Goal: Communication & Community: Answer question/provide support

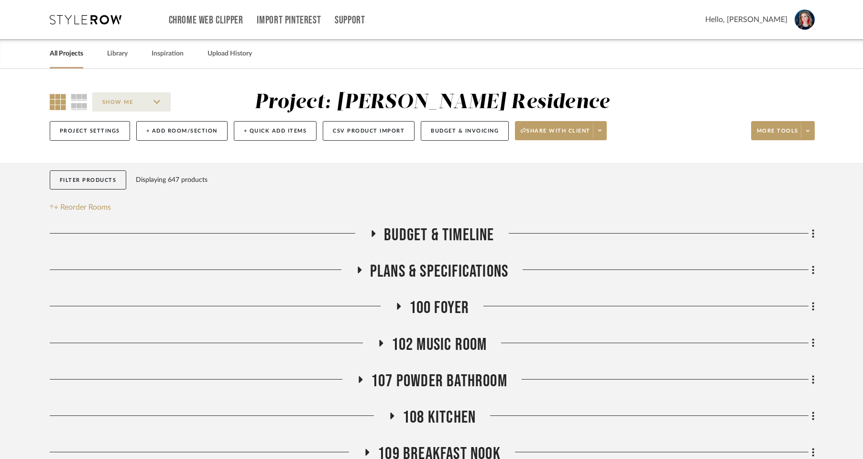
click at [68, 57] on link "All Projects" at bounding box center [66, 53] width 33 height 13
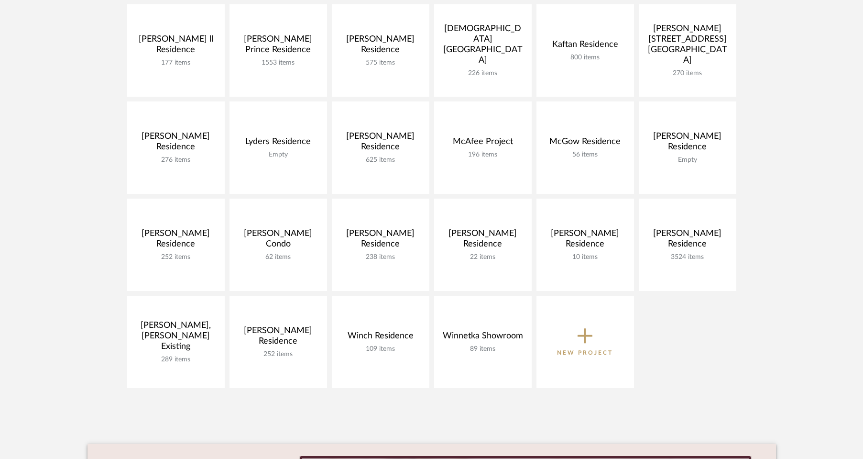
scroll to position [371, 0]
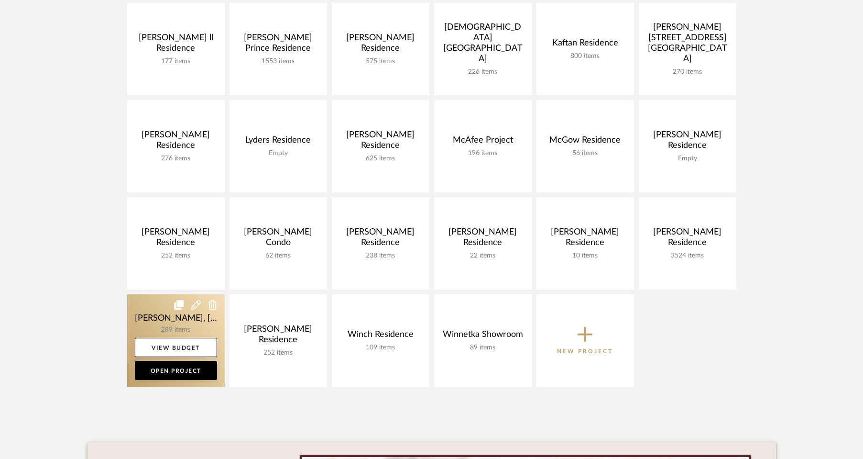
click at [157, 316] on link at bounding box center [176, 340] width 98 height 92
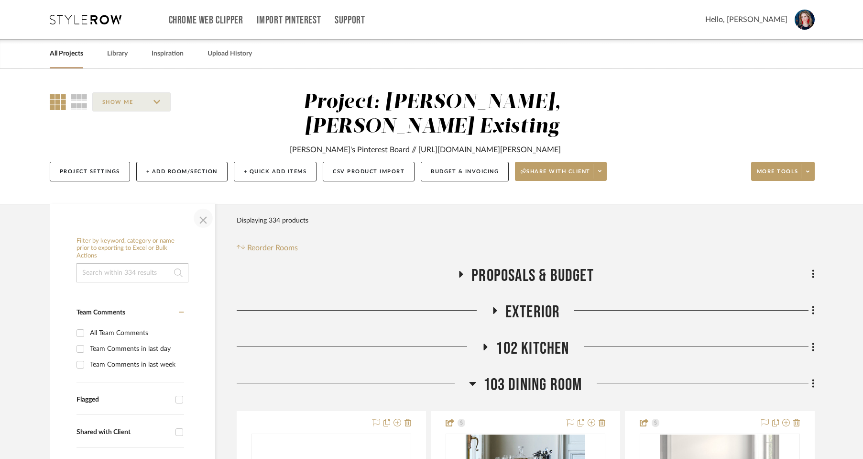
click at [199, 207] on span "button" at bounding box center [203, 218] width 23 height 23
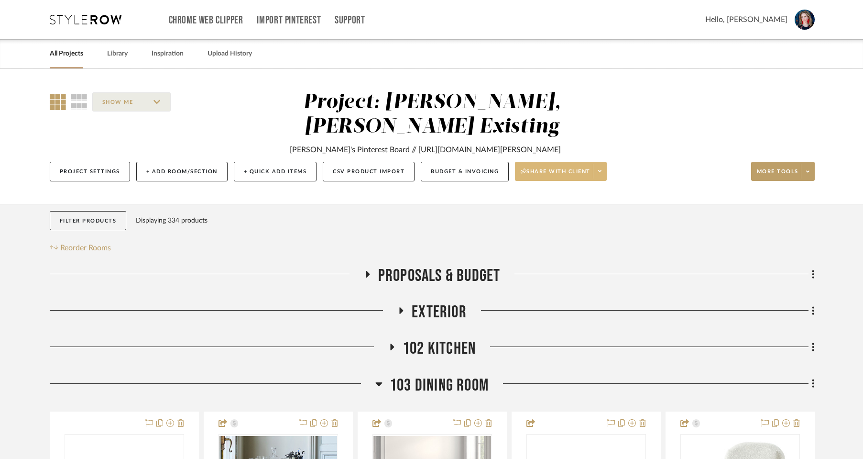
click at [562, 168] on span "Share with client" at bounding box center [556, 175] width 70 height 14
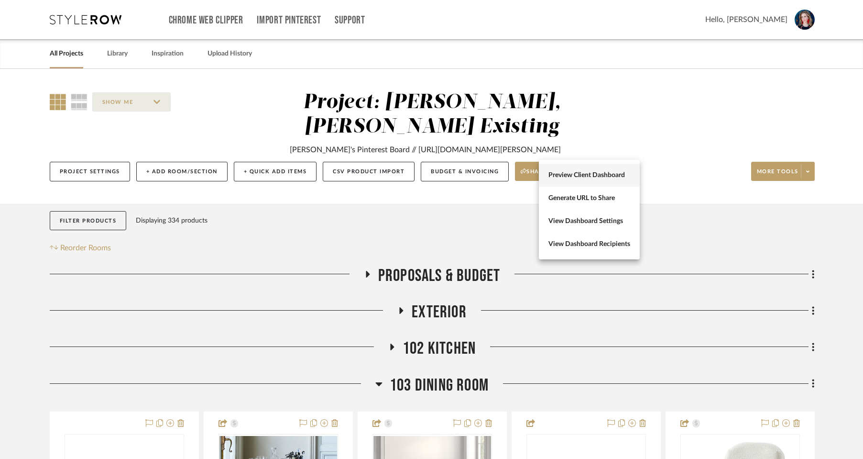
click at [562, 181] on button "Preview Client Dashboard" at bounding box center [589, 175] width 101 height 23
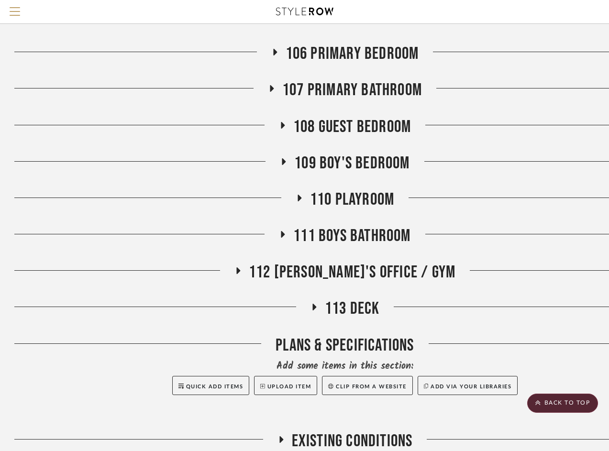
scroll to position [839, 0]
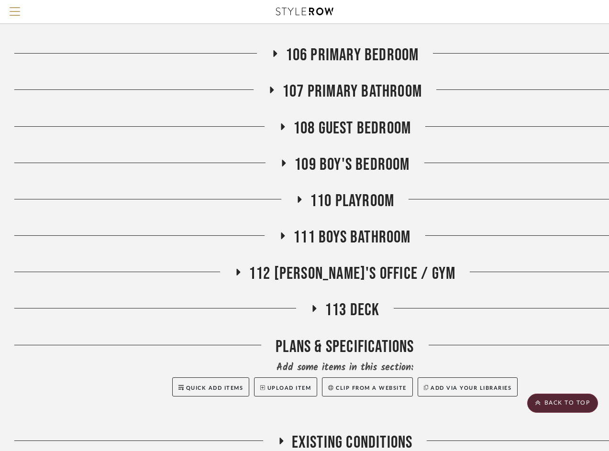
click at [243, 275] on icon at bounding box center [237, 272] width 11 height 7
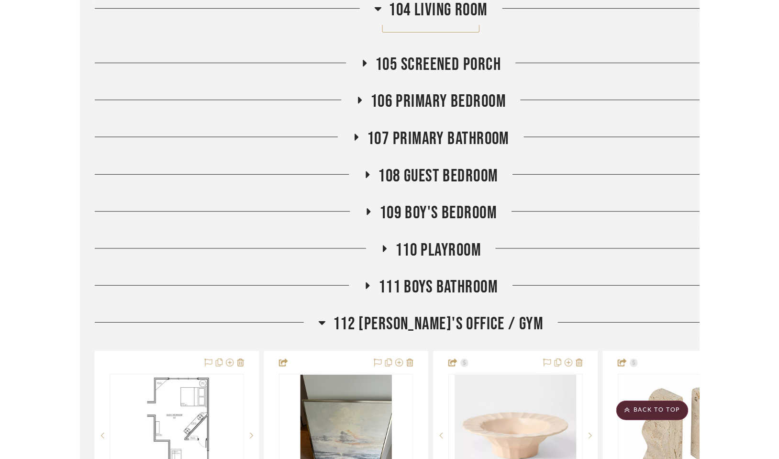
scroll to position [815, 0]
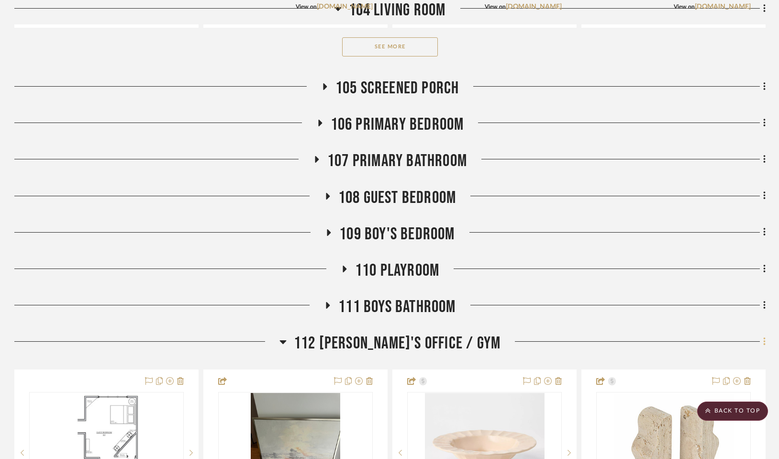
click at [562, 337] on icon at bounding box center [764, 341] width 2 height 8
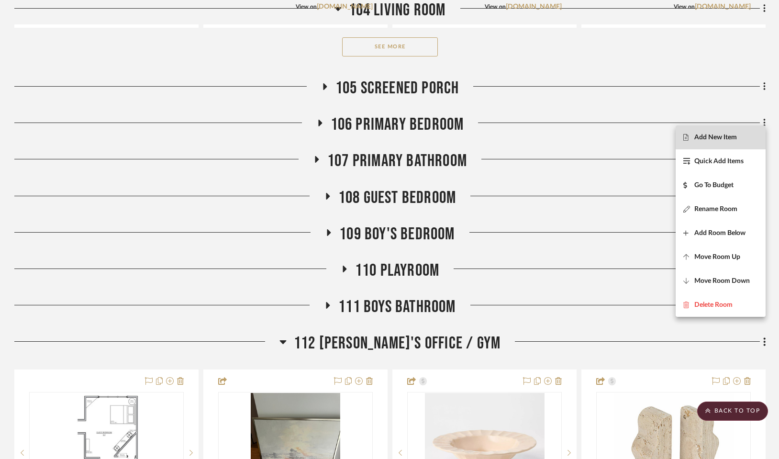
click at [562, 134] on span "Add New Item" at bounding box center [715, 137] width 43 height 8
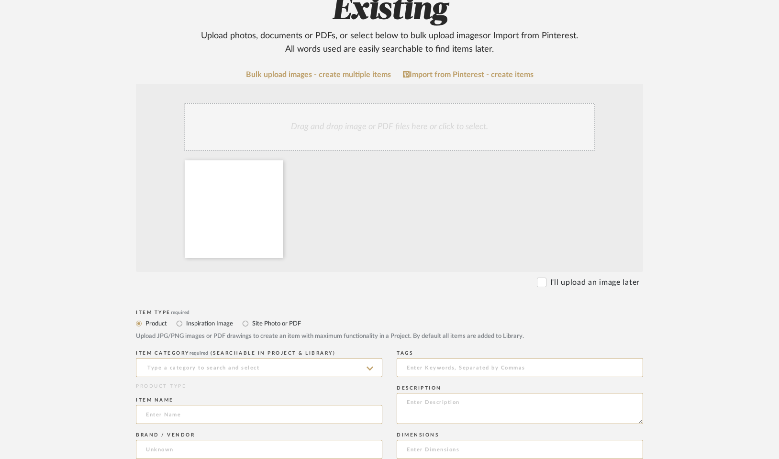
scroll to position [206, 0]
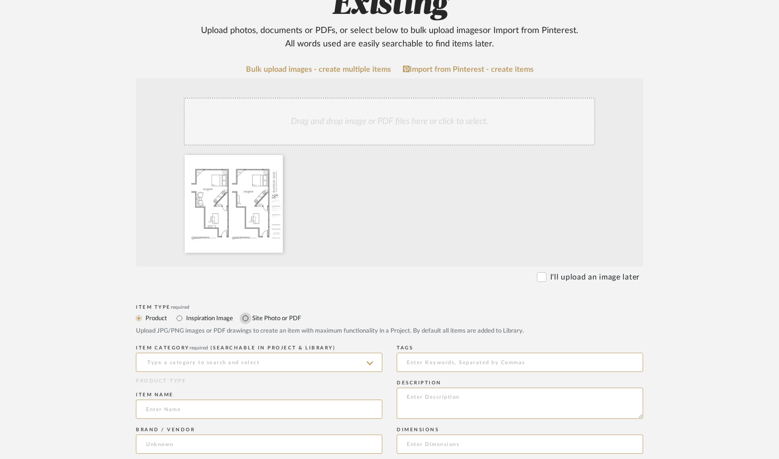
click at [247, 312] on input "Site Photo or PDF" at bounding box center [245, 317] width 11 height 11
radio input "true"
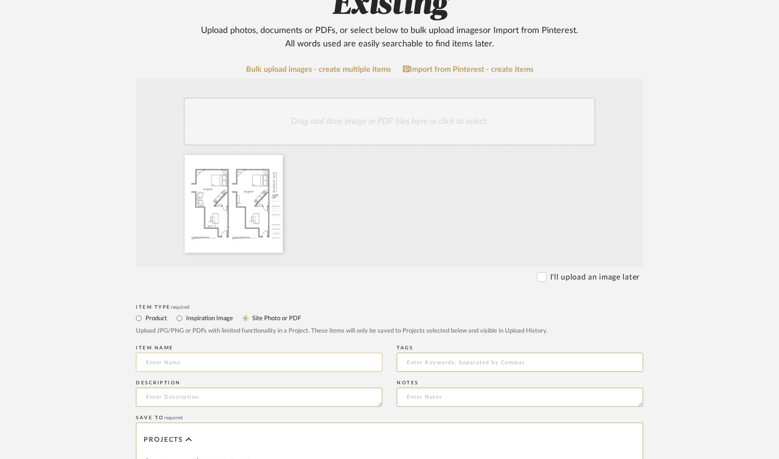
click at [237, 353] on input at bounding box center [259, 362] width 246 height 19
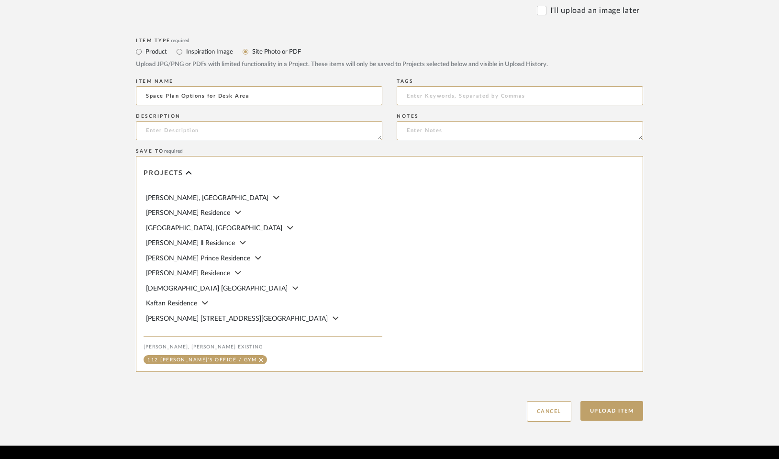
scroll to position [159, 0]
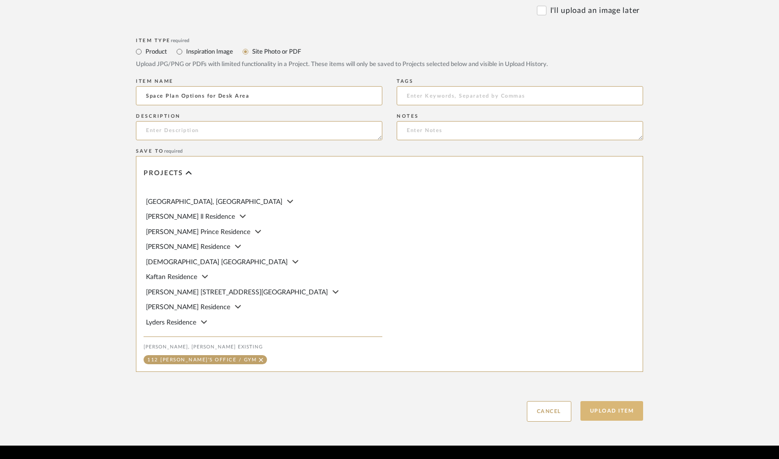
type input "Space Plan Options for Desk Area"
click at [562, 401] on button "Upload Item" at bounding box center [611, 411] width 63 height 20
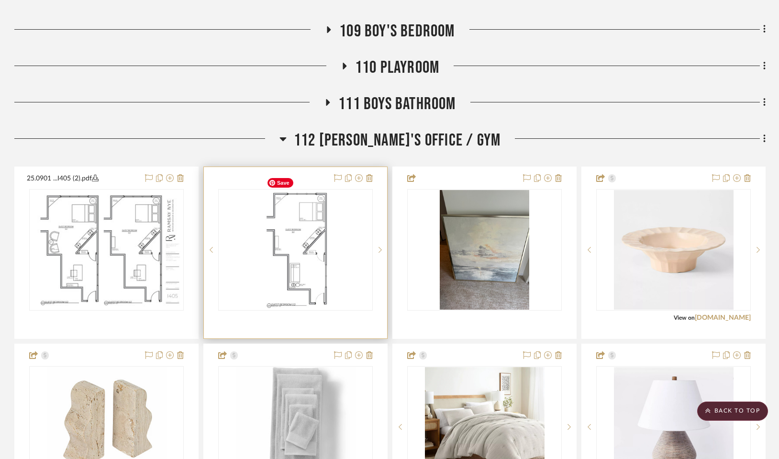
scroll to position [1018, 0]
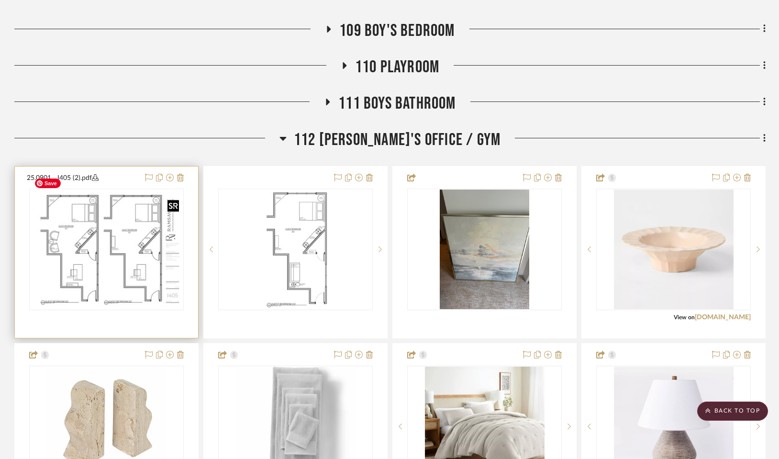
click at [0, 0] on img at bounding box center [0, 0] width 0 height 0
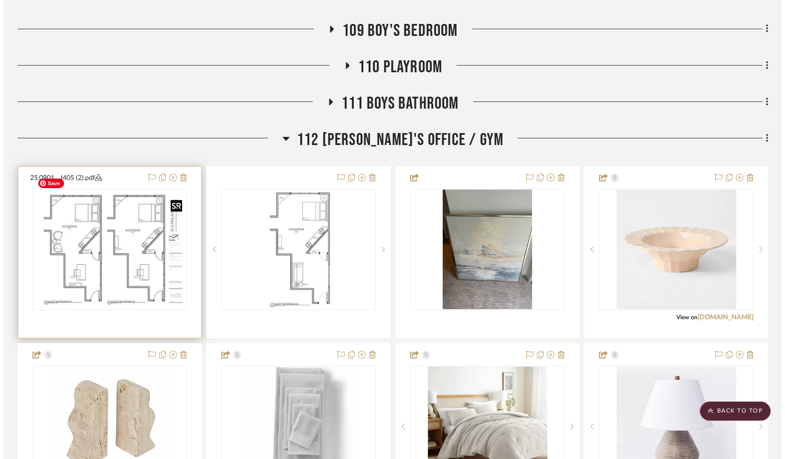
scroll to position [0, 0]
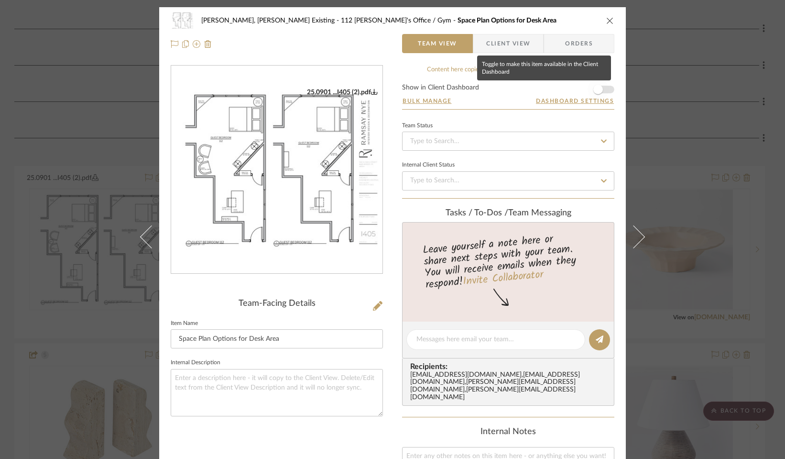
click at [562, 90] on span "button" at bounding box center [598, 89] width 21 height 21
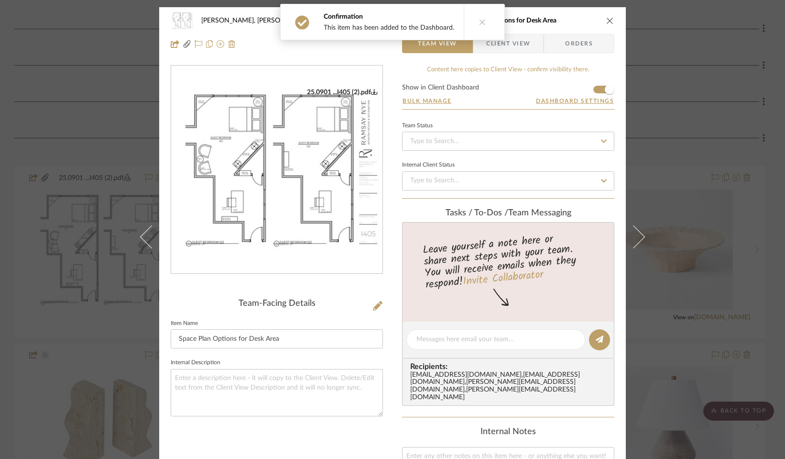
click at [562, 18] on icon "close" at bounding box center [611, 21] width 8 height 8
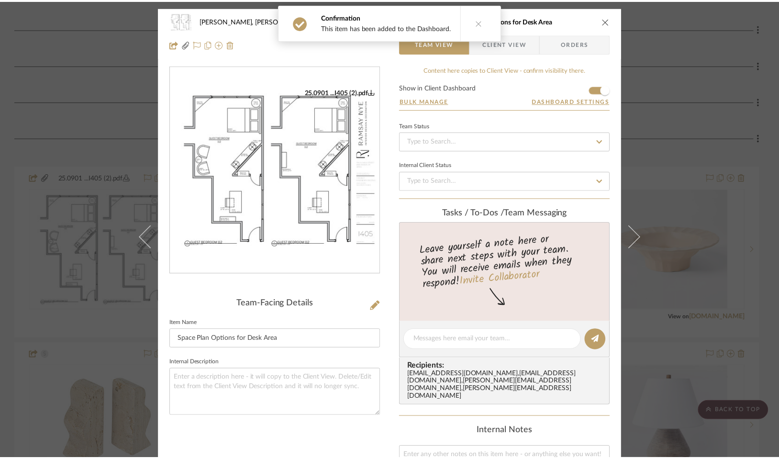
scroll to position [1018, 0]
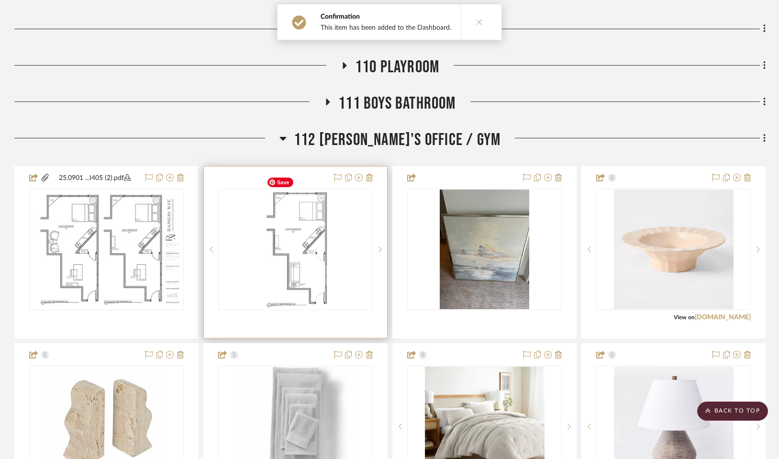
click at [284, 253] on img "0" at bounding box center [296, 249] width 66 height 120
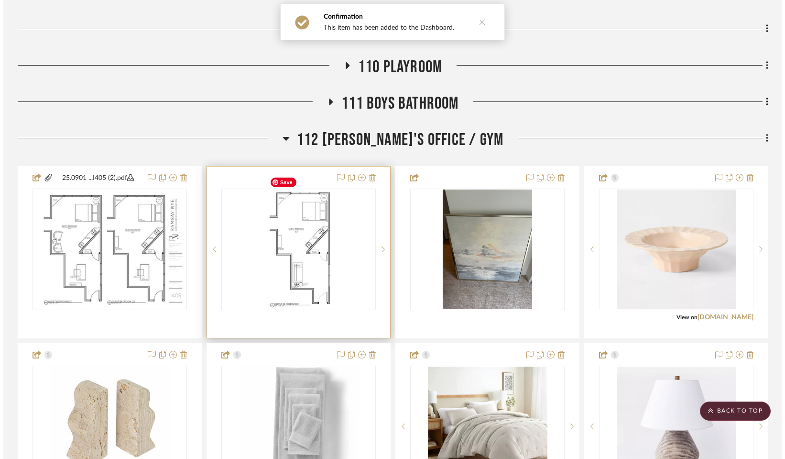
scroll to position [0, 0]
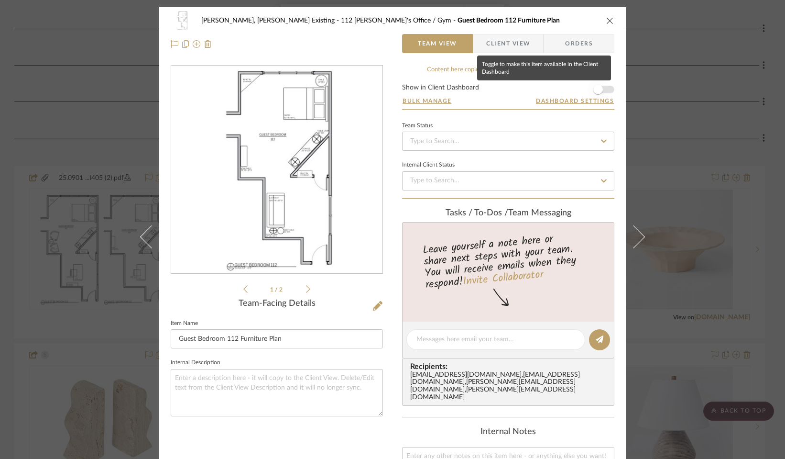
click at [562, 93] on span "button" at bounding box center [598, 89] width 21 height 21
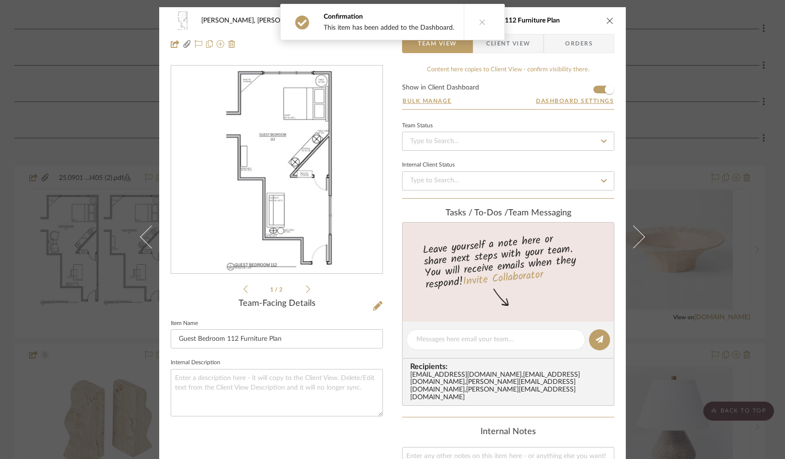
click at [562, 21] on icon "close" at bounding box center [611, 21] width 8 height 8
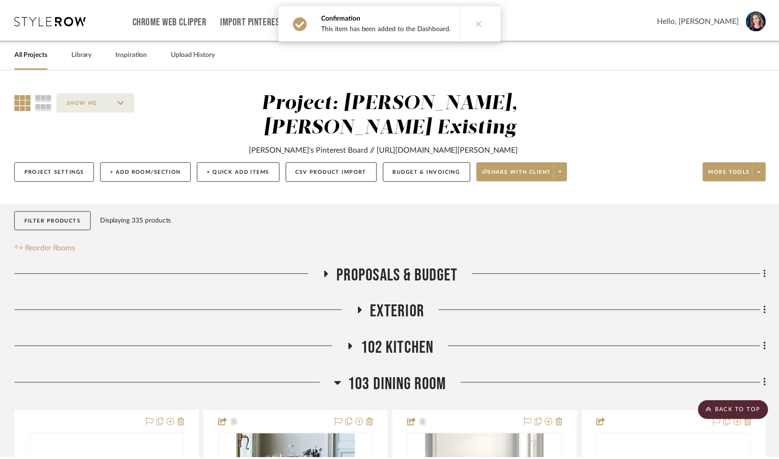
scroll to position [1018, 0]
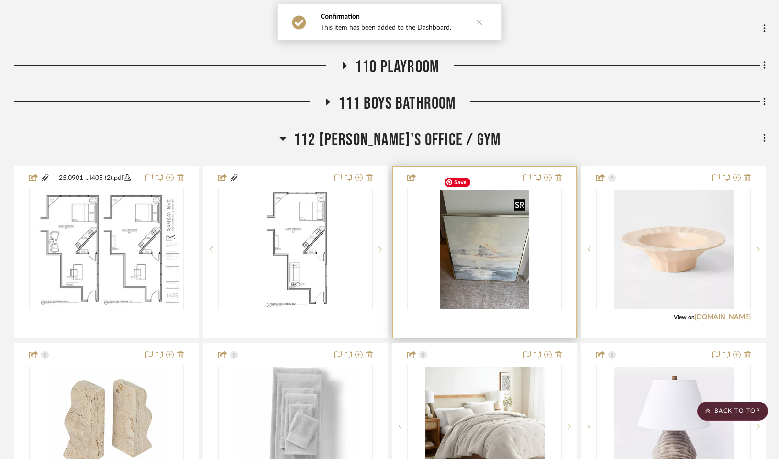
click at [486, 290] on img "0" at bounding box center [485, 249] width 90 height 120
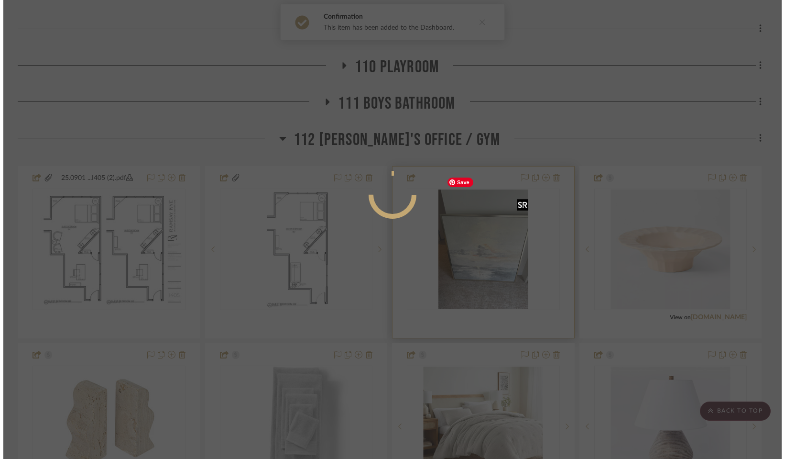
scroll to position [0, 0]
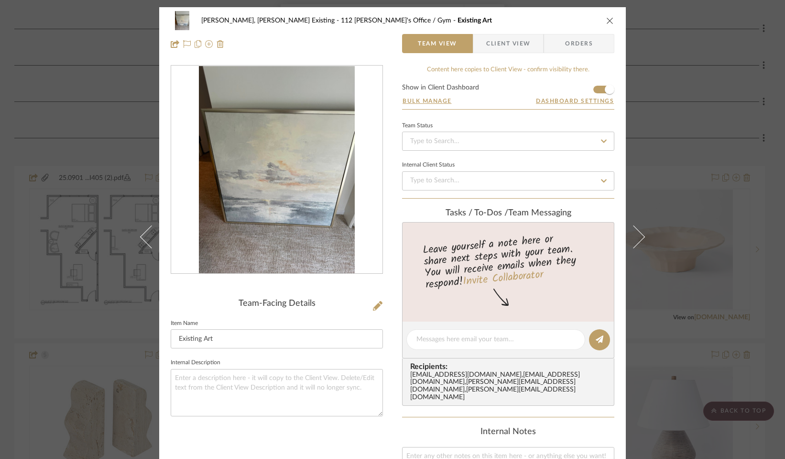
click at [562, 21] on icon "close" at bounding box center [611, 21] width 8 height 8
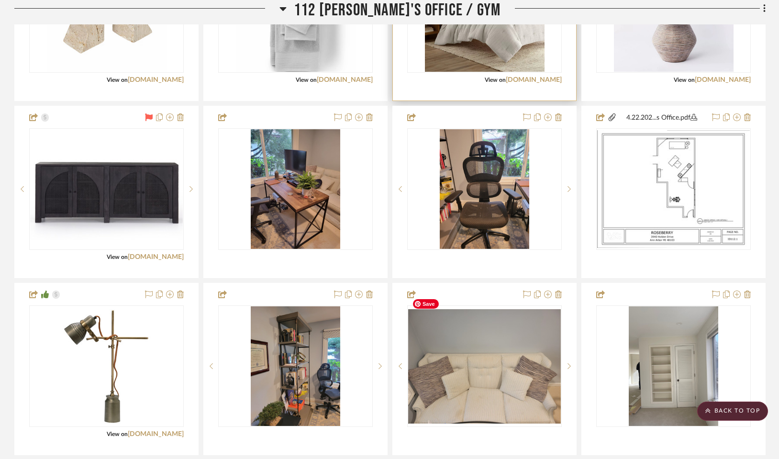
scroll to position [1431, 0]
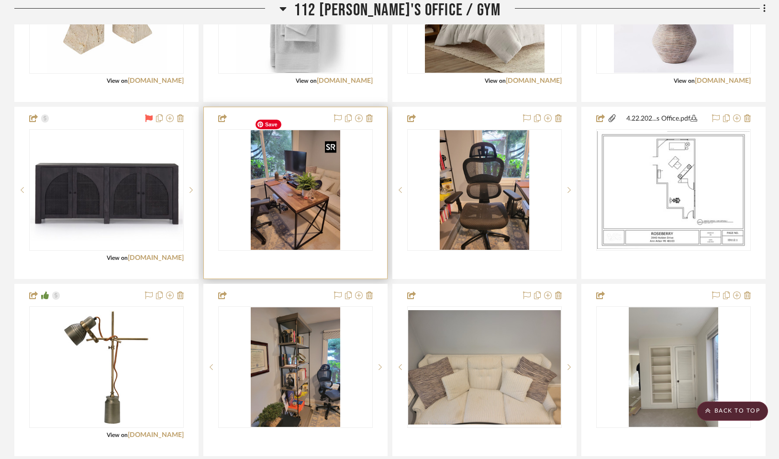
click at [0, 0] on img at bounding box center [0, 0] width 0 height 0
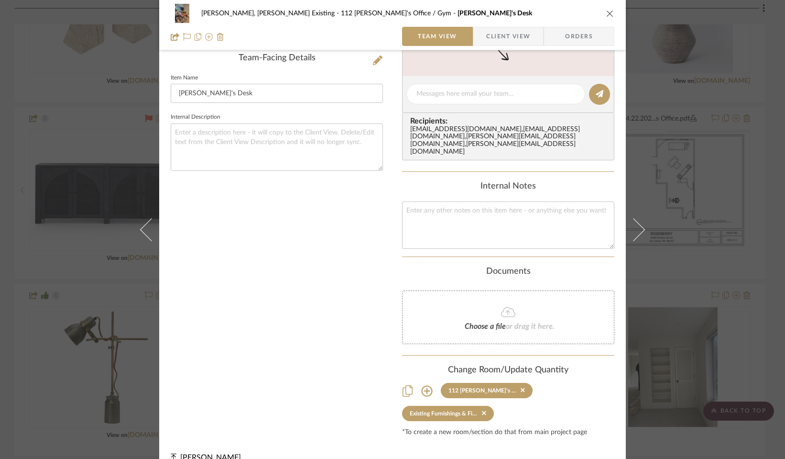
scroll to position [243, 0]
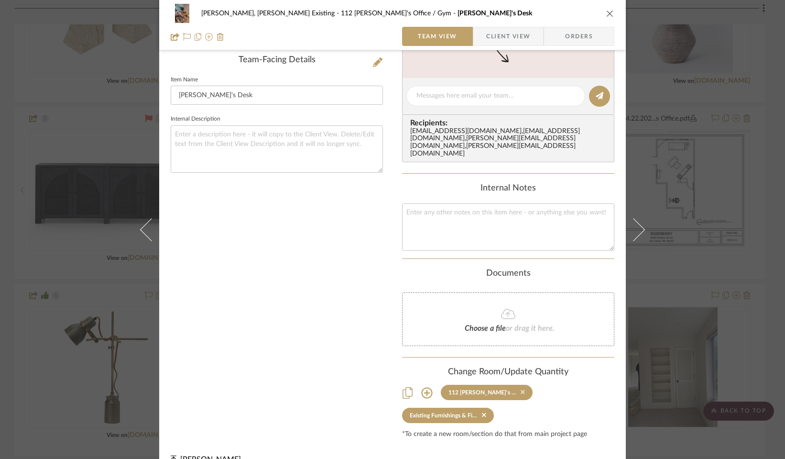
click at [521, 390] on icon at bounding box center [523, 392] width 4 height 4
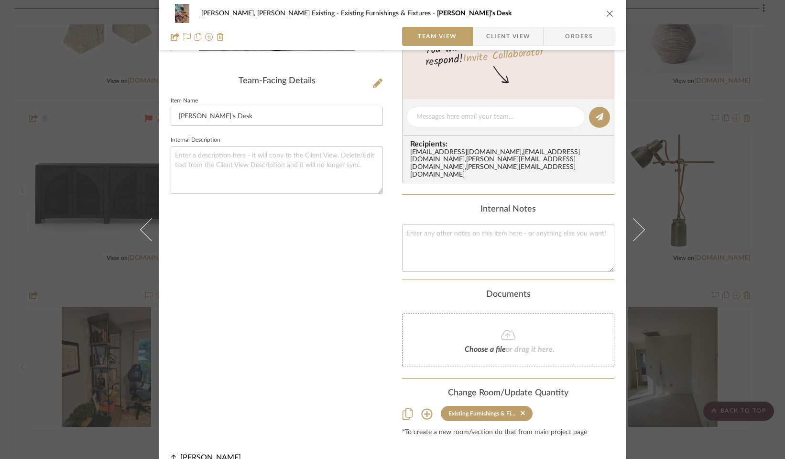
click at [562, 16] on icon "close" at bounding box center [611, 14] width 8 height 8
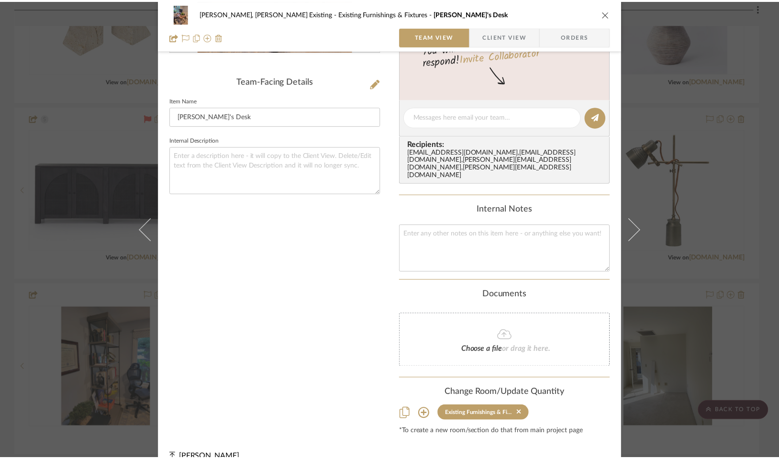
scroll to position [1431, 0]
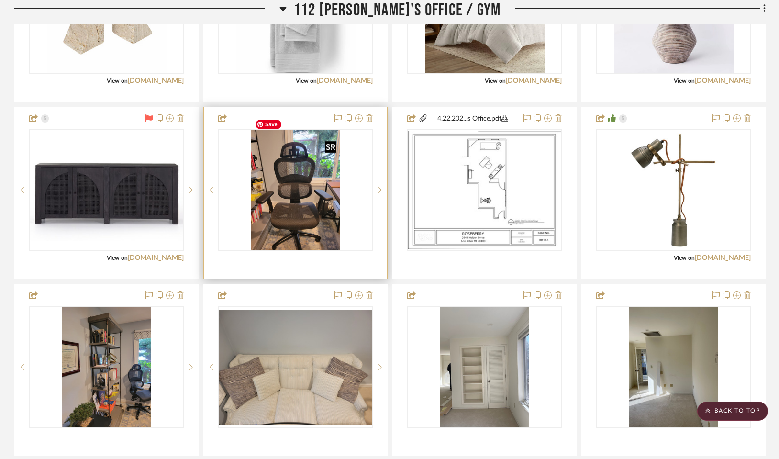
click at [310, 182] on img "0" at bounding box center [296, 190] width 90 height 120
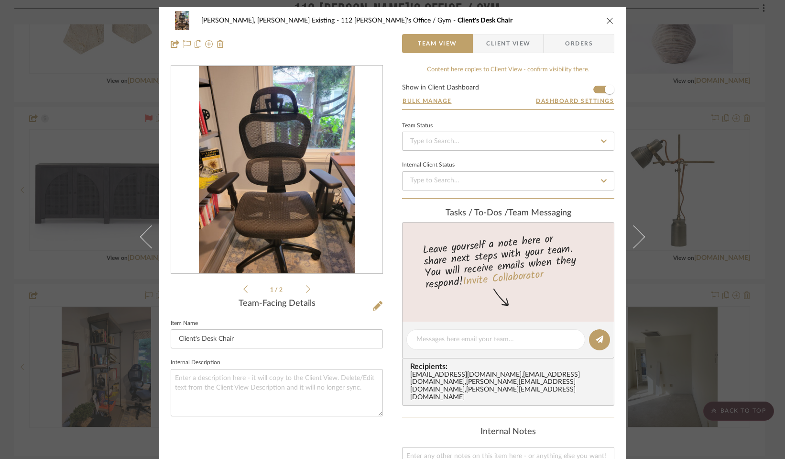
scroll to position [245, 0]
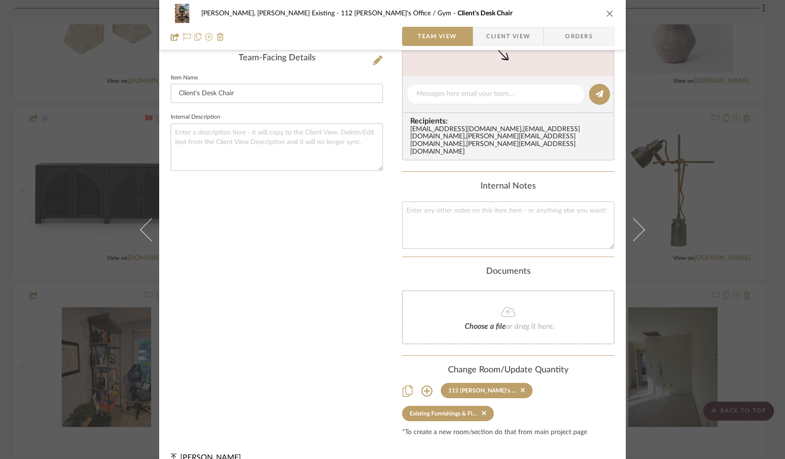
click at [562, 11] on icon "close" at bounding box center [611, 14] width 8 height 8
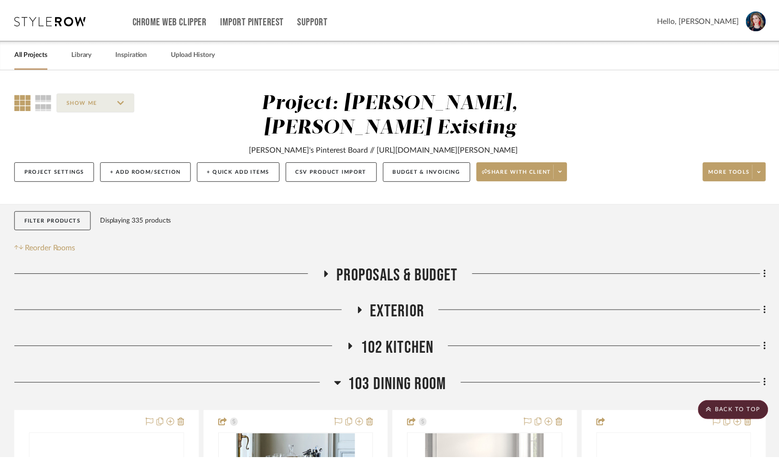
scroll to position [1431, 0]
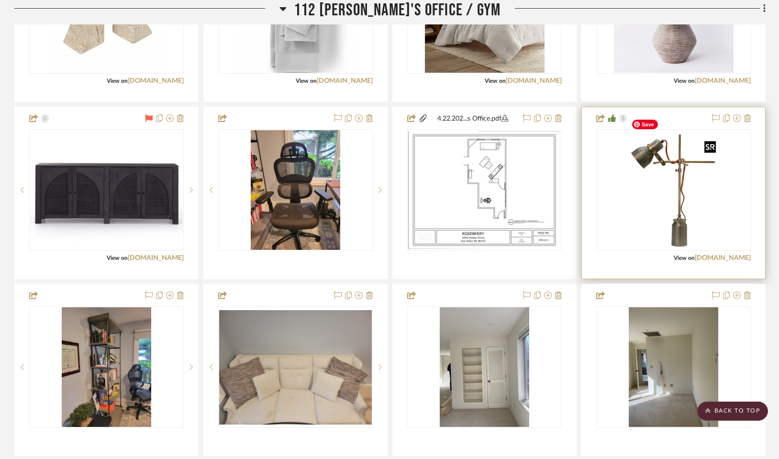
click at [562, 204] on img "0" at bounding box center [673, 190] width 92 height 120
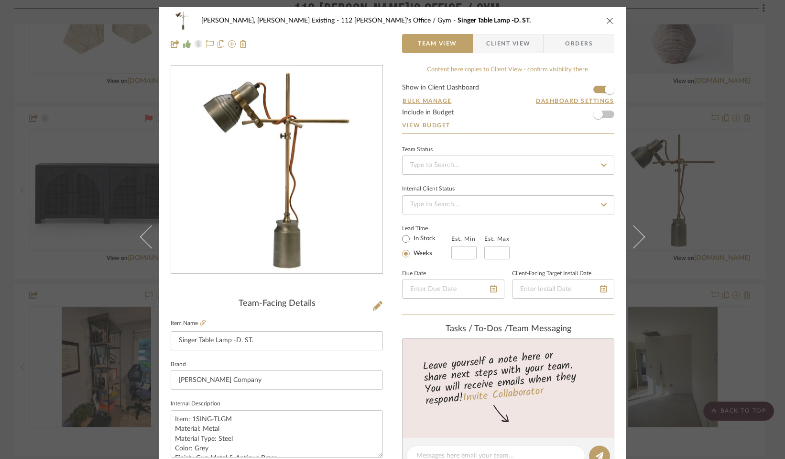
scroll to position [430, 0]
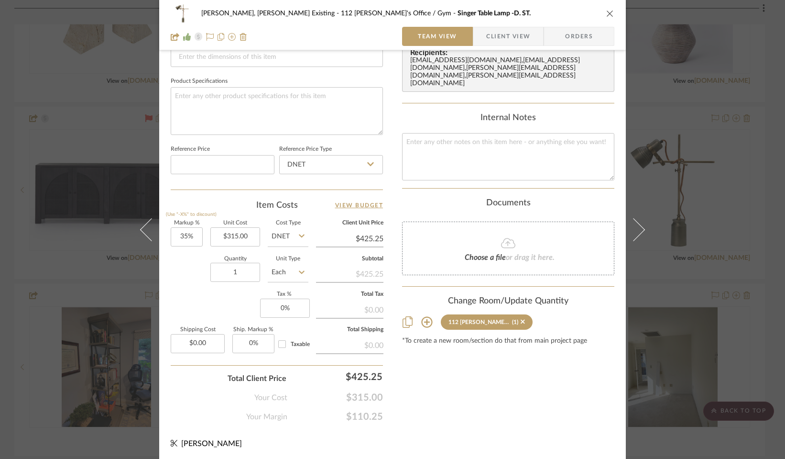
click at [522, 314] on sr-tag "112 Greg's Office / Gym (1)" at bounding box center [487, 321] width 92 height 15
click at [562, 13] on icon "close" at bounding box center [611, 14] width 8 height 8
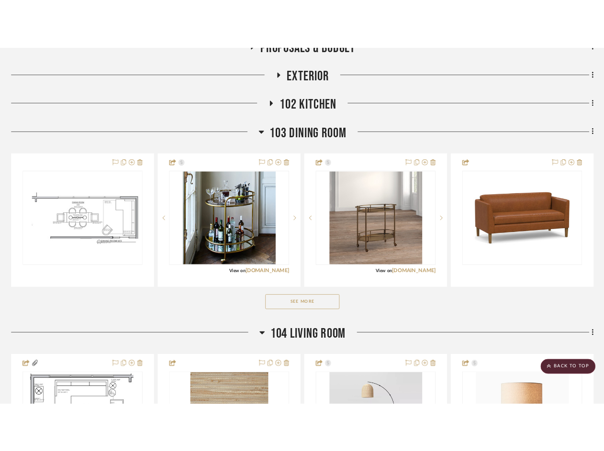
scroll to position [0, 0]
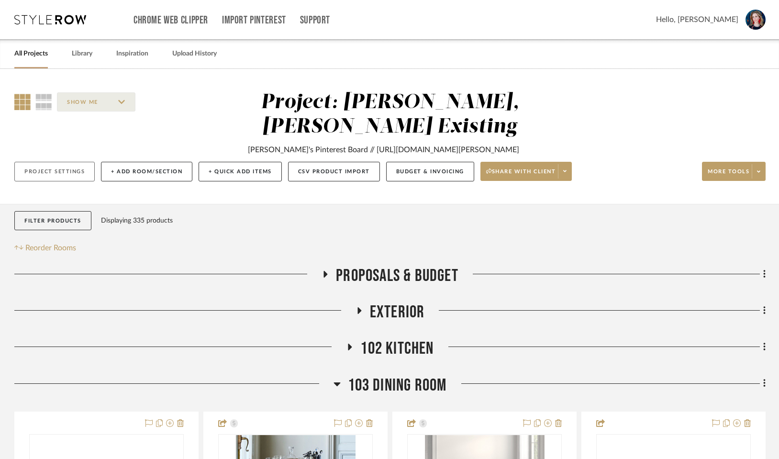
click at [48, 162] on button "Project Settings" at bounding box center [54, 172] width 80 height 20
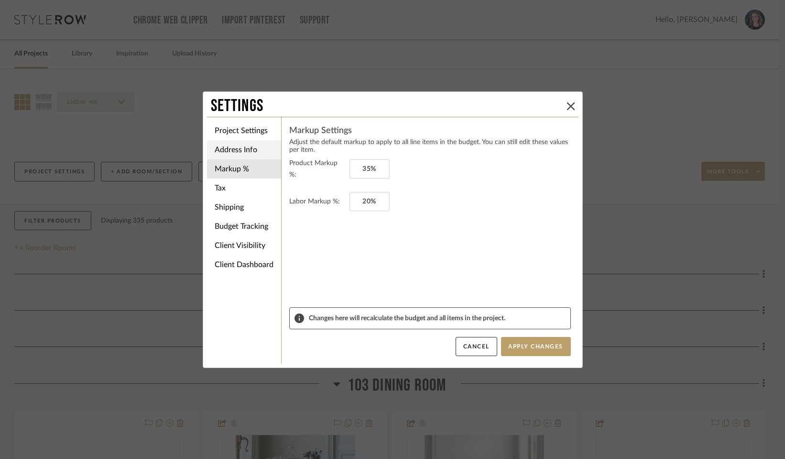
click at [229, 131] on li "Project Settings" at bounding box center [244, 130] width 74 height 19
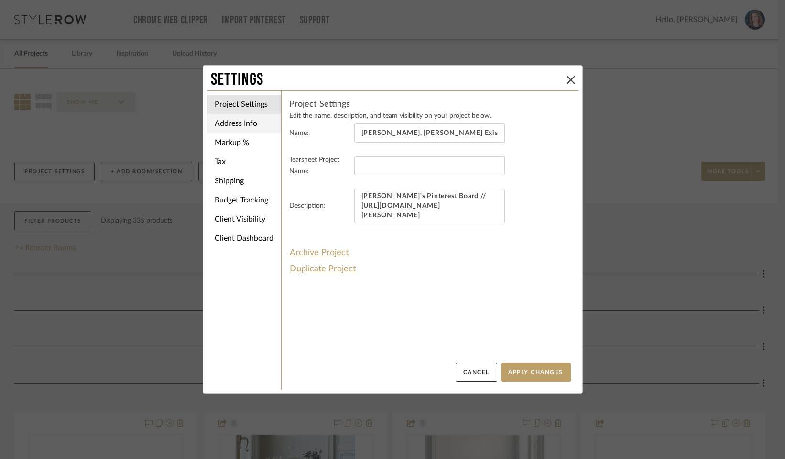
click at [249, 121] on li "Address Info" at bounding box center [244, 123] width 74 height 19
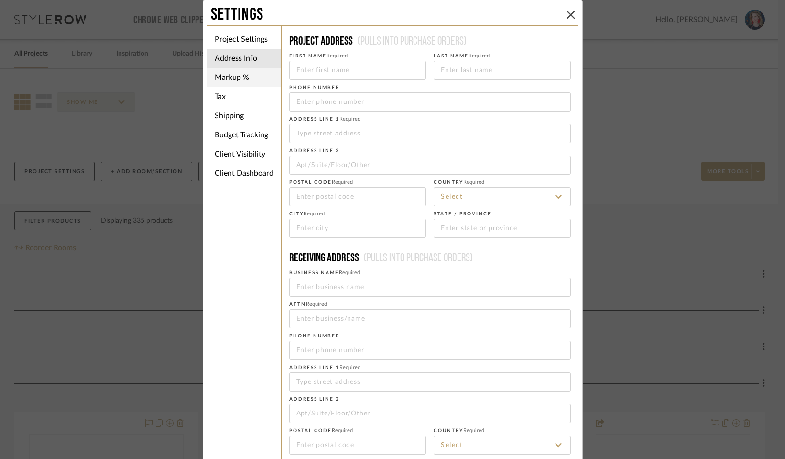
click at [237, 81] on li "Markup %" at bounding box center [244, 77] width 74 height 19
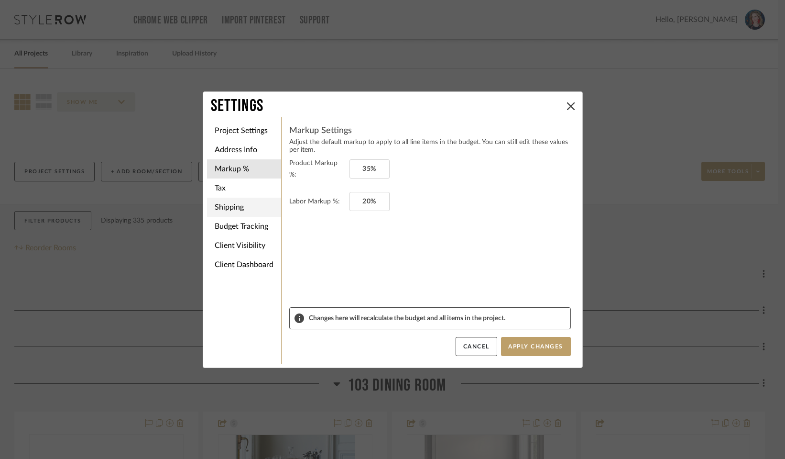
click at [216, 185] on li "Tax" at bounding box center [244, 187] width 74 height 19
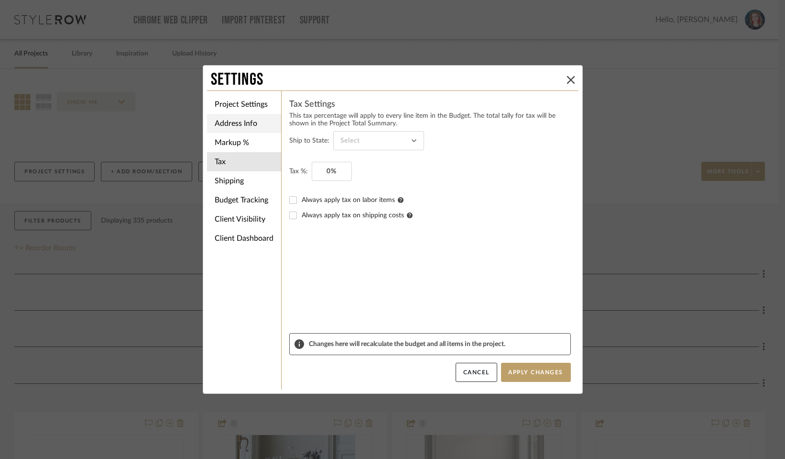
click at [231, 142] on li "Markup %" at bounding box center [244, 142] width 74 height 19
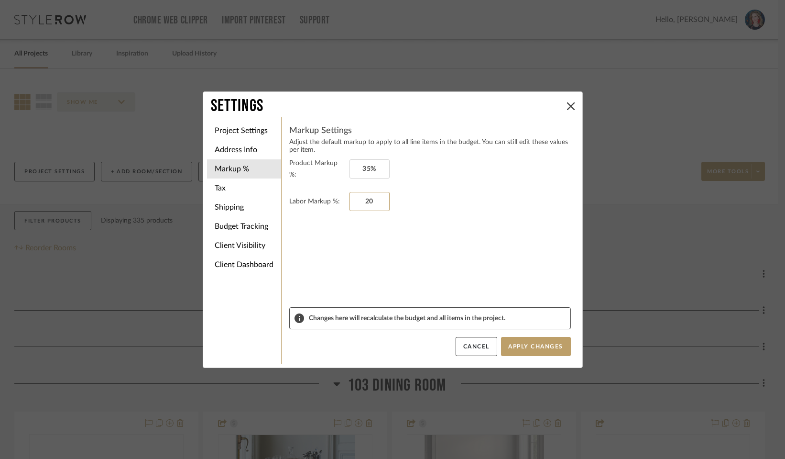
drag, startPoint x: 358, startPoint y: 197, endPoint x: 415, endPoint y: 199, distance: 56.5
click at [415, 199] on fieldset "Labor Markup %: 20" at bounding box center [430, 201] width 282 height 19
type input "0%"
click at [511, 344] on button "Apply Changes" at bounding box center [536, 346] width 70 height 19
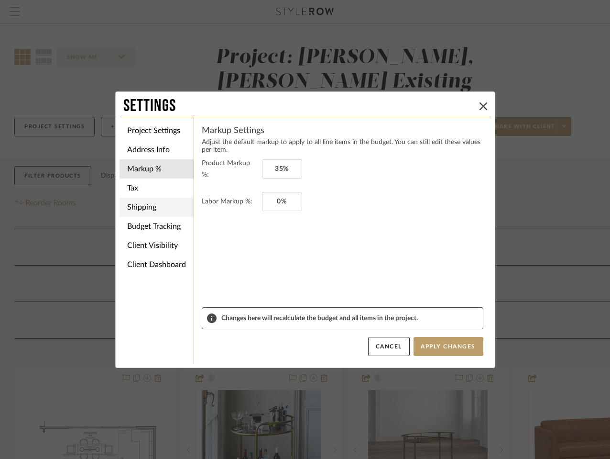
click at [128, 189] on li "Tax" at bounding box center [157, 187] width 74 height 19
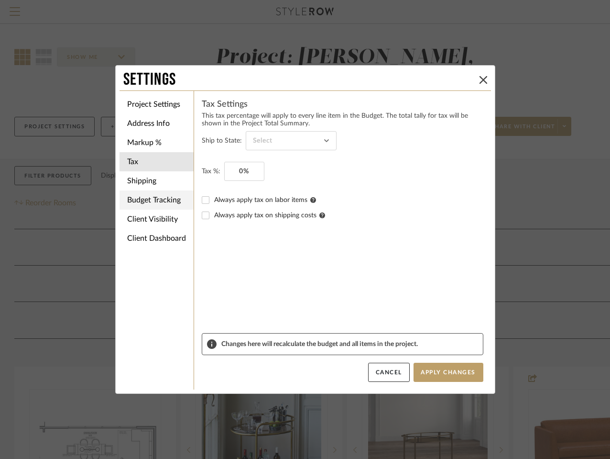
click at [134, 202] on li "Budget Tracking" at bounding box center [157, 199] width 74 height 19
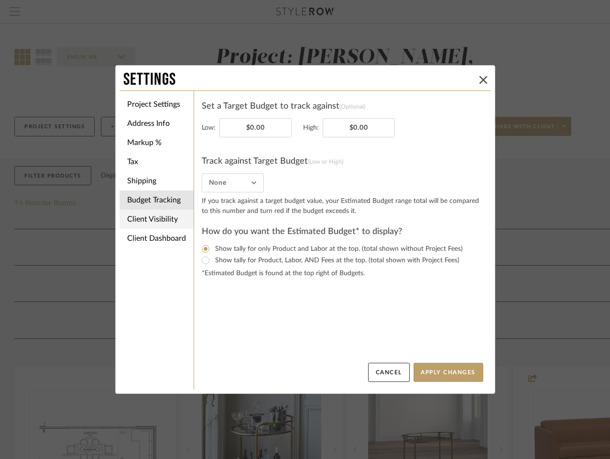
click at [138, 218] on li "Client Visibility" at bounding box center [157, 219] width 74 height 19
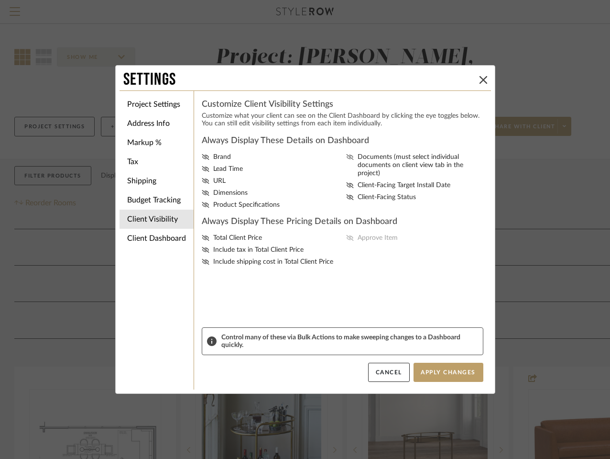
click at [346, 158] on icon at bounding box center [350, 157] width 8 height 6
click at [0, 0] on input "Documents (must select individual documents on client view tab in the project)" at bounding box center [0, 0] width 0 height 0
click at [202, 241] on icon at bounding box center [206, 238] width 8 height 6
click at [0, 0] on input "Total Client Price" at bounding box center [0, 0] width 0 height 0
click at [202, 241] on icon at bounding box center [206, 238] width 8 height 6
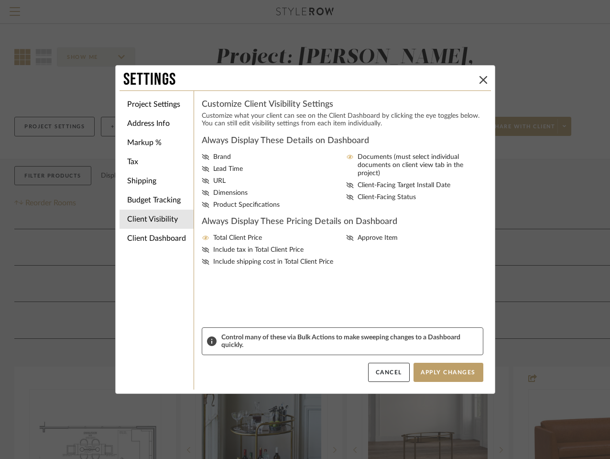
click at [0, 0] on input "Total Client Price" at bounding box center [0, 0] width 0 height 0
click at [439, 374] on button "Apply Changes" at bounding box center [449, 372] width 70 height 19
click at [480, 78] on icon at bounding box center [484, 80] width 8 height 8
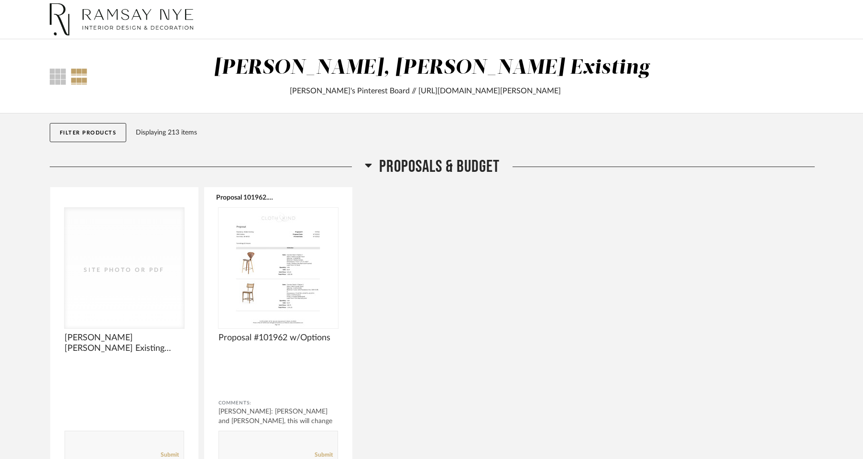
click at [367, 162] on icon at bounding box center [368, 164] width 7 height 11
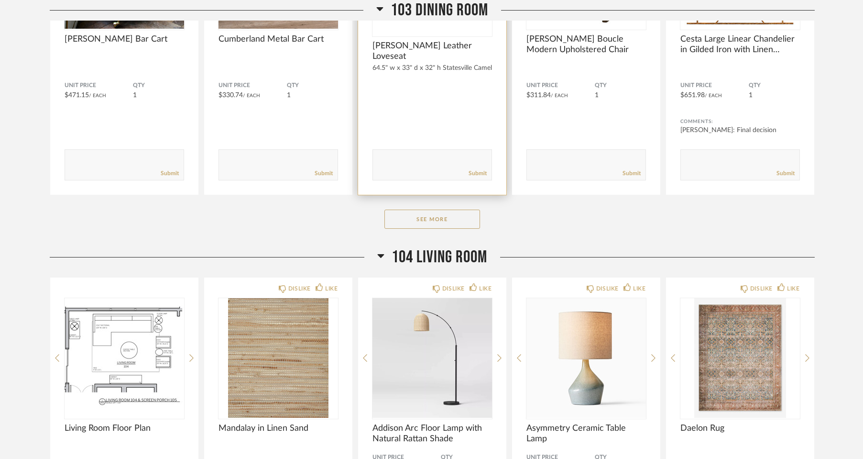
scroll to position [1093, 0]
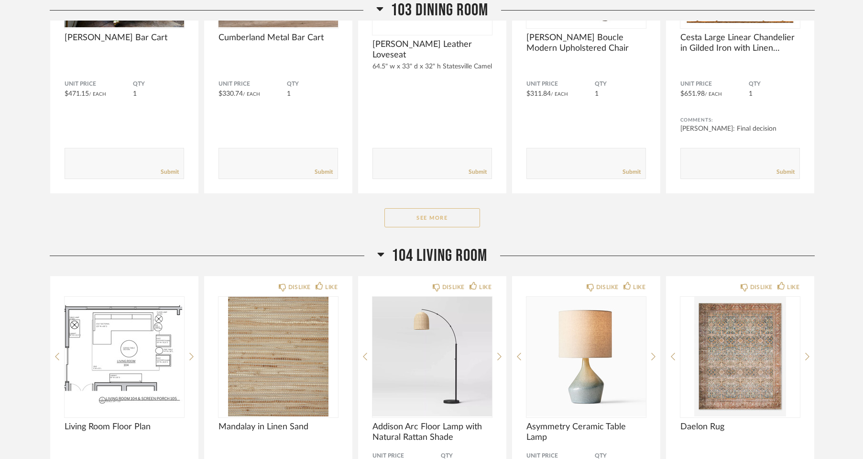
click at [447, 223] on button "See More" at bounding box center [433, 217] width 96 height 19
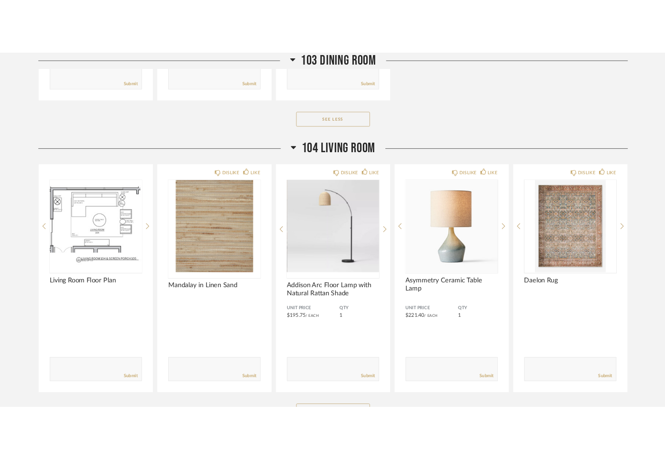
scroll to position [1249, 0]
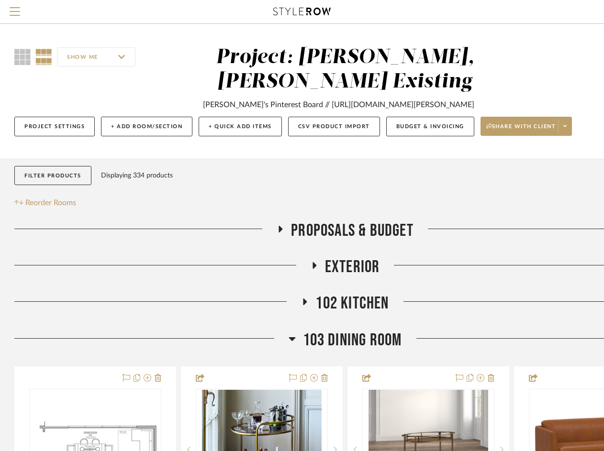
click at [504, 228] on div at bounding box center [544, 233] width 262 height 24
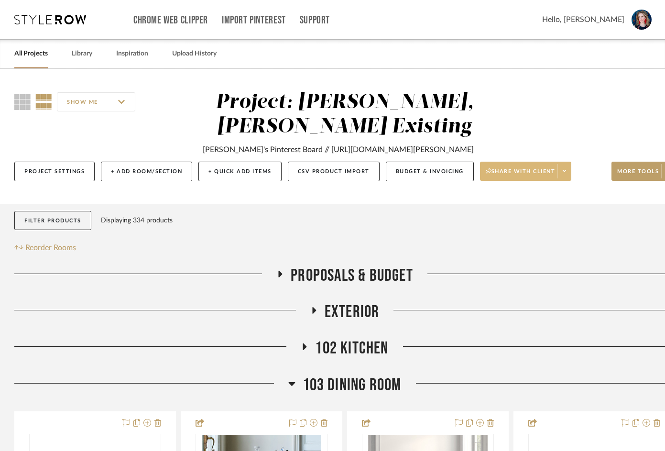
click at [545, 172] on span "Share with client" at bounding box center [521, 175] width 70 height 14
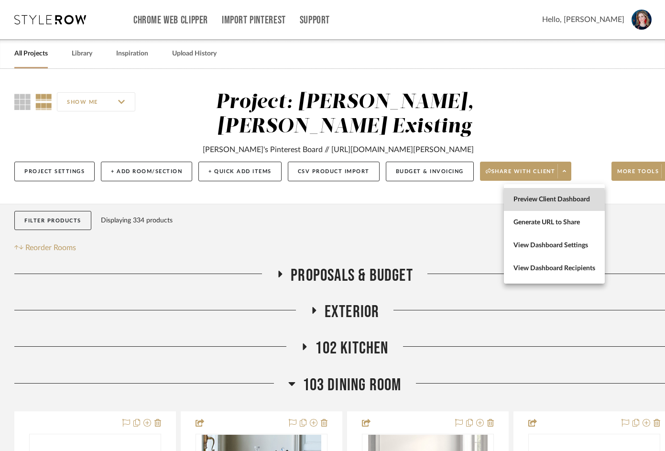
click at [536, 201] on span "Preview Client Dashboard" at bounding box center [555, 199] width 82 height 8
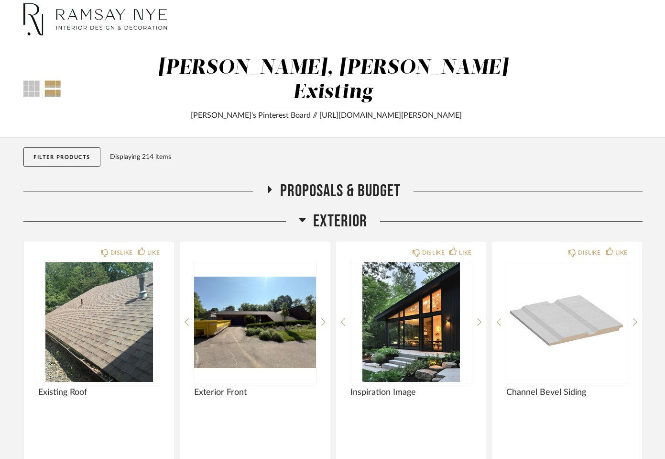
click at [303, 218] on icon at bounding box center [302, 220] width 7 height 4
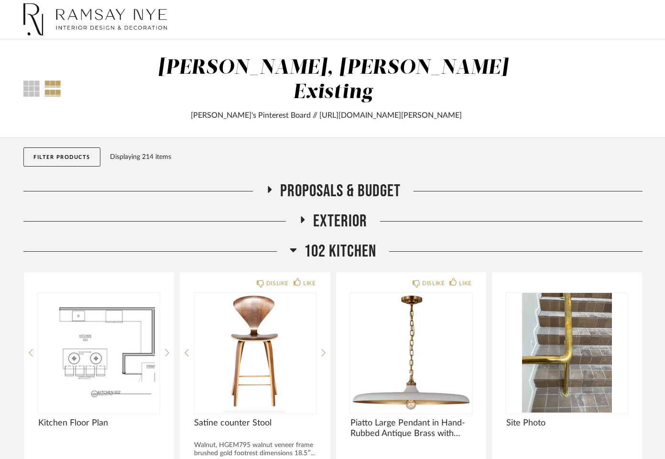
click at [291, 244] on icon at bounding box center [293, 249] width 7 height 11
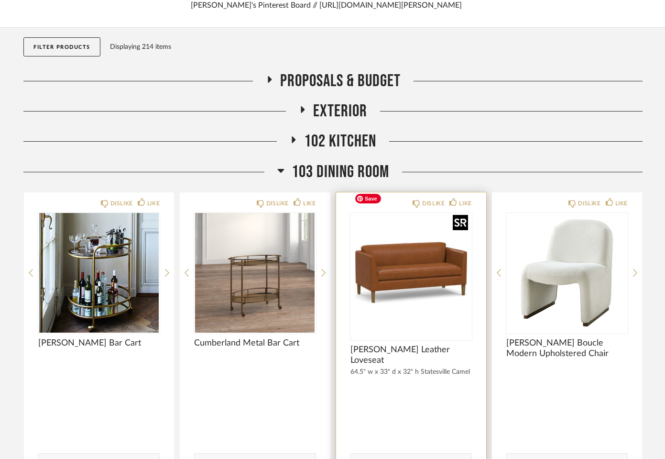
scroll to position [100, 0]
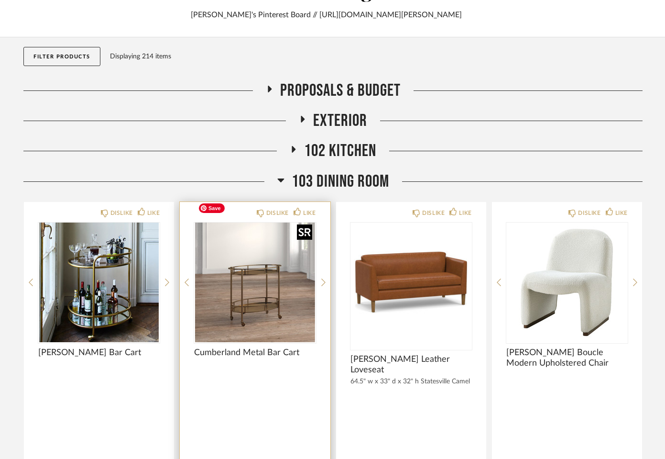
click at [258, 287] on img "0" at bounding box center [254, 282] width 121 height 120
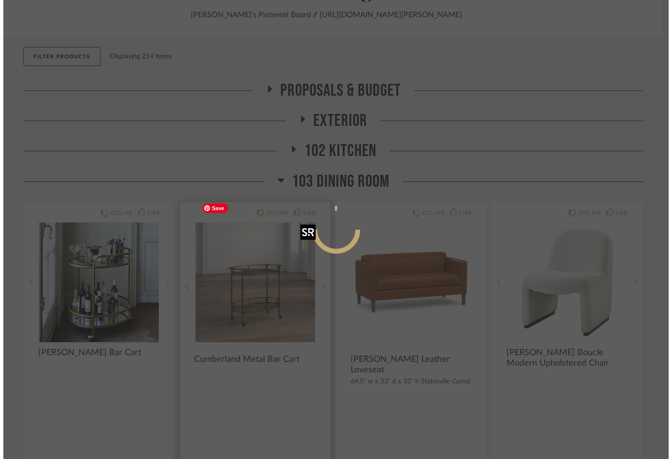
scroll to position [0, 0]
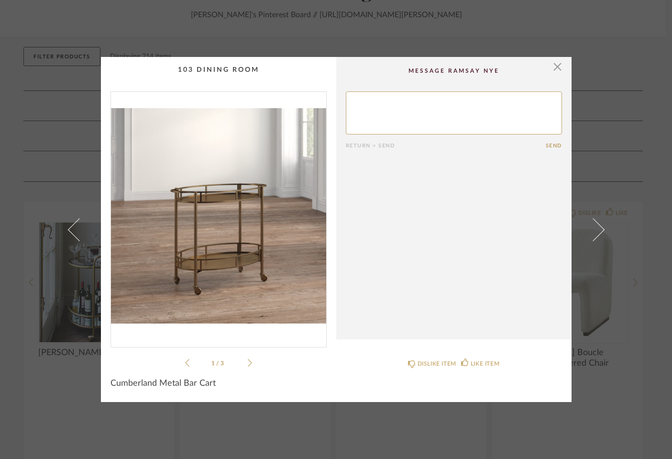
drag, startPoint x: 556, startPoint y: 66, endPoint x: 548, endPoint y: 65, distance: 8.2
click at [556, 65] on span "button" at bounding box center [557, 66] width 19 height 19
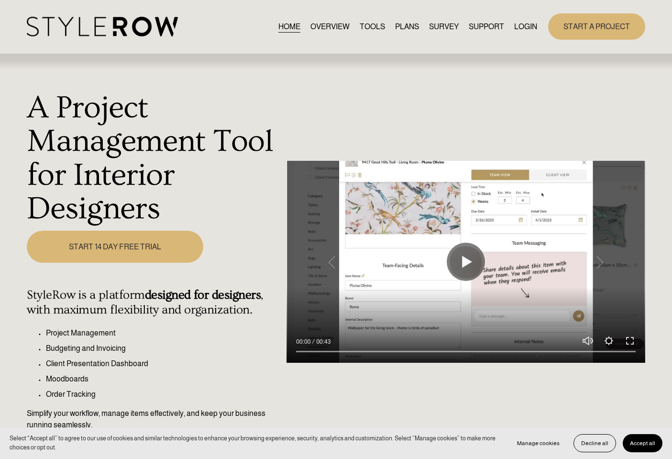
click at [526, 22] on link "LOGIN" at bounding box center [525, 26] width 23 height 13
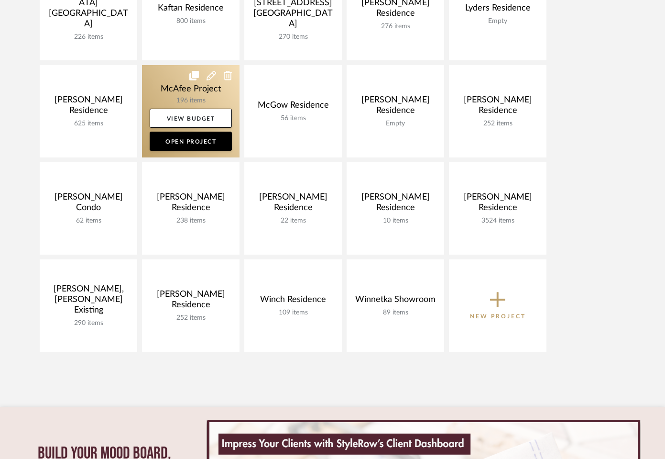
scroll to position [503, 0]
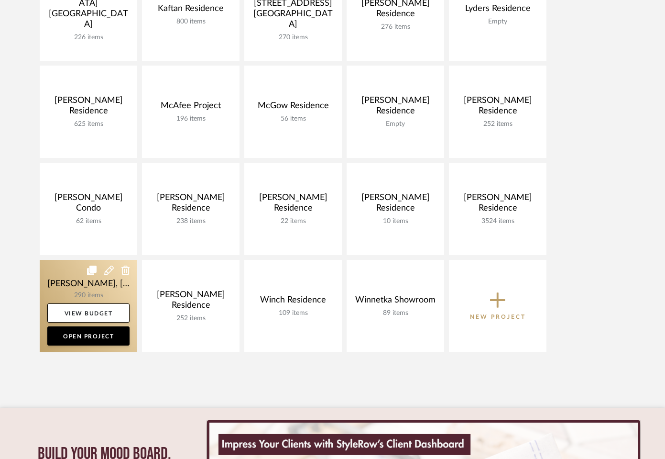
click at [73, 283] on link at bounding box center [89, 306] width 98 height 92
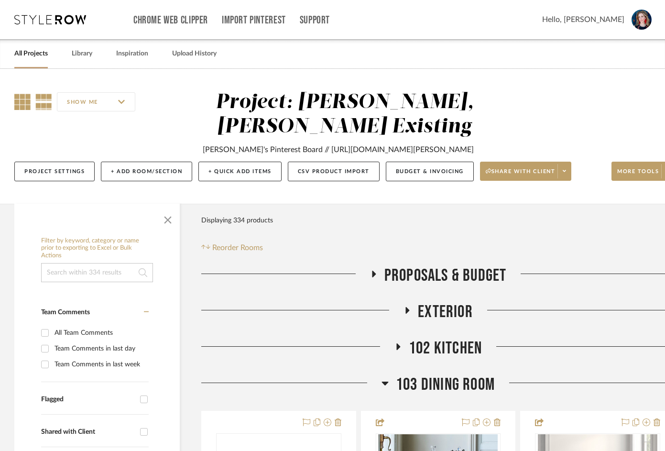
click at [19, 103] on icon at bounding box center [22, 102] width 16 height 16
click at [167, 222] on span "button" at bounding box center [167, 218] width 23 height 23
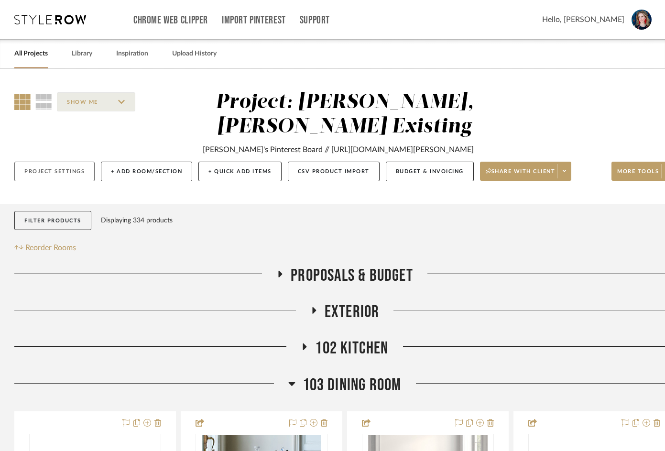
click at [35, 179] on button "Project Settings" at bounding box center [54, 172] width 80 height 20
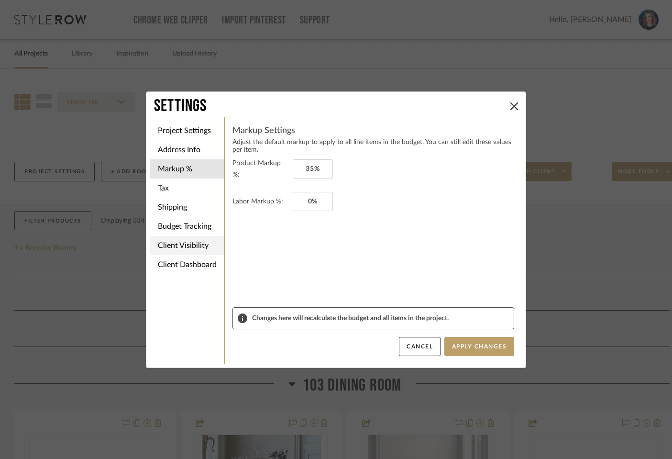
click at [187, 248] on li "Client Visibility" at bounding box center [187, 245] width 74 height 19
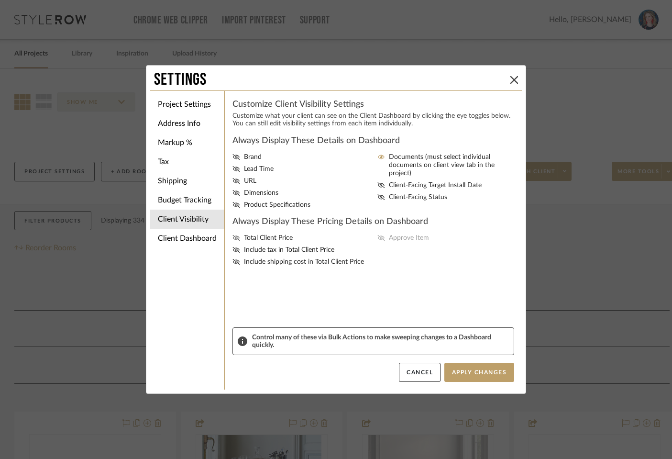
click at [234, 241] on icon at bounding box center [236, 238] width 8 height 6
click at [0, 0] on input "Total Client Price" at bounding box center [0, 0] width 0 height 0
click at [470, 375] on button "Apply Changes" at bounding box center [479, 372] width 70 height 19
click at [510, 79] on icon at bounding box center [514, 80] width 8 height 8
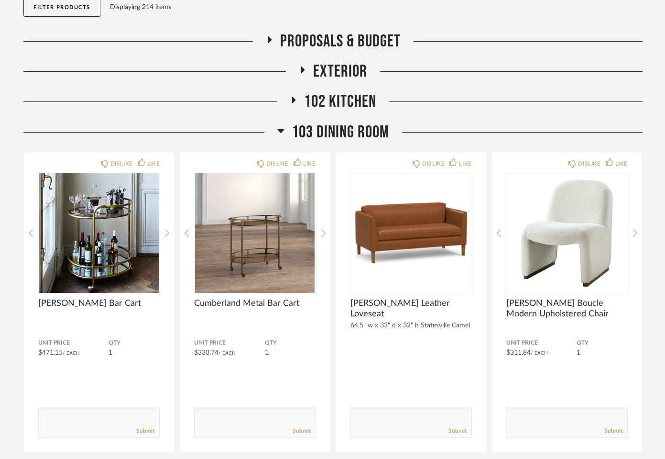
scroll to position [158, 0]
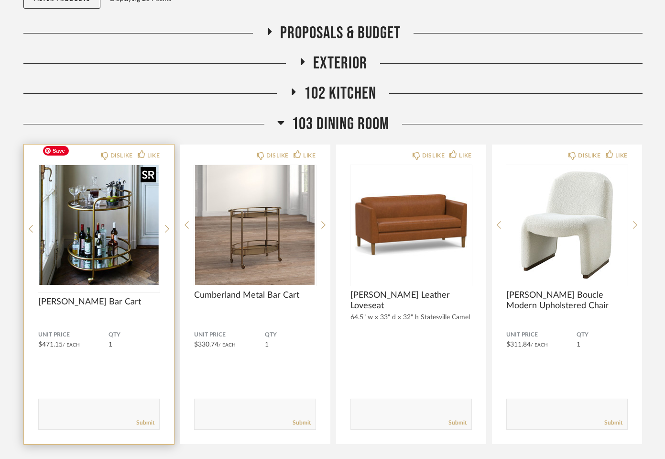
click at [105, 207] on div at bounding box center [98, 228] width 121 height 127
click at [105, 207] on img "0" at bounding box center [98, 225] width 121 height 120
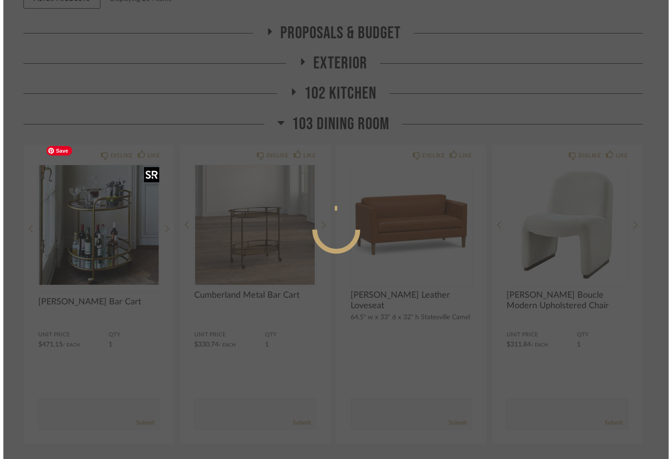
scroll to position [0, 0]
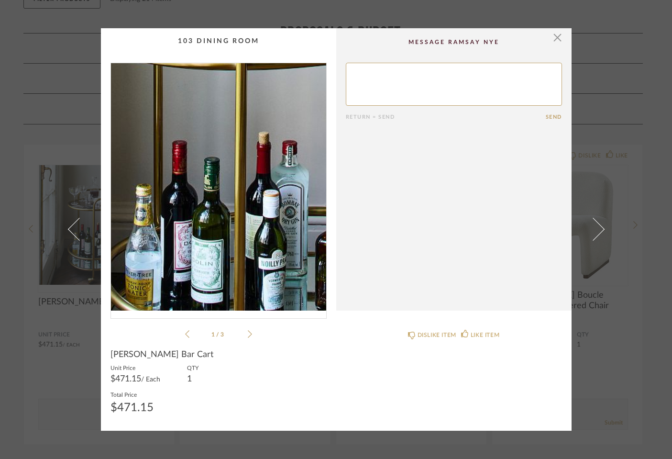
click at [199, 200] on img "0" at bounding box center [218, 186] width 215 height 247
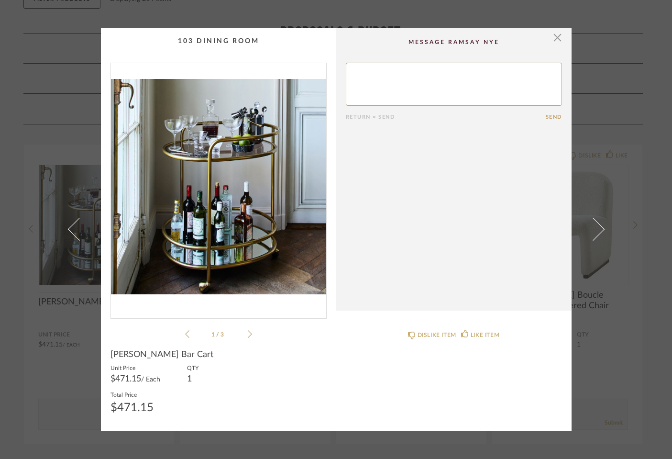
click at [271, 212] on img "0" at bounding box center [218, 186] width 215 height 247
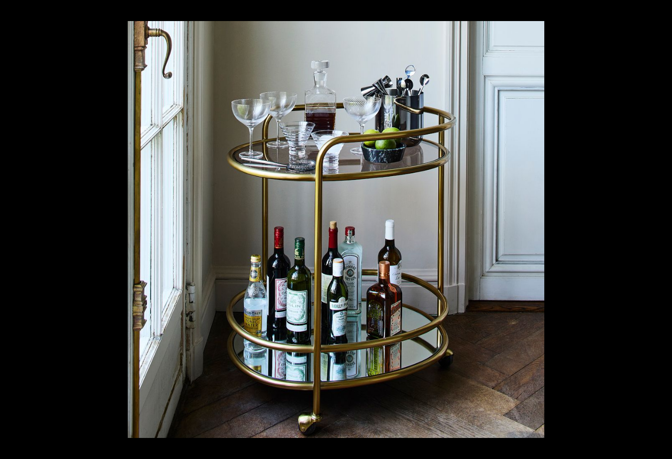
click at [659, 229] on button at bounding box center [655, 230] width 33 height 48
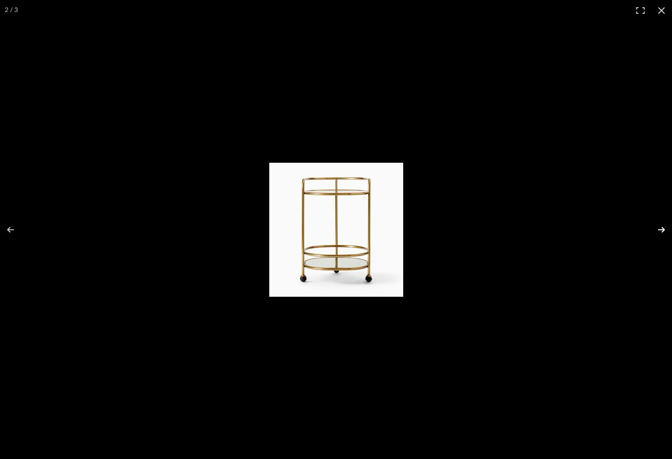
click at [659, 230] on button at bounding box center [655, 230] width 33 height 48
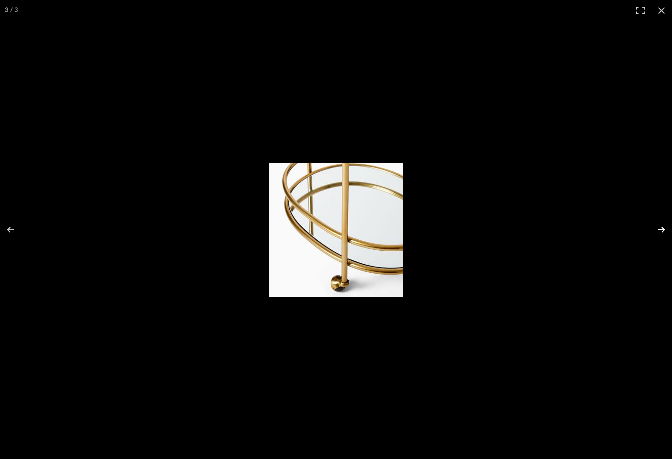
click at [659, 230] on button at bounding box center [655, 230] width 33 height 48
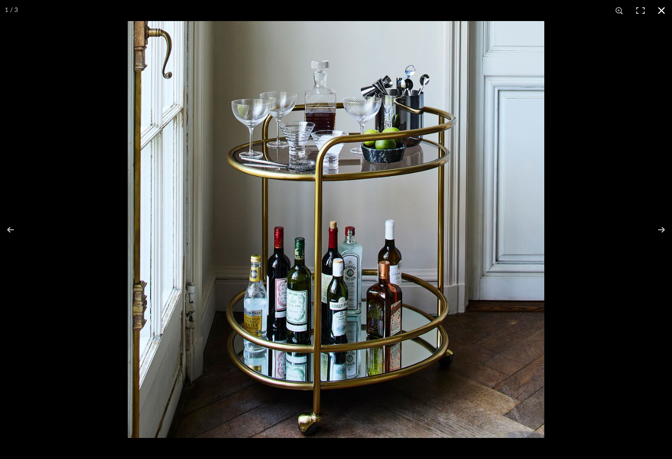
click at [662, 10] on button at bounding box center [661, 10] width 21 height 21
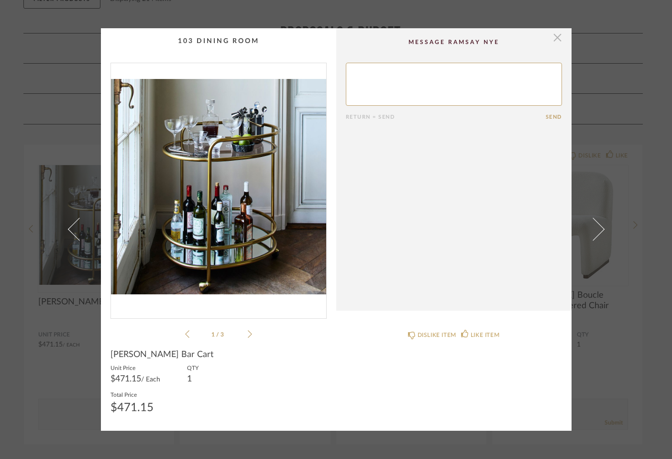
click at [553, 42] on span "button" at bounding box center [557, 37] width 19 height 19
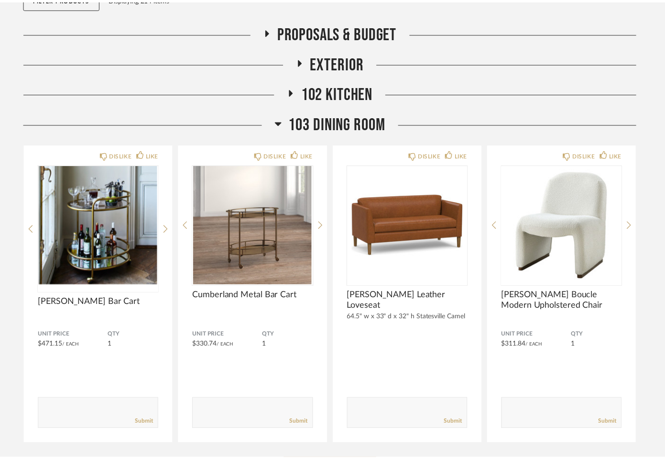
scroll to position [158, 0]
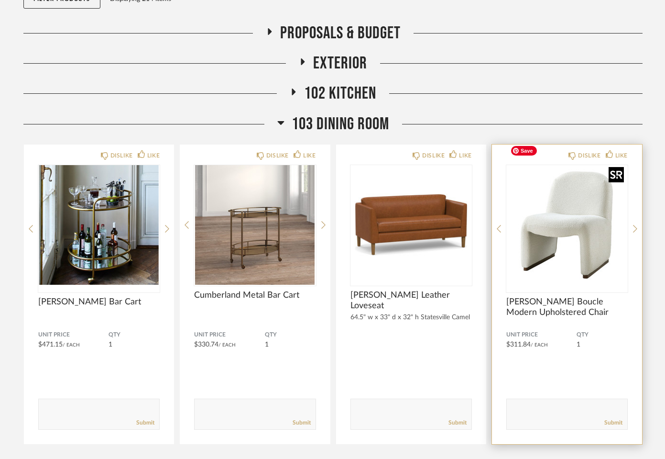
click at [564, 199] on img "0" at bounding box center [567, 225] width 121 height 120
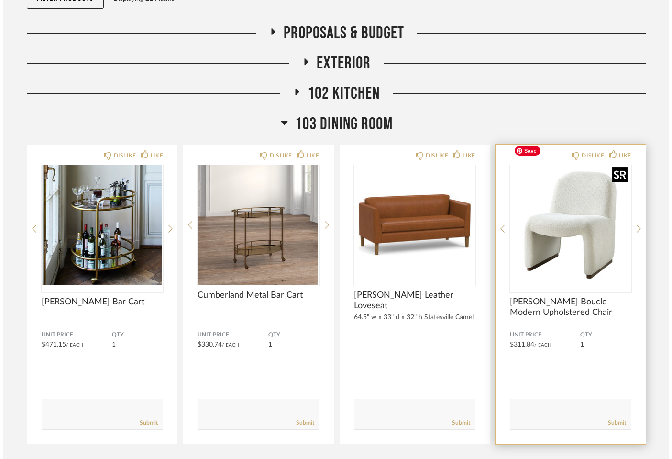
scroll to position [0, 0]
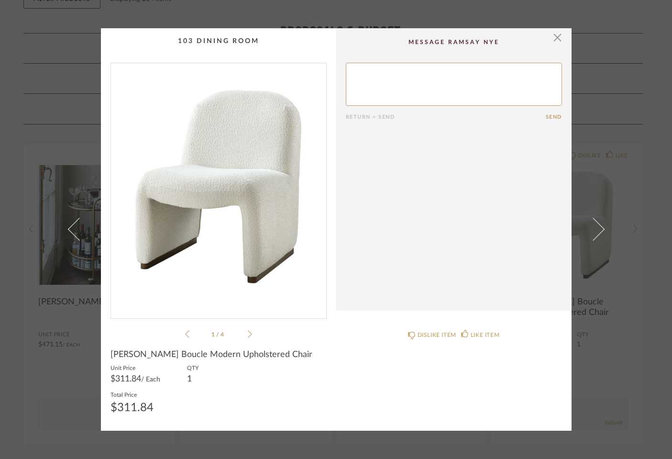
click at [248, 335] on icon at bounding box center [250, 334] width 4 height 9
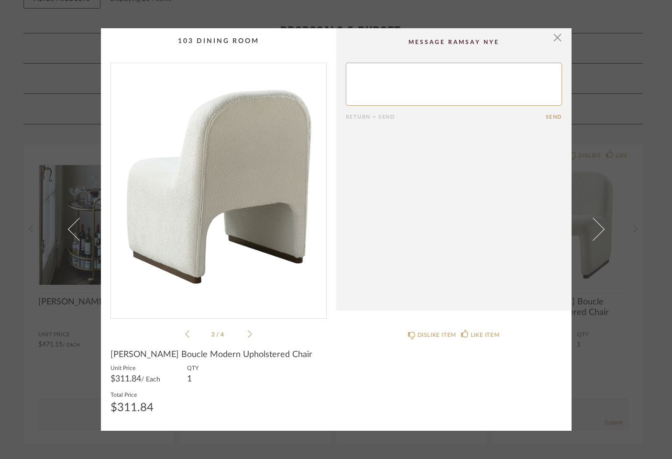
click at [243, 335] on li "2 / 4" at bounding box center [218, 333] width 58 height 11
click at [248, 335] on icon at bounding box center [250, 334] width 4 height 9
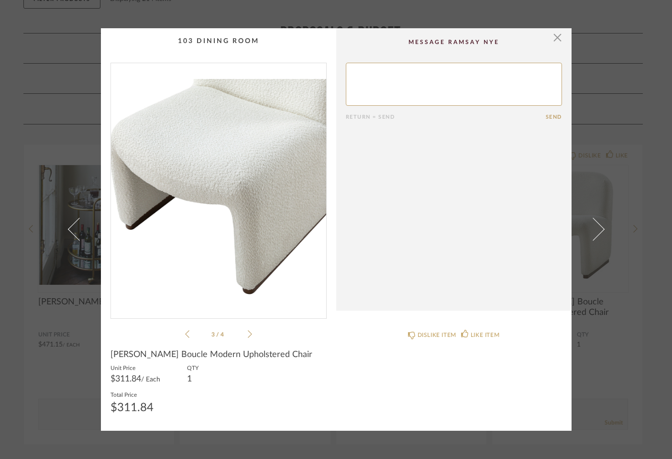
click at [248, 334] on icon at bounding box center [250, 334] width 4 height 9
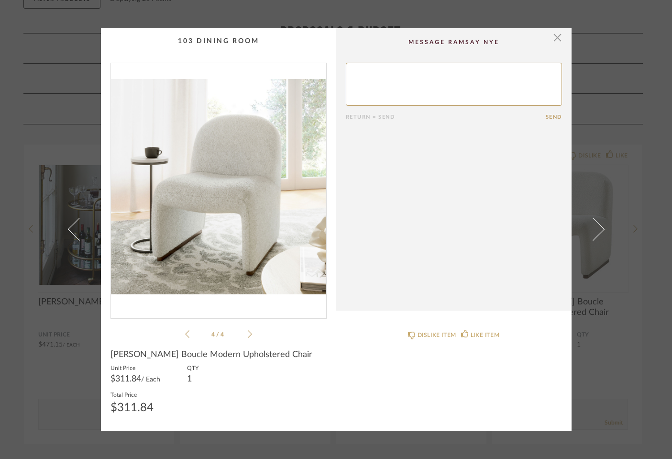
click at [248, 334] on icon at bounding box center [250, 334] width 4 height 9
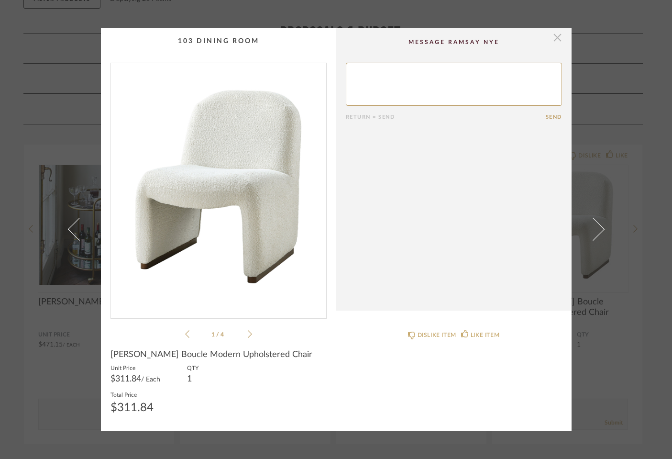
click at [556, 37] on span "button" at bounding box center [557, 37] width 19 height 19
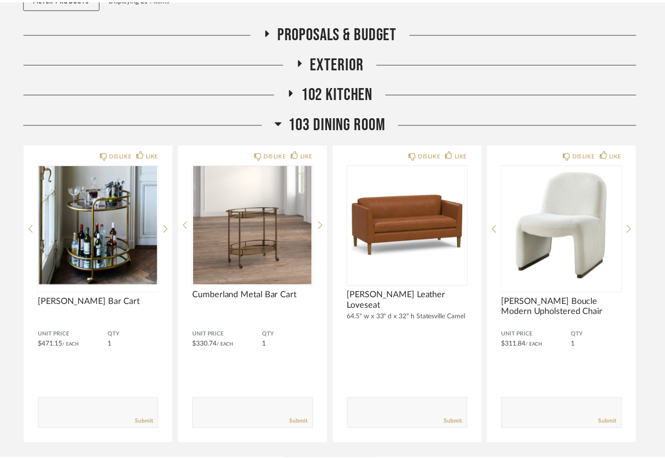
scroll to position [158, 0]
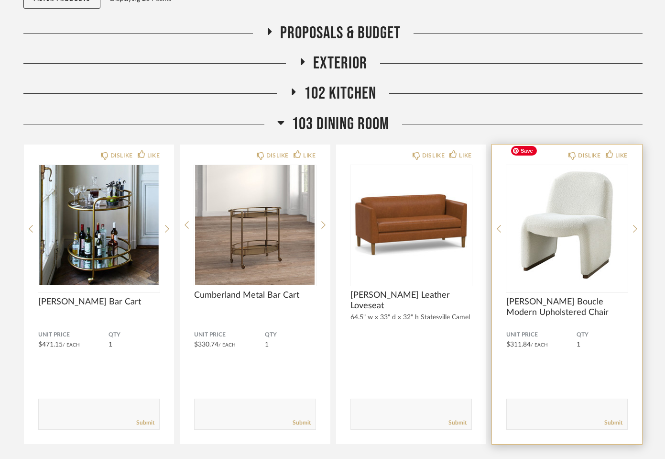
click at [546, 403] on textarea at bounding box center [567, 409] width 121 height 13
type textarea "See if other colors are an option"
click at [607, 419] on link "Submit" at bounding box center [614, 423] width 18 height 8
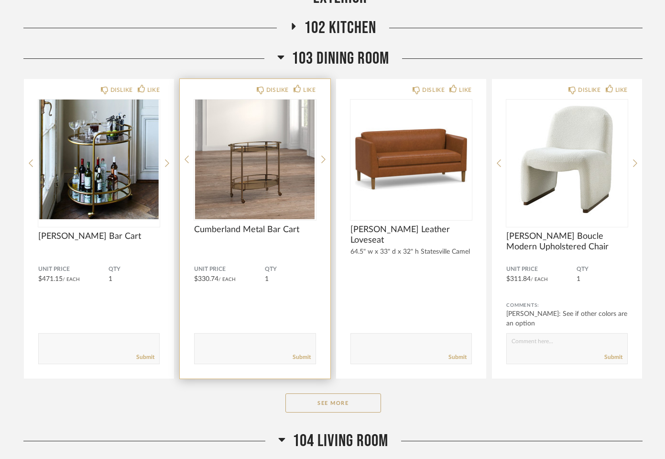
scroll to position [228, 0]
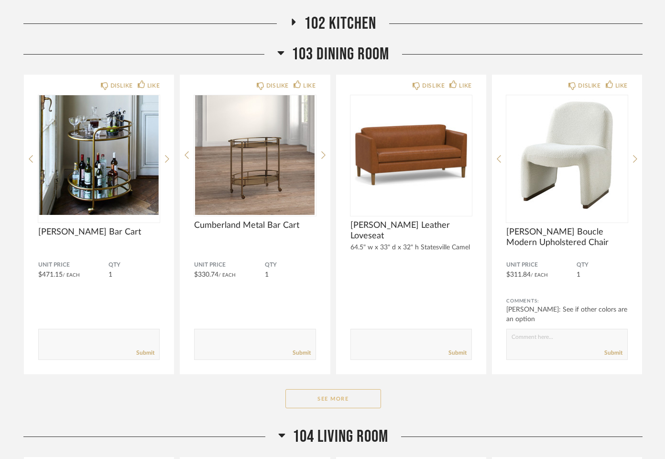
click at [319, 389] on button "See More" at bounding box center [334, 398] width 96 height 19
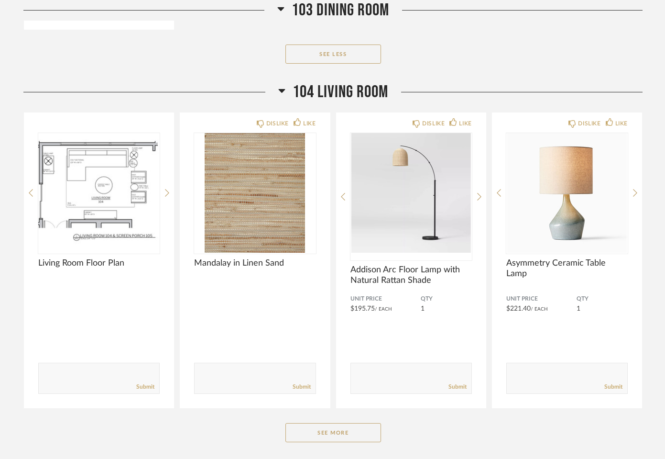
scroll to position [1492, 0]
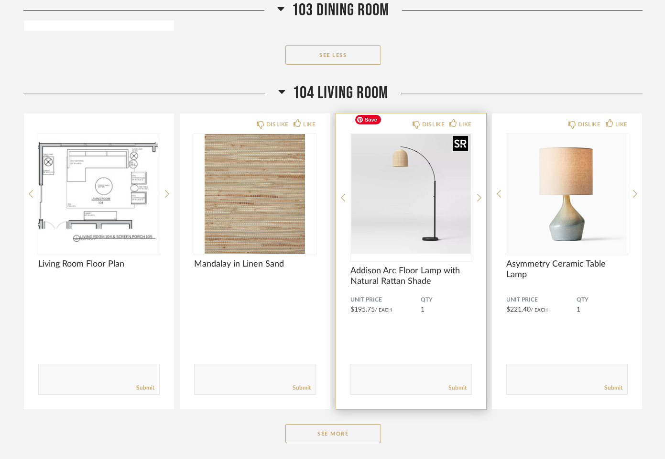
click at [411, 202] on img "0" at bounding box center [411, 194] width 121 height 120
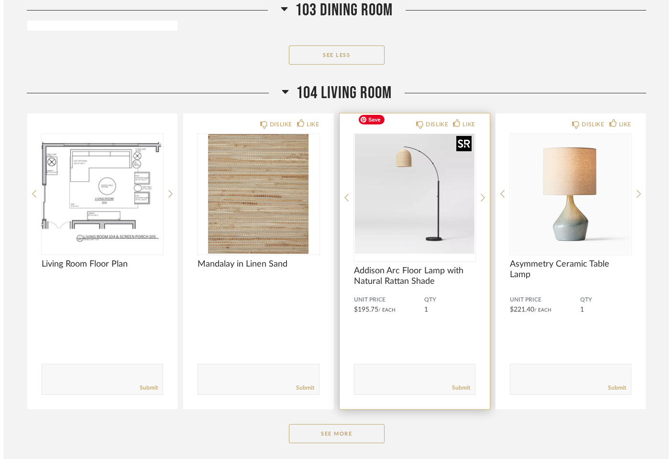
scroll to position [0, 0]
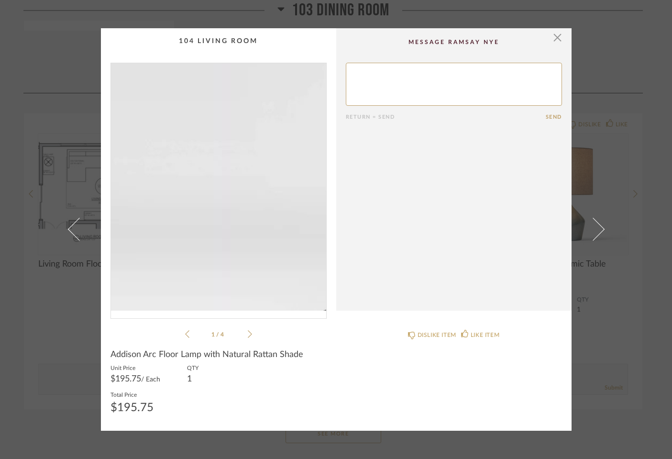
click at [201, 224] on img "0" at bounding box center [218, 186] width 215 height 247
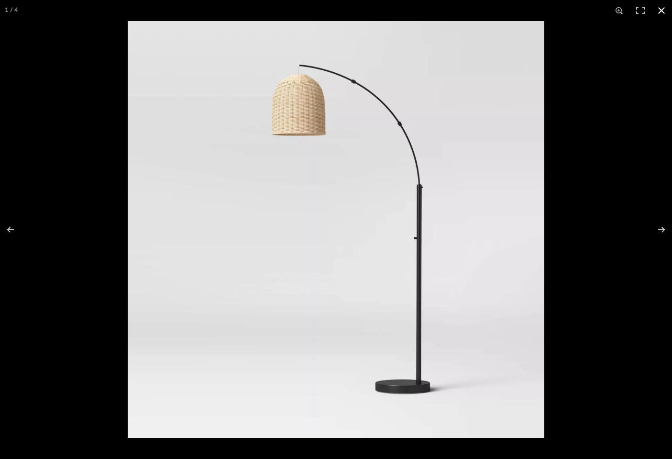
click at [662, 11] on button at bounding box center [661, 10] width 21 height 21
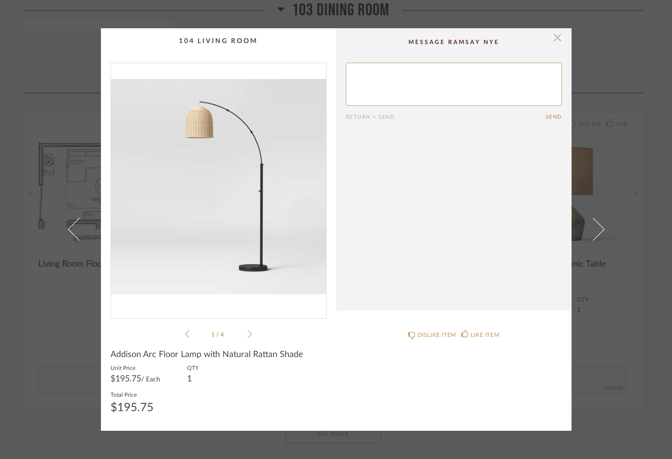
click at [556, 37] on span "button" at bounding box center [557, 37] width 19 height 19
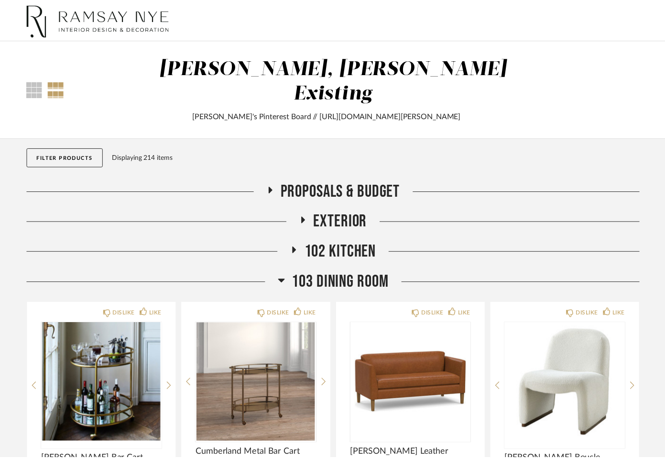
scroll to position [1492, 0]
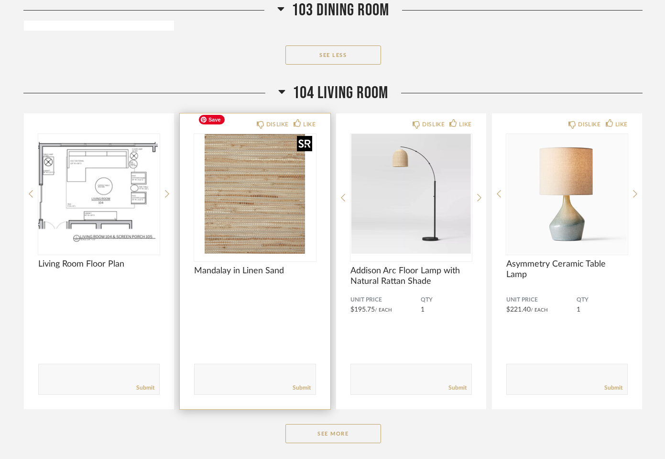
click at [248, 188] on img "0" at bounding box center [254, 194] width 121 height 120
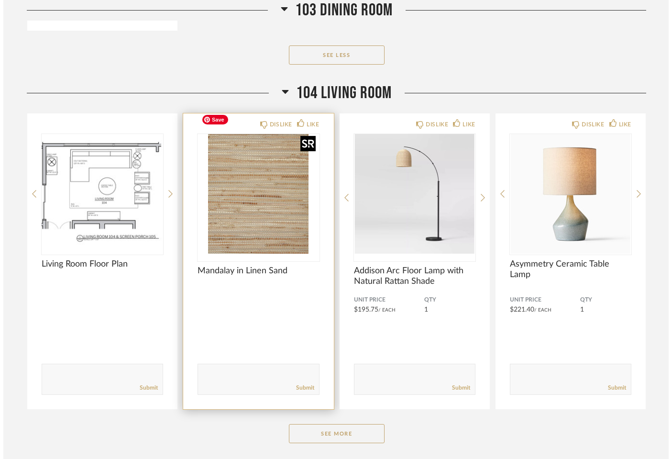
scroll to position [0, 0]
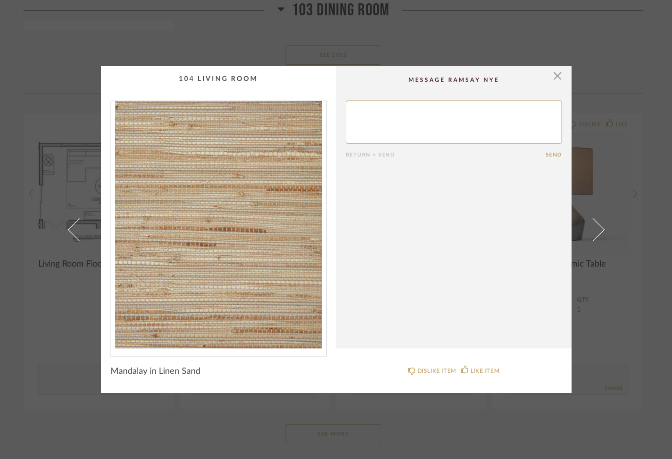
click at [259, 243] on img "0" at bounding box center [218, 224] width 215 height 247
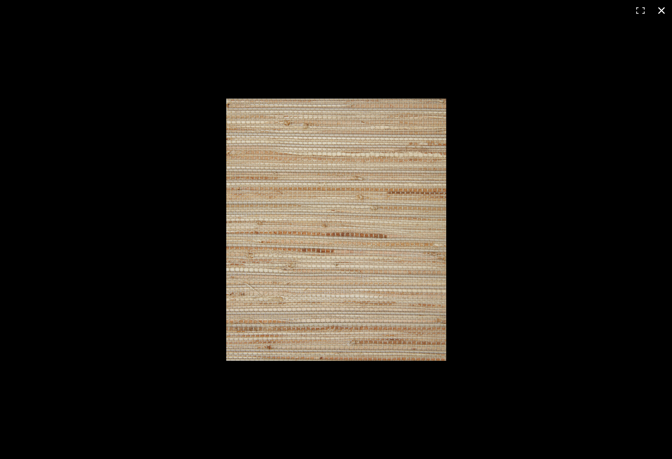
click at [662, 11] on button at bounding box center [661, 10] width 21 height 21
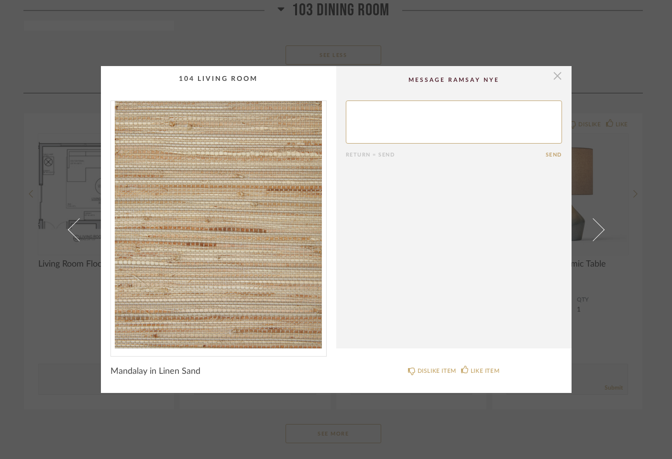
click at [554, 78] on span "button" at bounding box center [557, 75] width 19 height 19
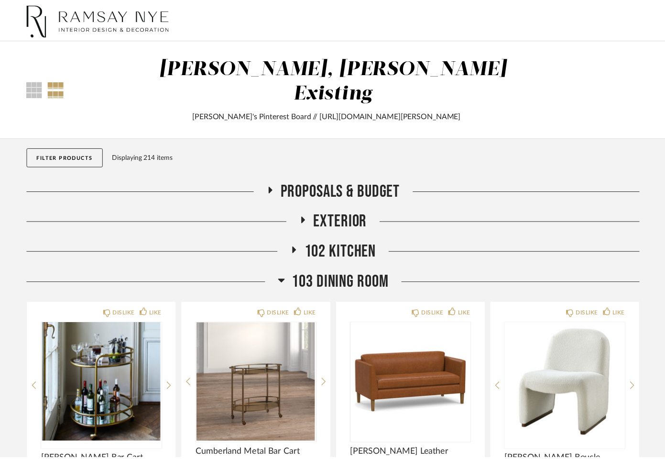
scroll to position [1492, 0]
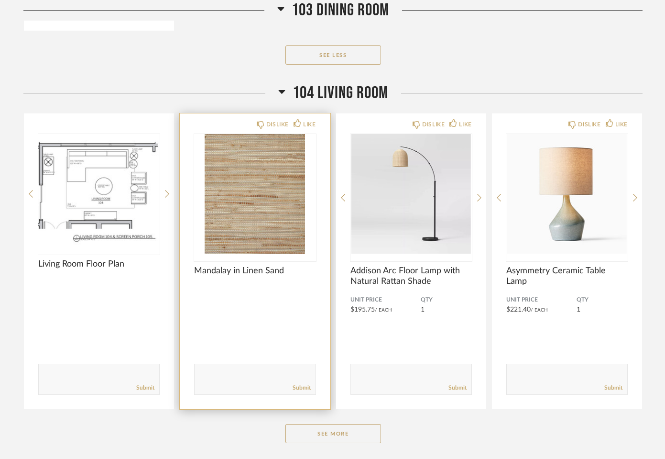
click at [242, 368] on textarea at bounding box center [255, 374] width 121 height 13
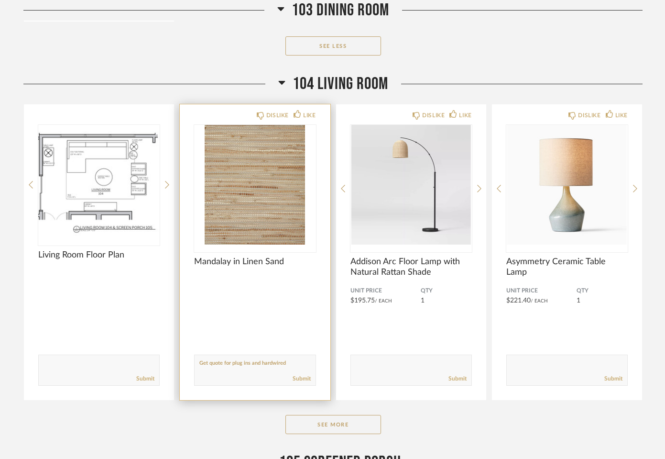
scroll to position [1502, 0]
click at [302, 358] on textarea at bounding box center [255, 364] width 121 height 13
type textarea "Get quote for plug ins and hardwired"
click at [302, 374] on link "Submit" at bounding box center [302, 378] width 18 height 8
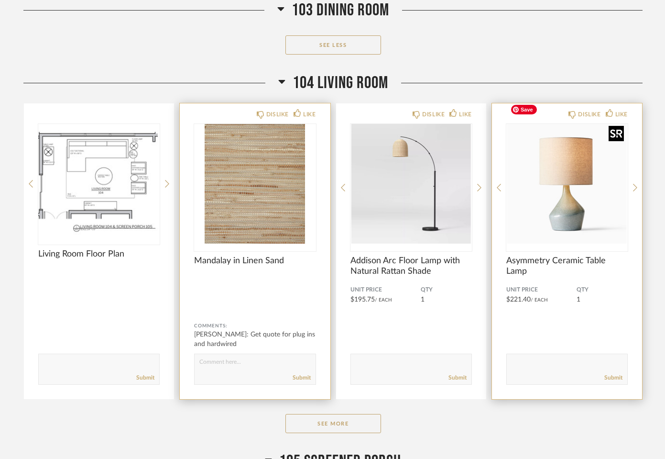
click at [563, 196] on img "0" at bounding box center [567, 184] width 121 height 120
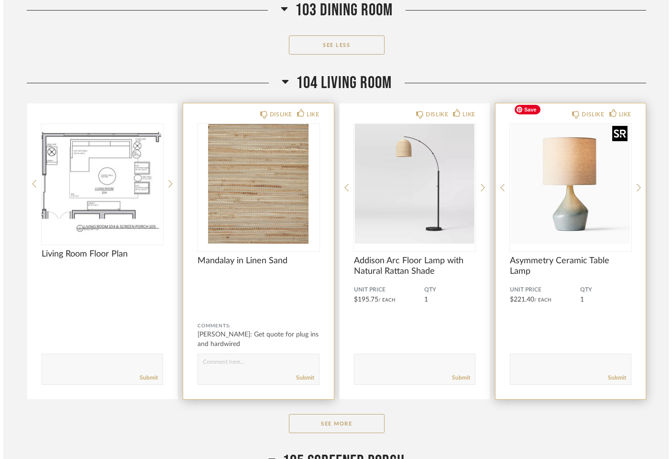
scroll to position [0, 0]
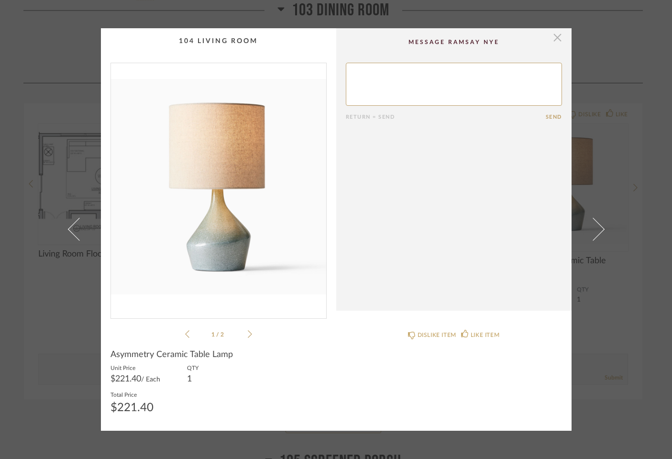
click at [556, 43] on span "button" at bounding box center [557, 37] width 19 height 19
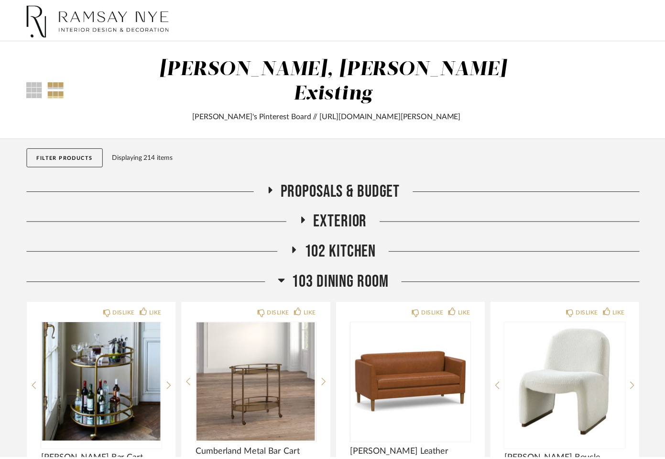
scroll to position [1502, 0]
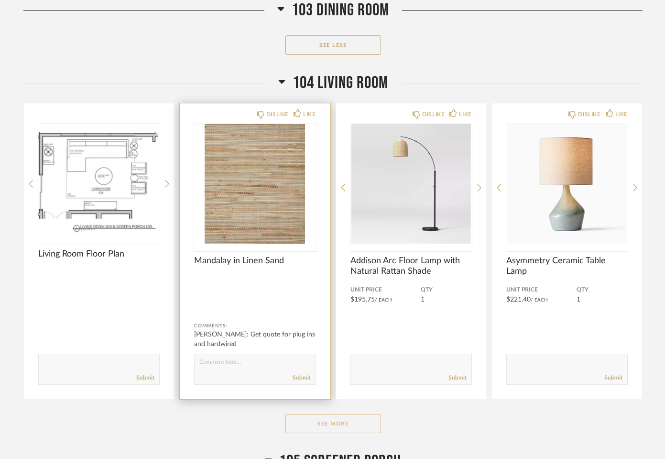
click at [331, 414] on button "See More" at bounding box center [334, 423] width 96 height 19
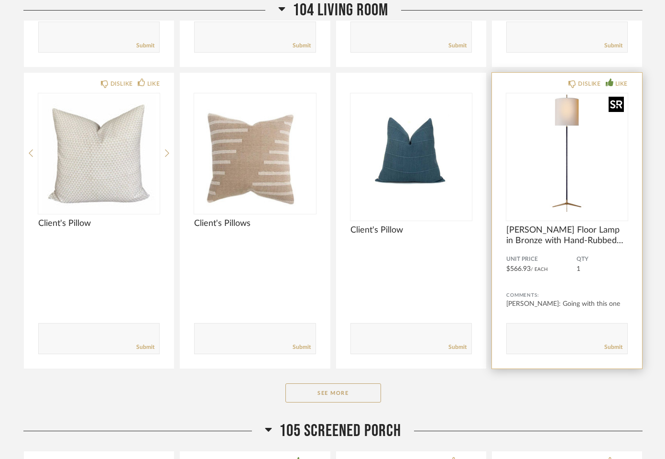
scroll to position [2780, 0]
click at [544, 327] on textarea at bounding box center [567, 333] width 121 height 13
type textarea "Keep this and have [PERSON_NAME] fix - do not get new one"
click at [618, 342] on link "Submit" at bounding box center [614, 346] width 18 height 8
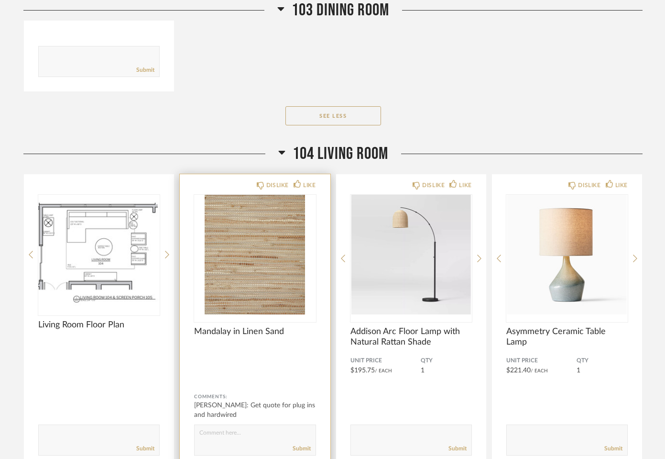
scroll to position [1429, 0]
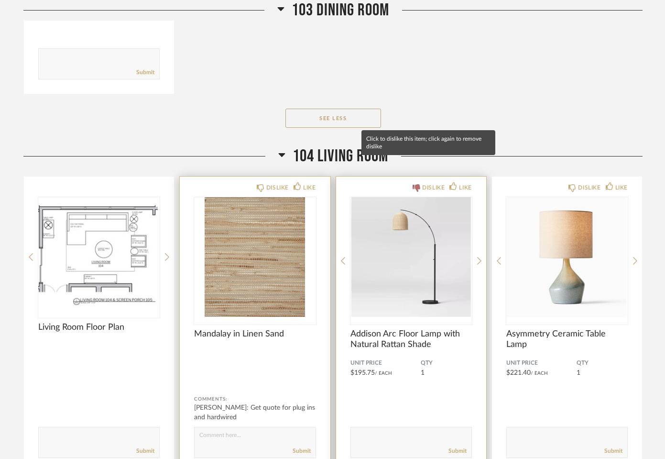
click at [417, 184] on icon at bounding box center [417, 188] width 8 height 8
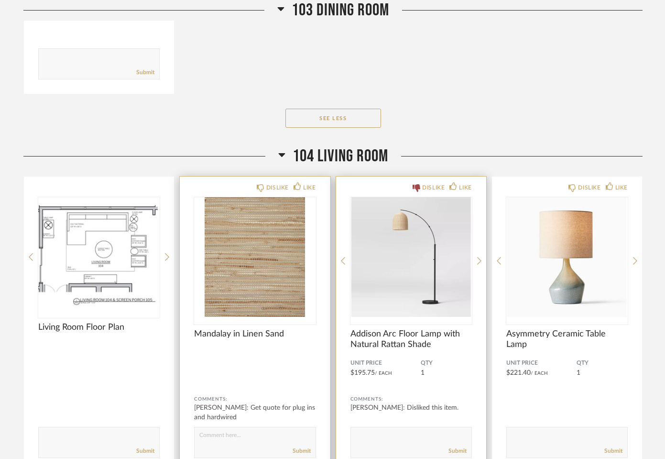
click at [392, 431] on textarea at bounding box center [411, 437] width 121 height 13
type textarea "Keeping existing"
click at [460, 447] on link "Submit" at bounding box center [458, 451] width 18 height 8
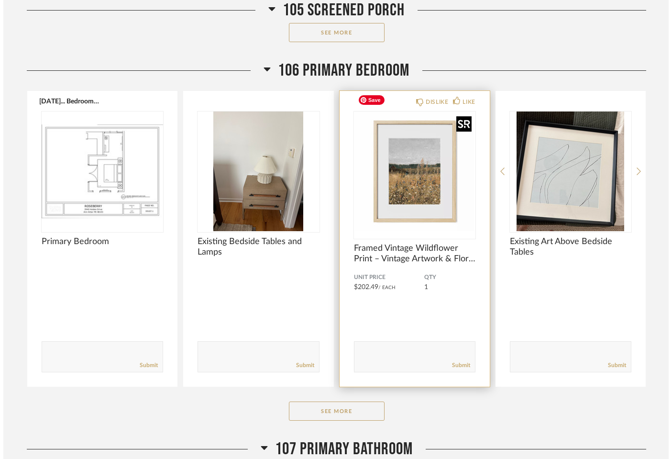
scroll to position [0, 0]
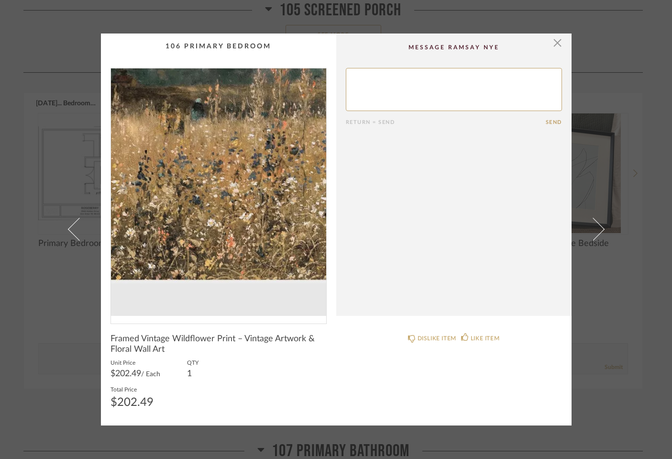
click at [209, 222] on img "0" at bounding box center [218, 191] width 215 height 247
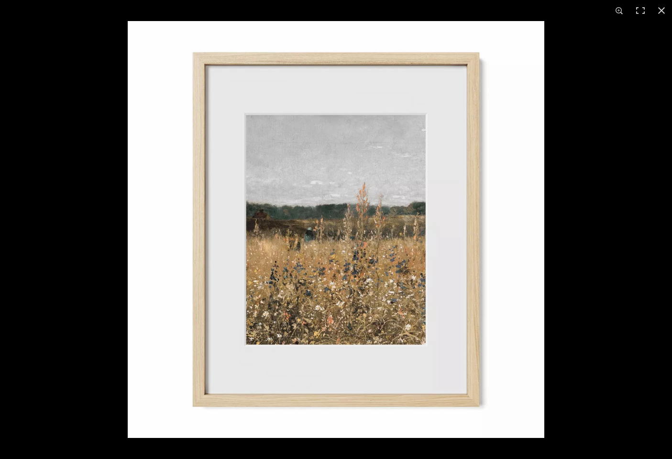
click at [375, 283] on img at bounding box center [336, 229] width 417 height 417
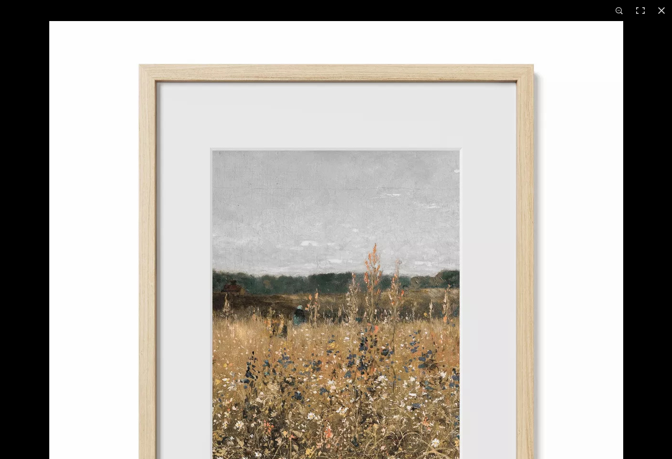
click at [661, 12] on button at bounding box center [661, 10] width 21 height 21
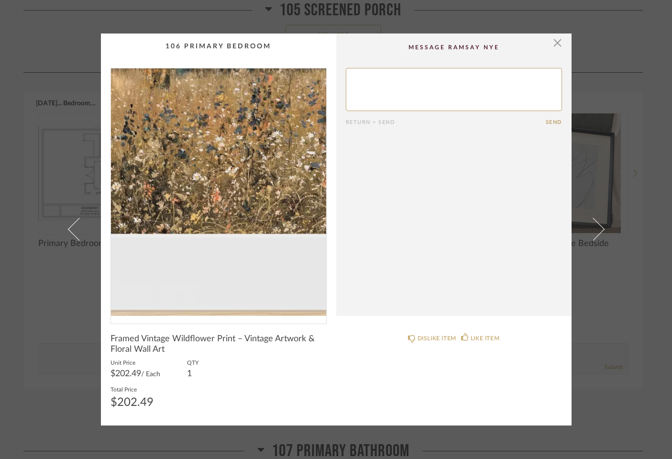
click at [213, 237] on img "0" at bounding box center [218, 191] width 215 height 247
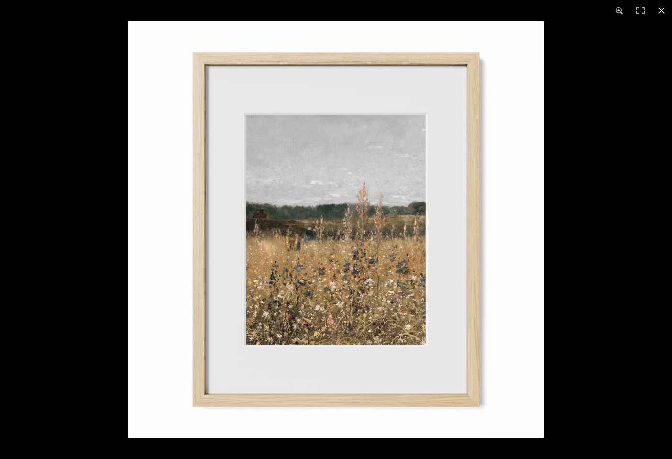
click at [659, 11] on button at bounding box center [661, 10] width 21 height 21
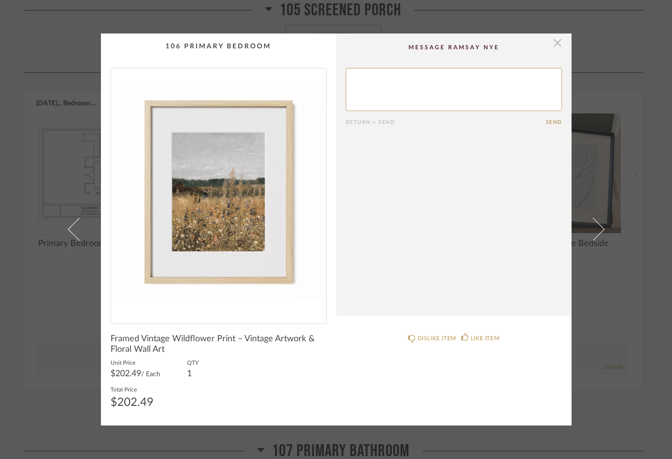
click at [552, 45] on span "button" at bounding box center [557, 42] width 19 height 19
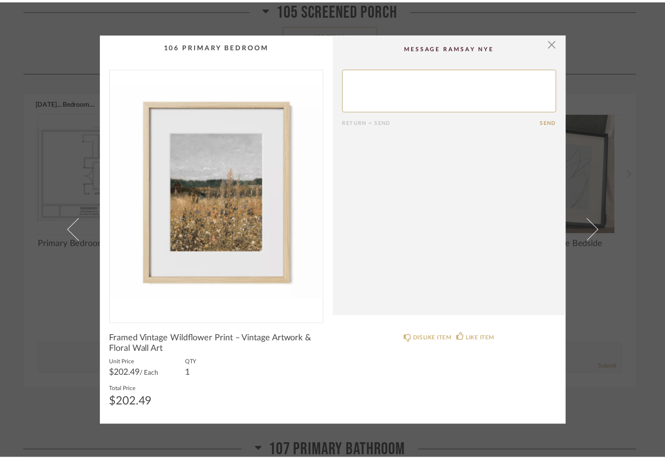
scroll to position [3535, 0]
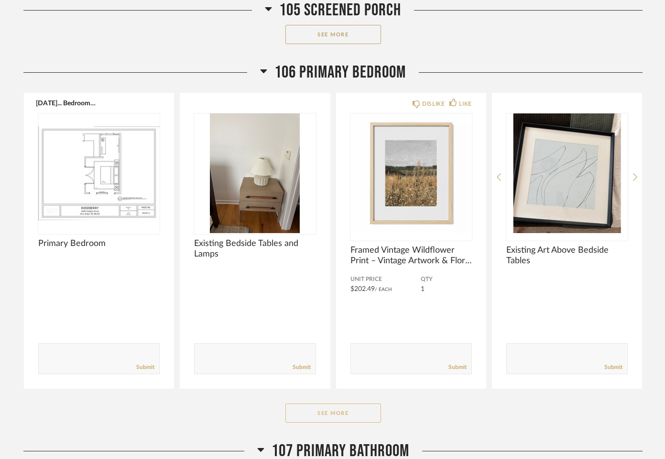
click at [351, 403] on button "See More" at bounding box center [334, 412] width 96 height 19
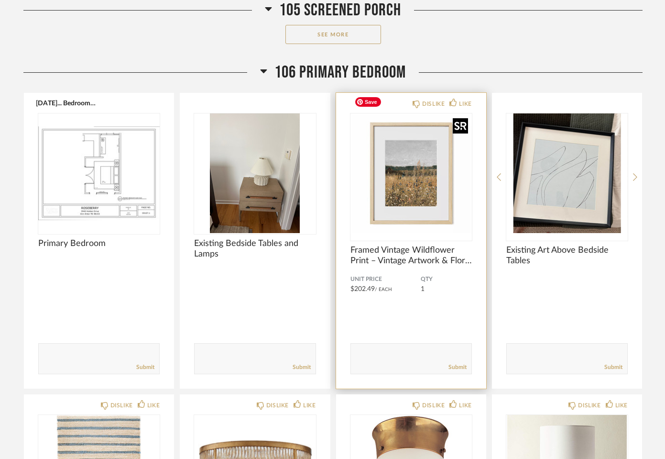
click at [398, 163] on img "0" at bounding box center [411, 173] width 121 height 120
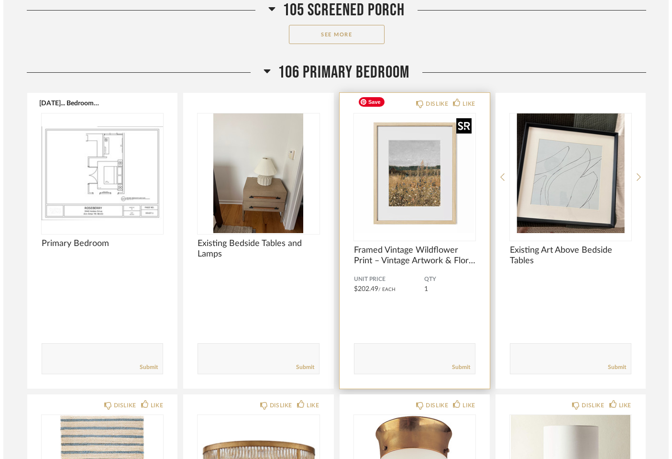
scroll to position [0, 0]
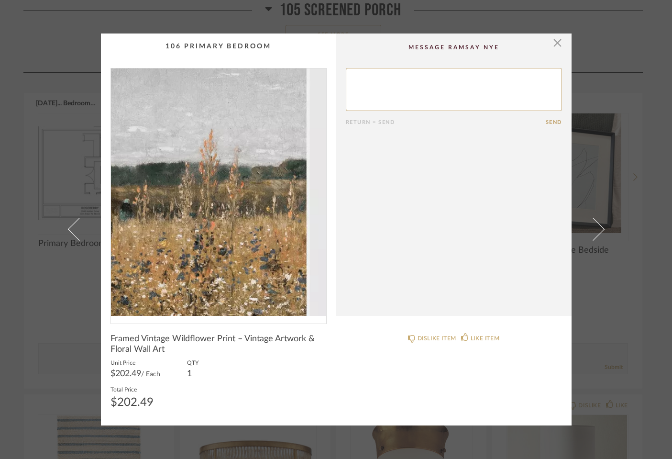
click at [232, 188] on img "0" at bounding box center [218, 191] width 215 height 247
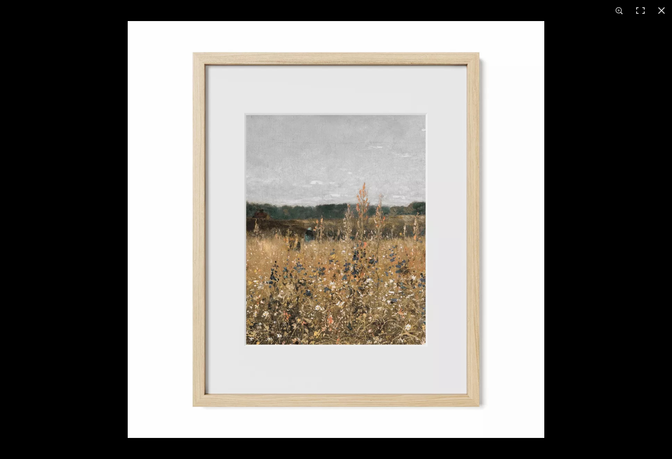
click at [660, 9] on button at bounding box center [661, 10] width 21 height 21
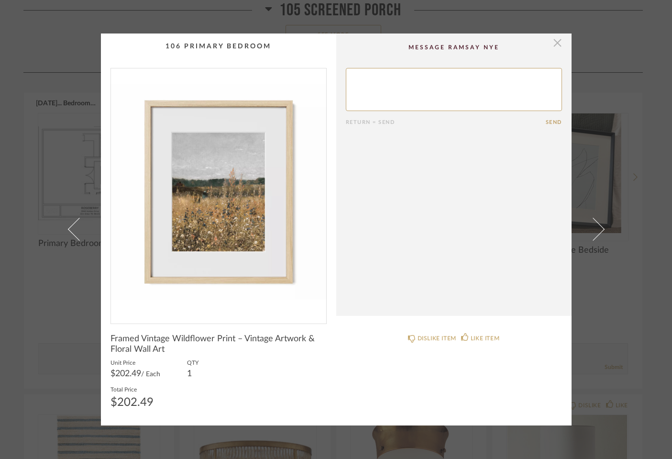
click at [552, 46] on span "button" at bounding box center [557, 42] width 19 height 19
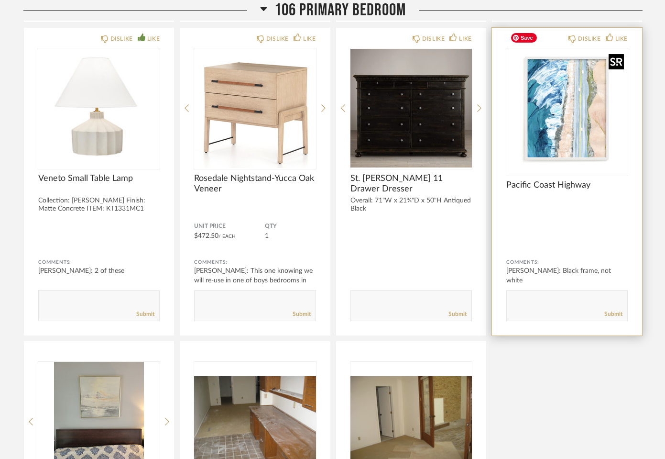
scroll to position [4179, 0]
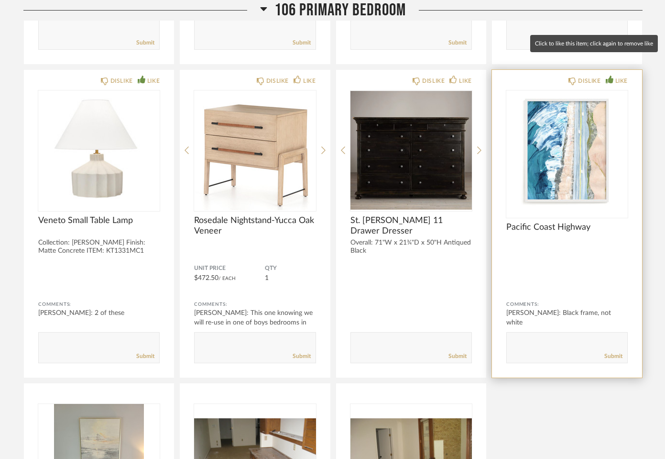
click at [611, 76] on icon at bounding box center [610, 80] width 8 height 8
click at [537, 337] on textarea at bounding box center [567, 343] width 121 height 13
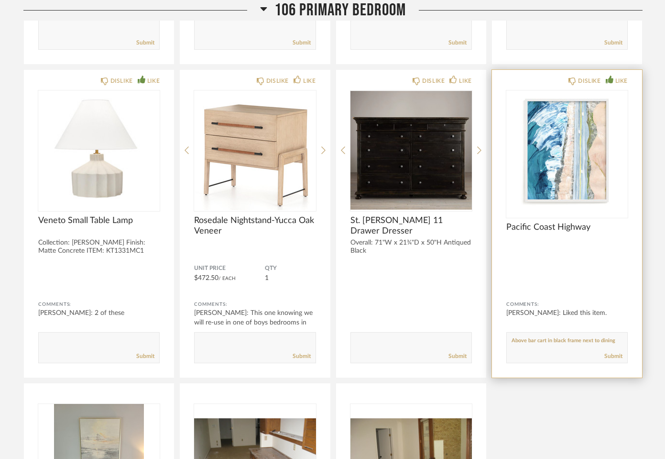
scroll to position [0, 0]
type textarea "Above bar cart in black frame next to dining room"
click at [609, 352] on link "Submit" at bounding box center [614, 356] width 18 height 8
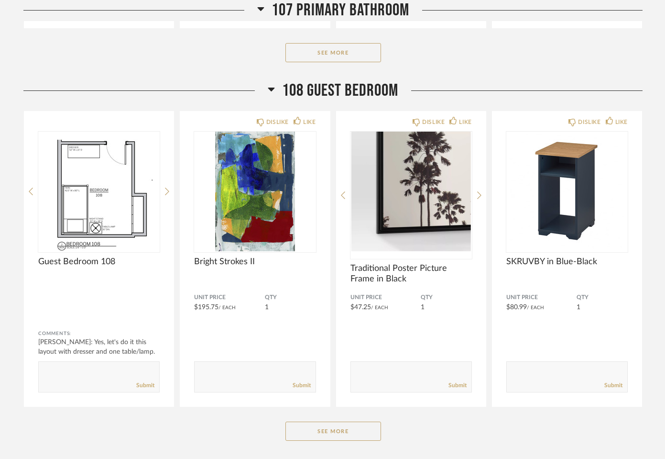
scroll to position [5203, 0]
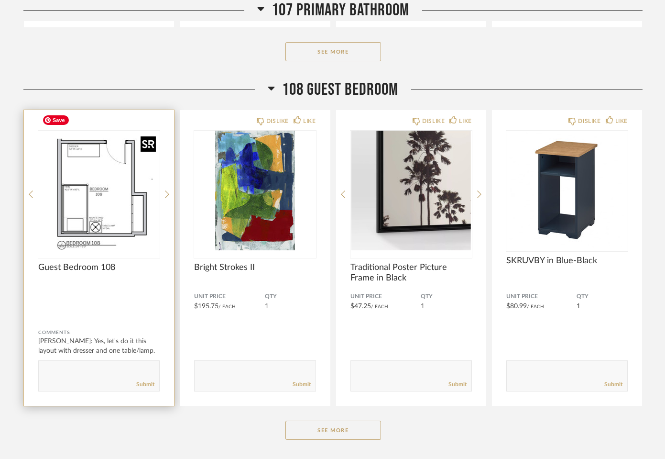
click at [109, 173] on img "0" at bounding box center [98, 191] width 121 height 120
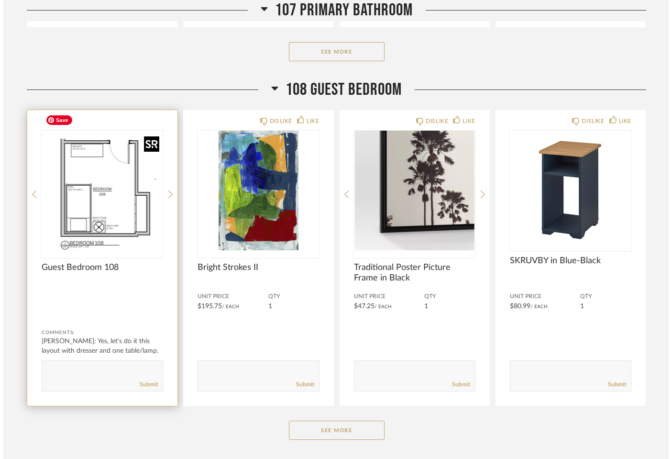
scroll to position [0, 0]
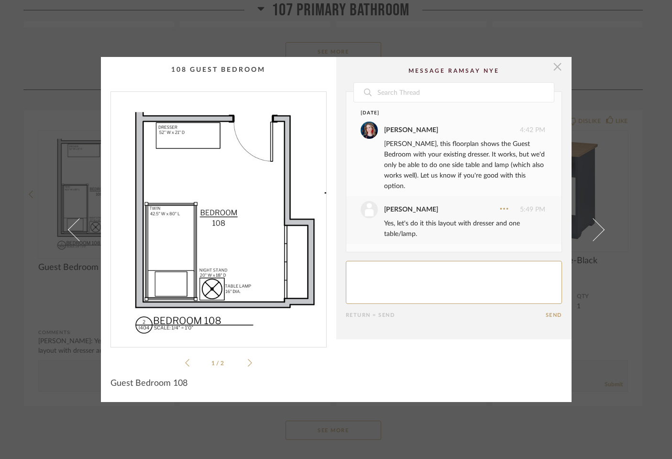
click at [554, 67] on span "button" at bounding box center [557, 66] width 19 height 19
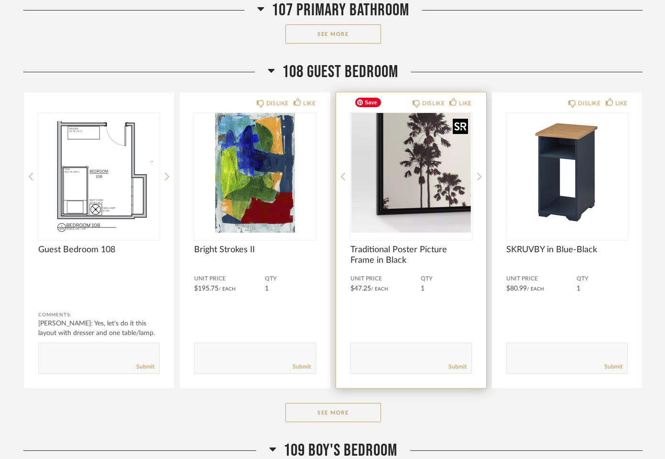
scroll to position [5219, 0]
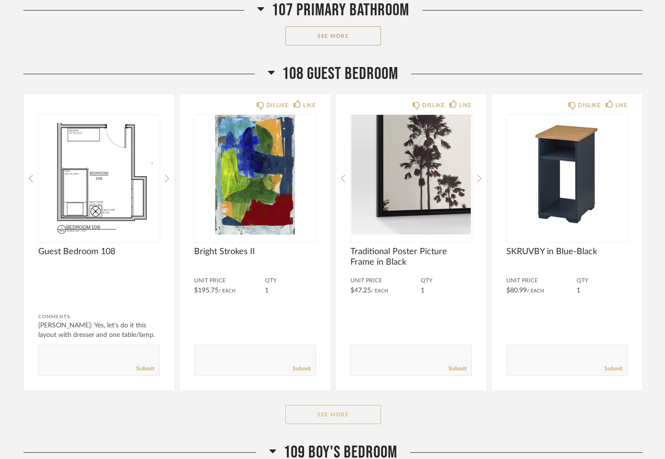
click at [352, 405] on button "See More" at bounding box center [334, 414] width 96 height 19
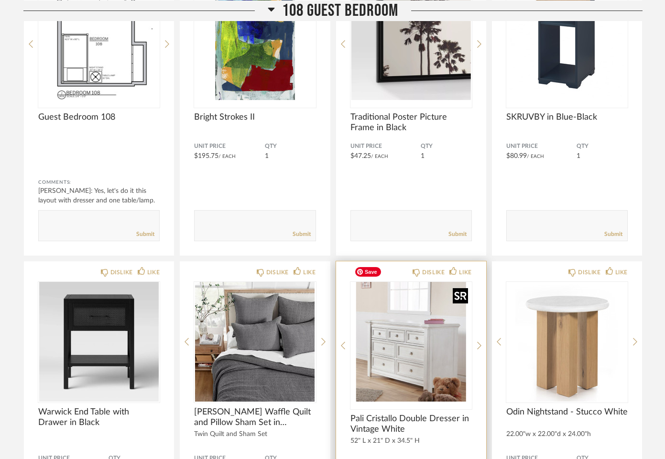
scroll to position [5354, 0]
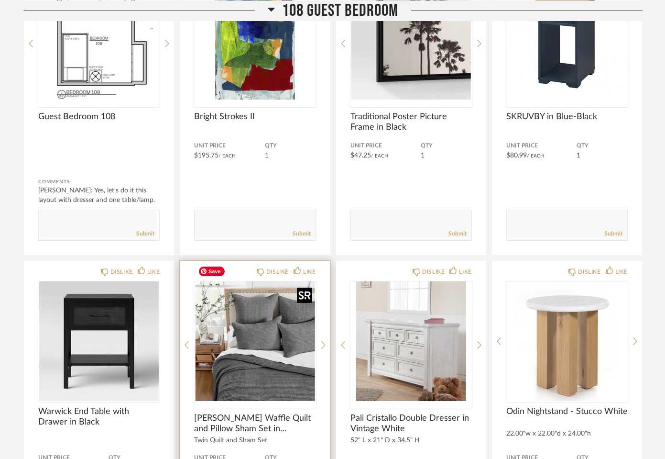
click at [269, 357] on img "0" at bounding box center [254, 341] width 121 height 120
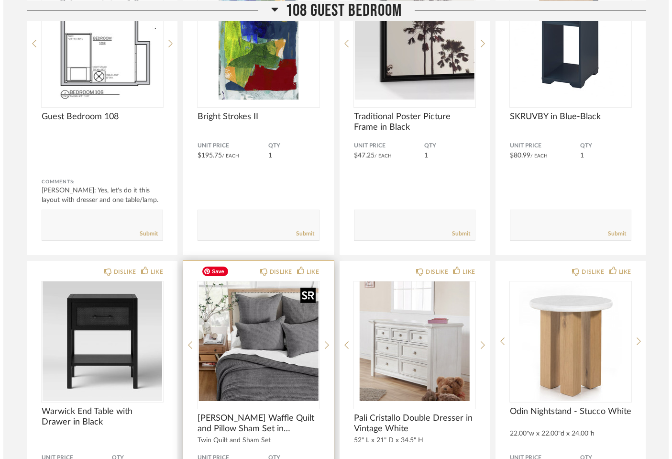
scroll to position [0, 0]
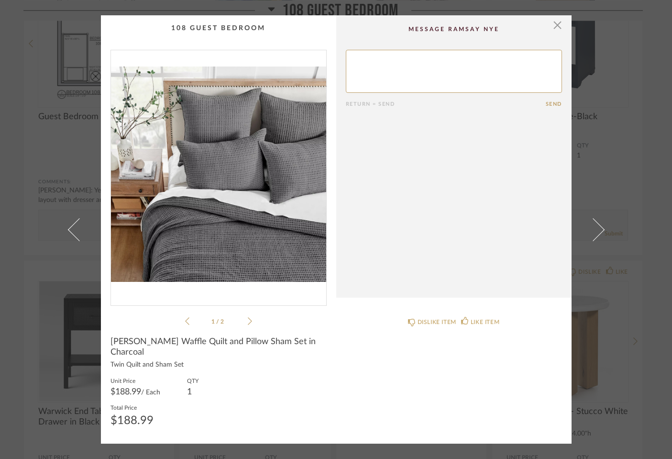
click at [275, 249] on img "0" at bounding box center [218, 173] width 215 height 247
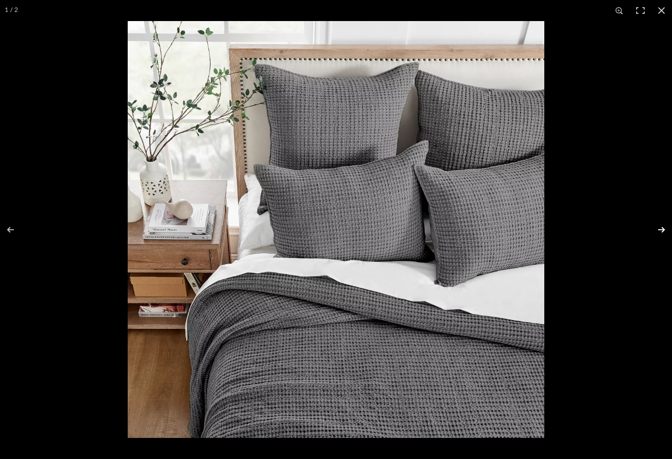
click at [658, 227] on button at bounding box center [655, 230] width 33 height 48
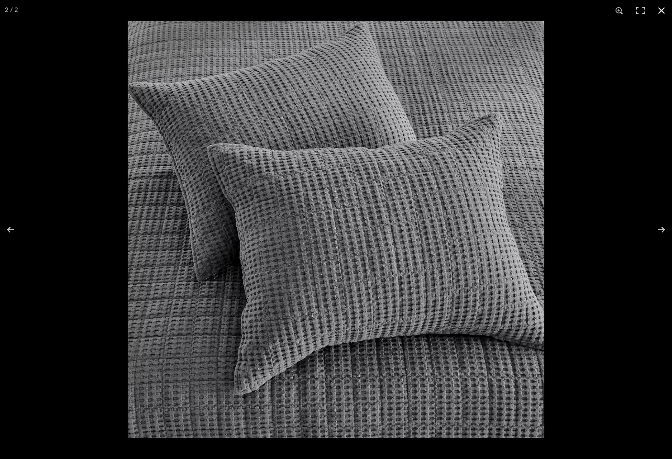
click at [661, 11] on button at bounding box center [661, 10] width 21 height 21
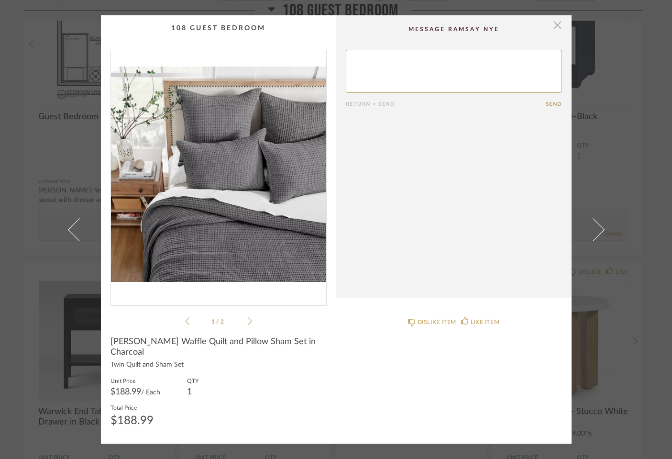
click at [555, 33] on span "button" at bounding box center [557, 24] width 19 height 19
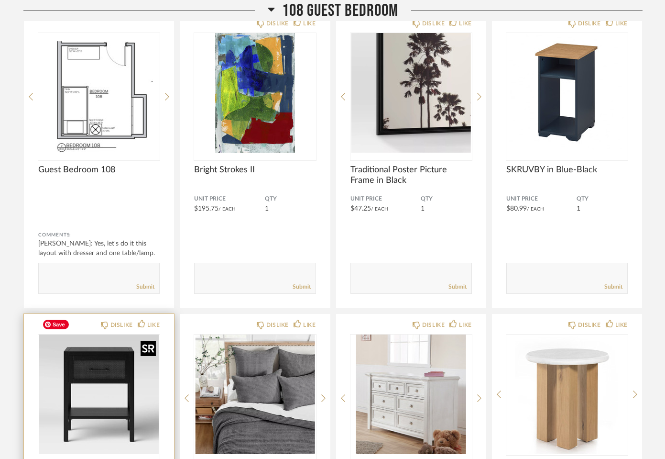
scroll to position [5301, 0]
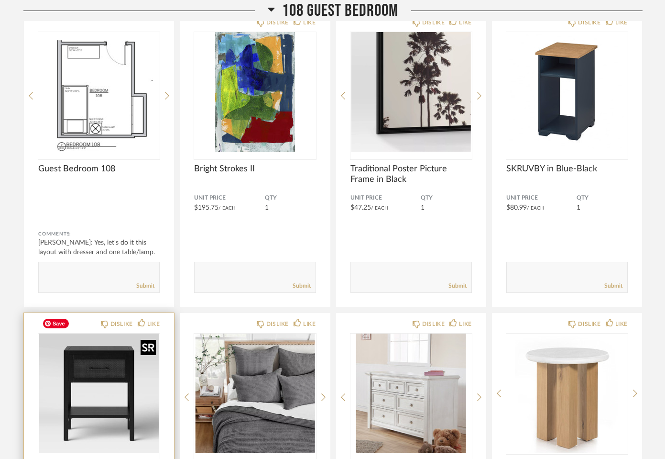
click at [103, 379] on img "0" at bounding box center [98, 393] width 121 height 120
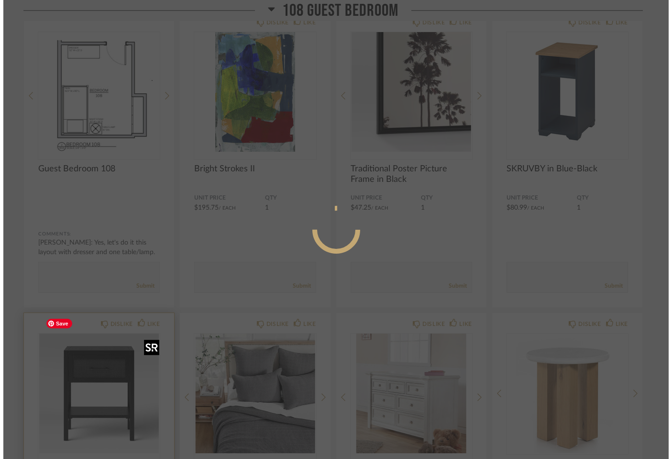
scroll to position [0, 0]
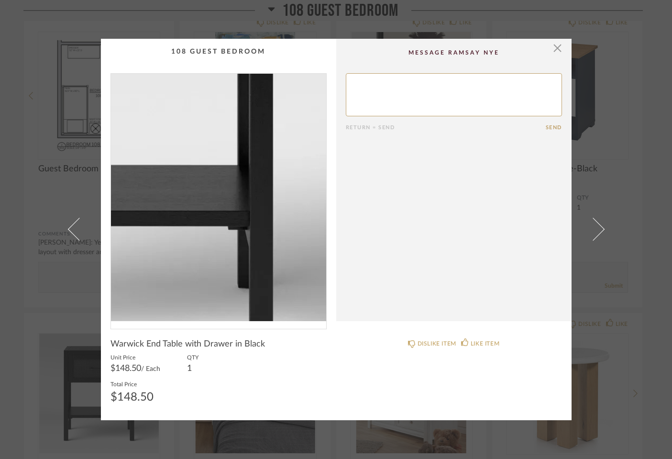
click at [260, 232] on img "0" at bounding box center [218, 197] width 215 height 247
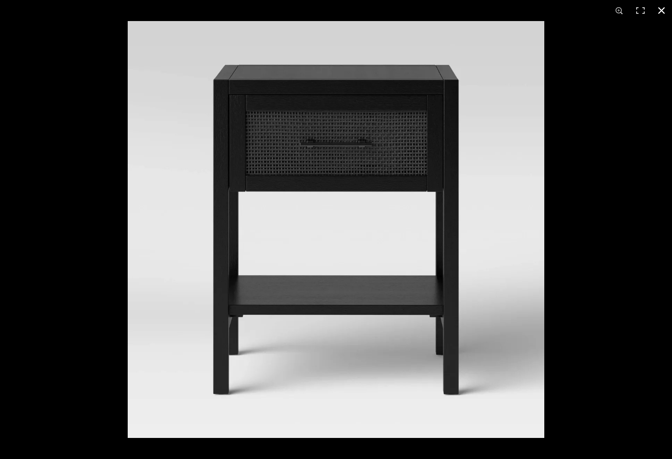
click at [663, 10] on button at bounding box center [661, 10] width 21 height 21
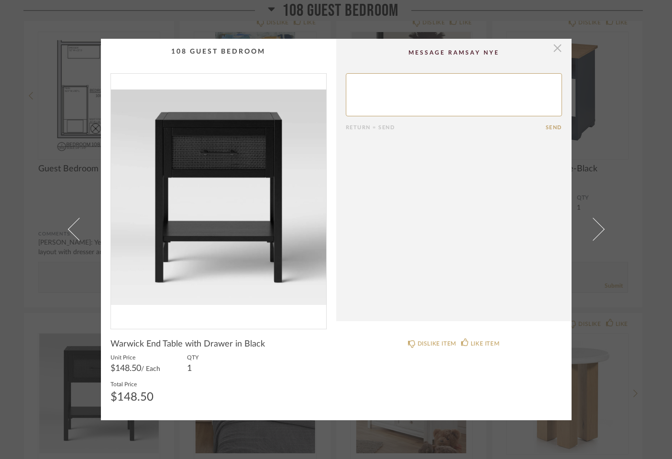
click at [555, 50] on span "button" at bounding box center [557, 48] width 19 height 19
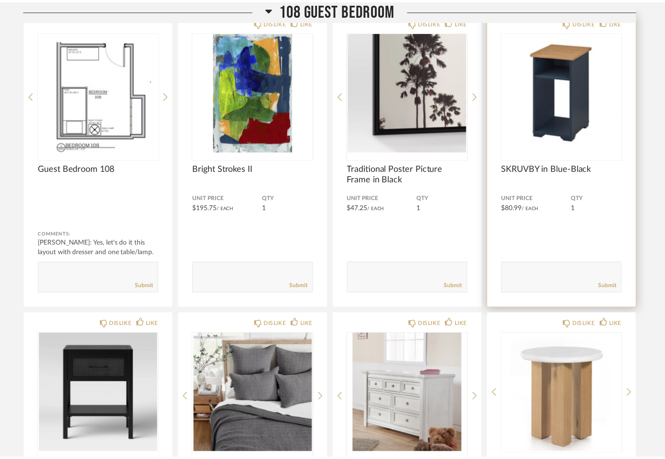
scroll to position [5301, 0]
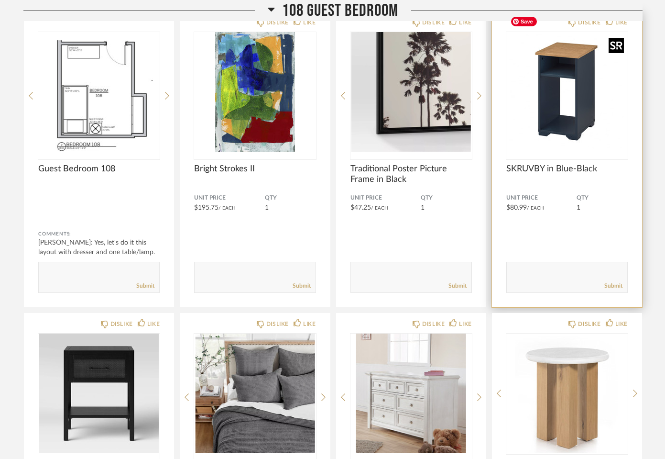
click at [592, 93] on img "0" at bounding box center [567, 92] width 121 height 120
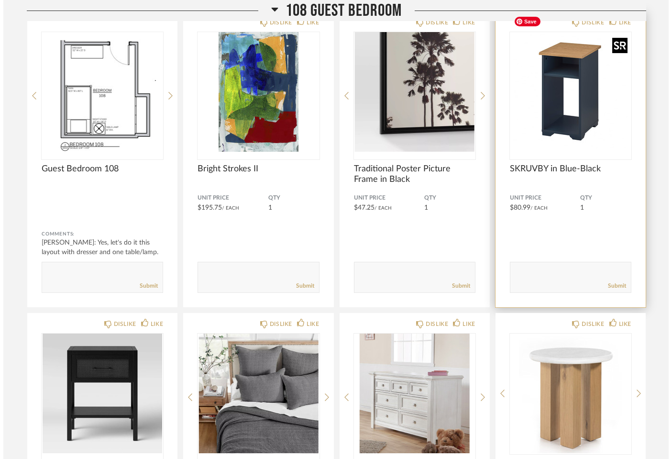
scroll to position [0, 0]
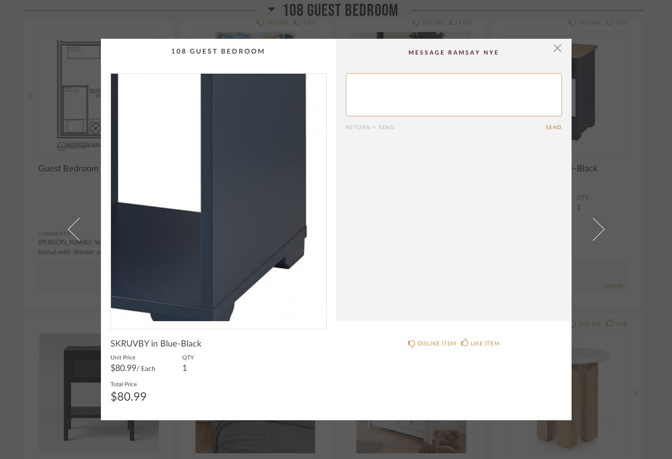
click at [236, 237] on img "0" at bounding box center [218, 197] width 215 height 247
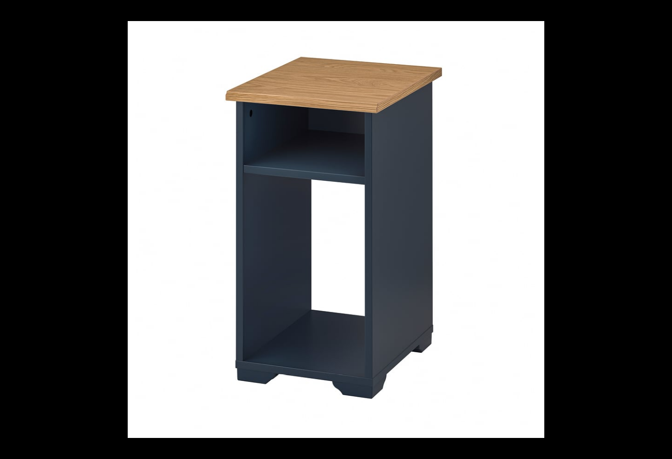
click at [660, 9] on button at bounding box center [661, 10] width 21 height 21
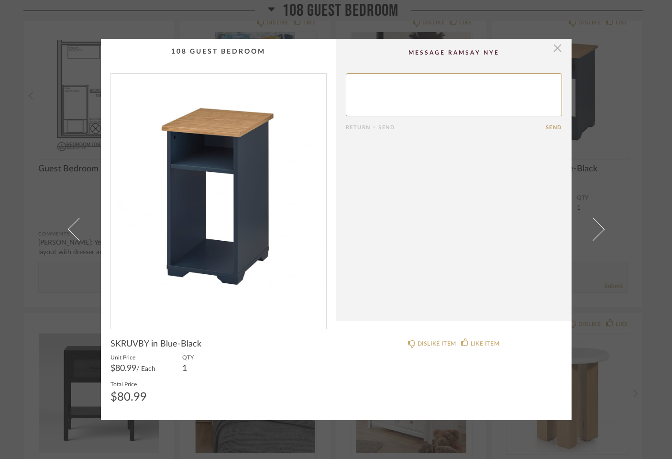
click at [554, 52] on span "button" at bounding box center [557, 48] width 19 height 19
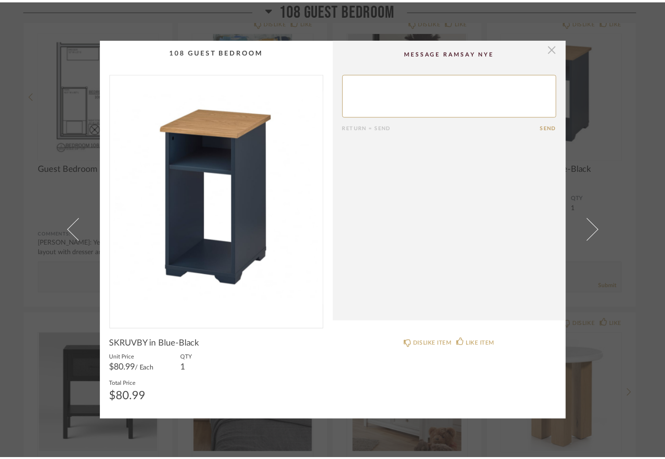
scroll to position [5301, 0]
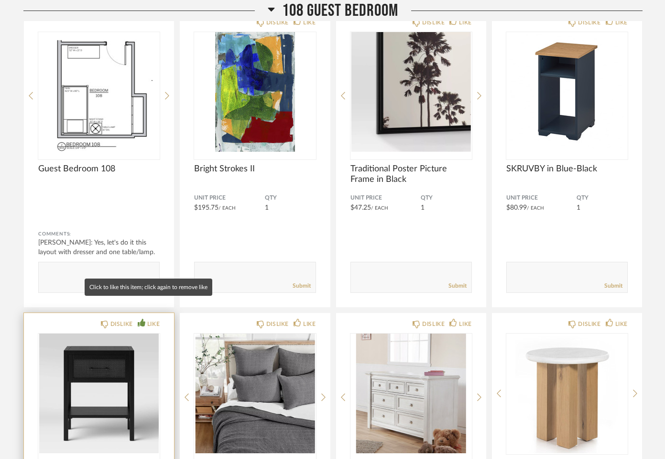
click at [139, 319] on icon at bounding box center [142, 323] width 8 height 8
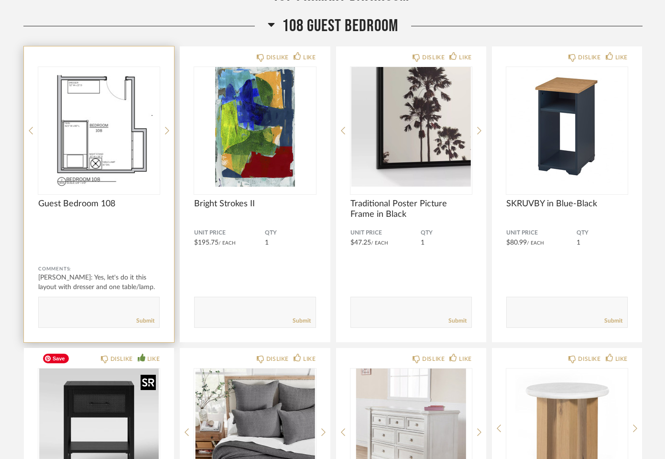
scroll to position [5262, 0]
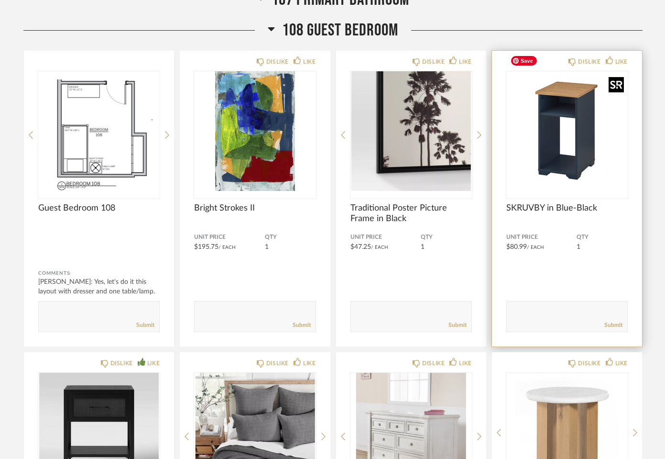
click at [575, 116] on img "0" at bounding box center [567, 131] width 121 height 120
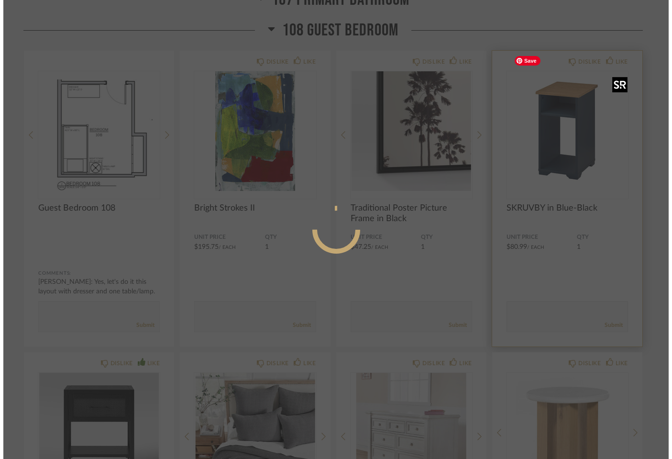
scroll to position [0, 0]
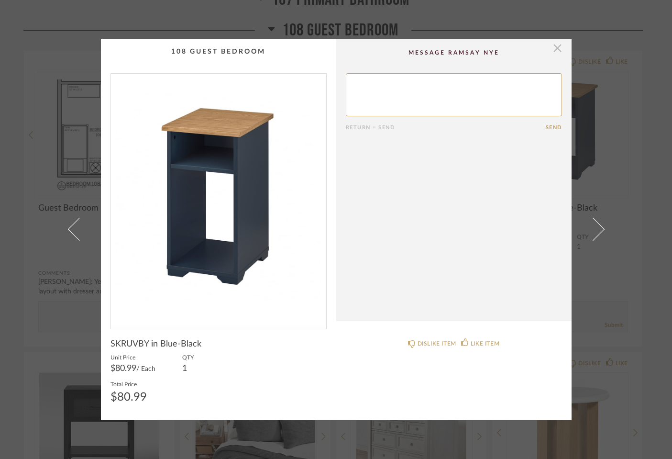
click at [557, 49] on span "button" at bounding box center [557, 48] width 19 height 19
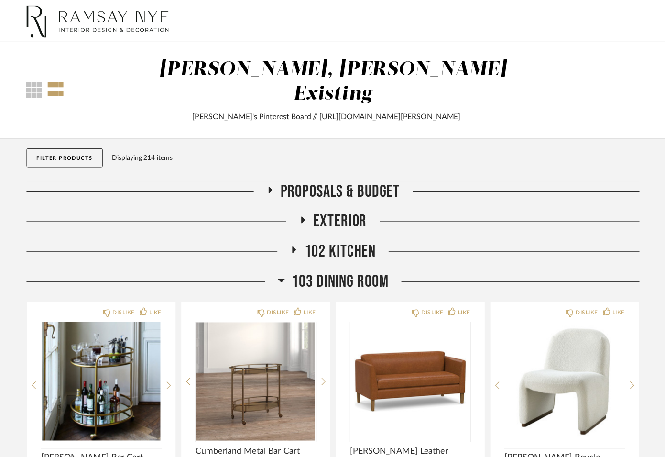
scroll to position [5262, 0]
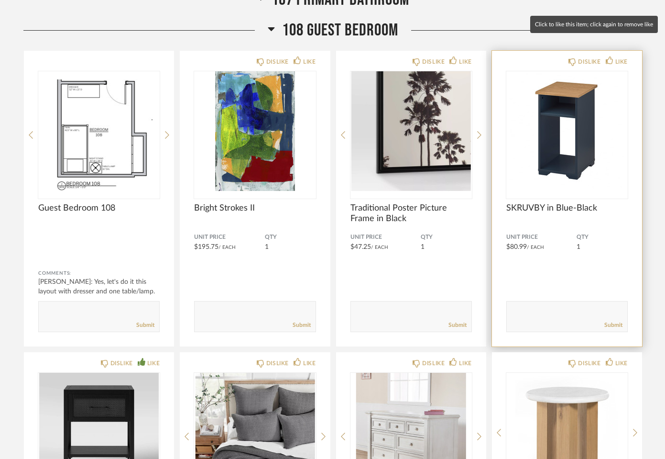
drag, startPoint x: 610, startPoint y: 41, endPoint x: 609, endPoint y: 110, distance: 68.4
click at [610, 56] on icon at bounding box center [610, 60] width 8 height 8
click at [535, 301] on form "Submit" at bounding box center [567, 316] width 121 height 31
click at [530, 306] on textarea at bounding box center [567, 312] width 121 height 13
type textarea "U"
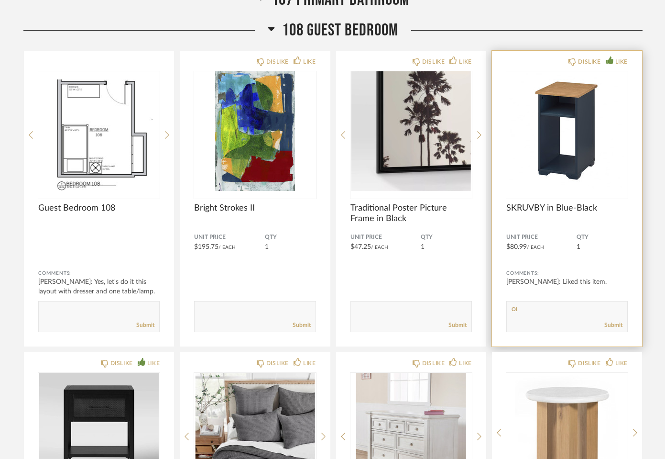
type textarea "O"
type textarea "If available in black go with this one"
click at [616, 321] on link "Submit" at bounding box center [614, 325] width 18 height 8
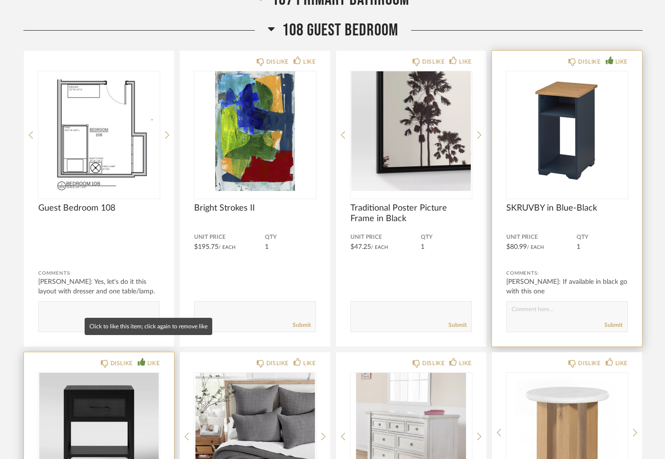
click at [140, 358] on icon at bounding box center [142, 362] width 8 height 8
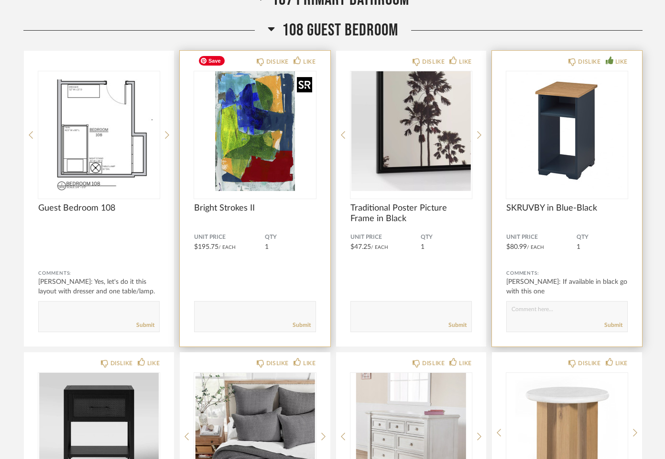
click at [262, 129] on img "0" at bounding box center [254, 131] width 121 height 120
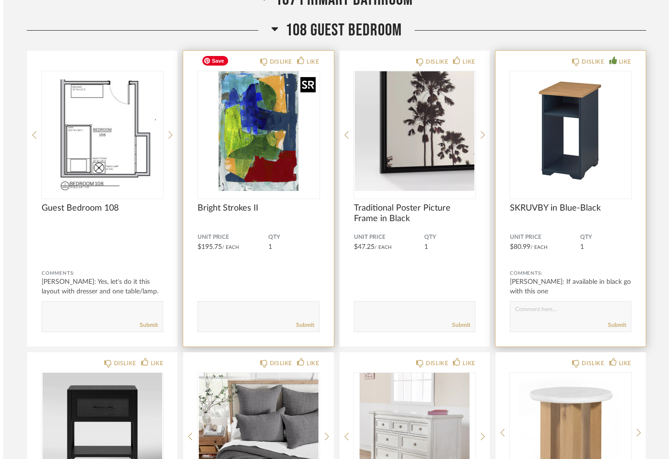
scroll to position [0, 0]
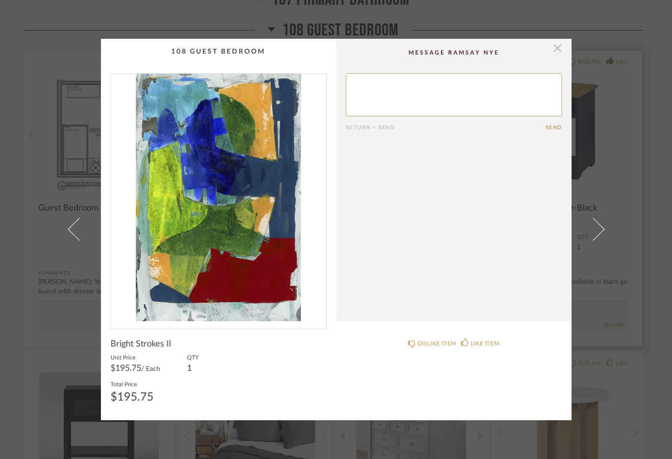
click at [556, 50] on span "button" at bounding box center [557, 48] width 19 height 19
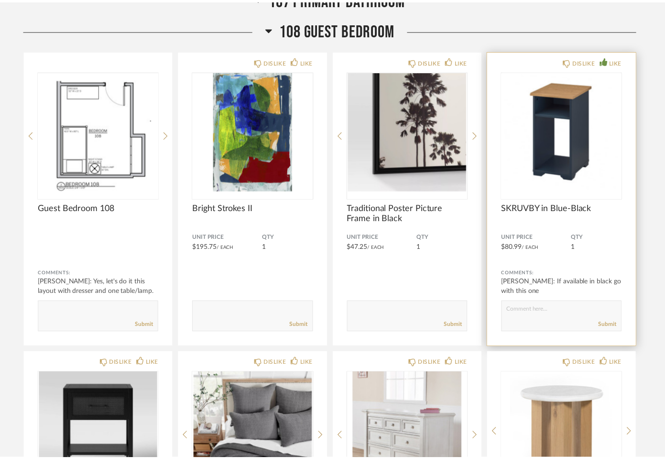
scroll to position [5262, 0]
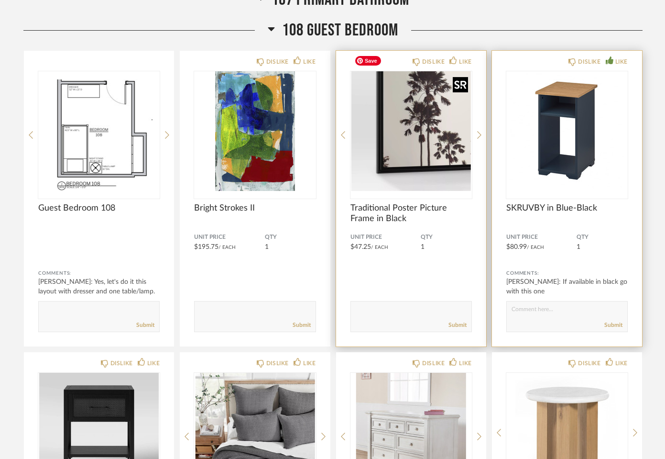
click at [430, 143] on img "0" at bounding box center [411, 131] width 121 height 120
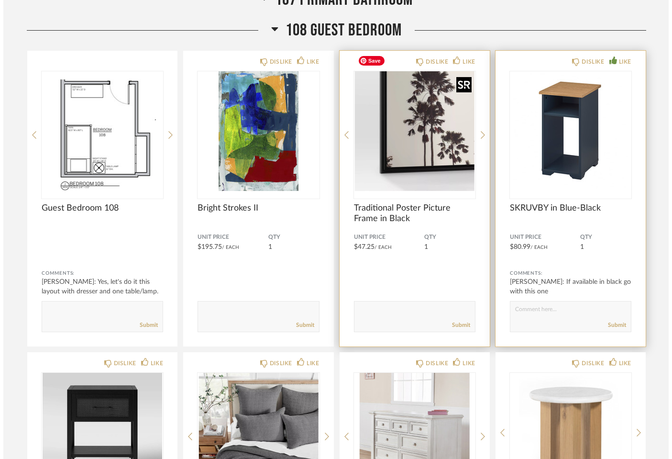
scroll to position [0, 0]
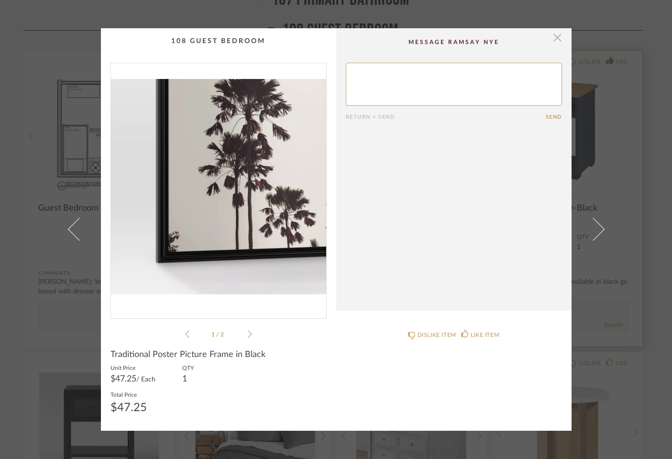
click at [552, 41] on span "button" at bounding box center [557, 37] width 19 height 19
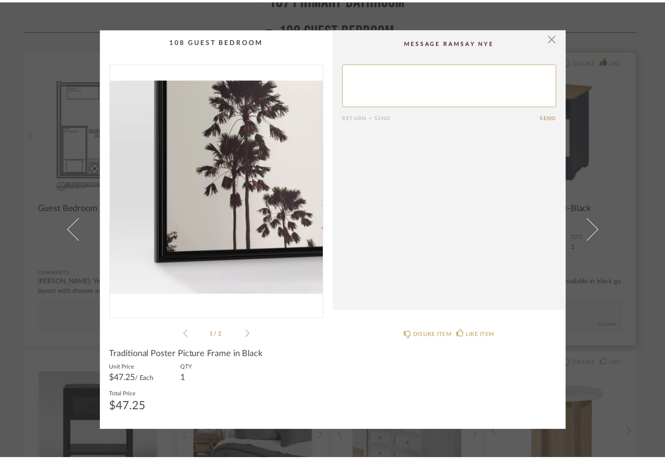
scroll to position [5262, 0]
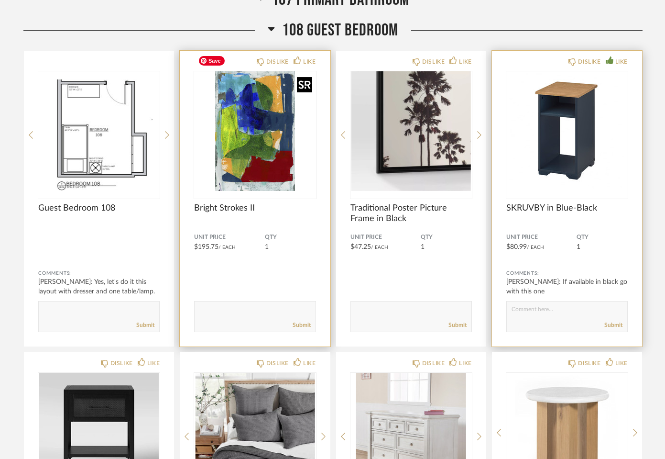
click at [273, 153] on img "0" at bounding box center [254, 131] width 121 height 120
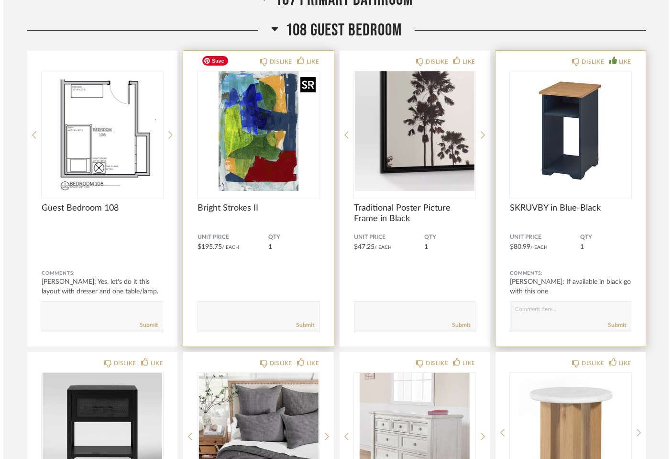
scroll to position [0, 0]
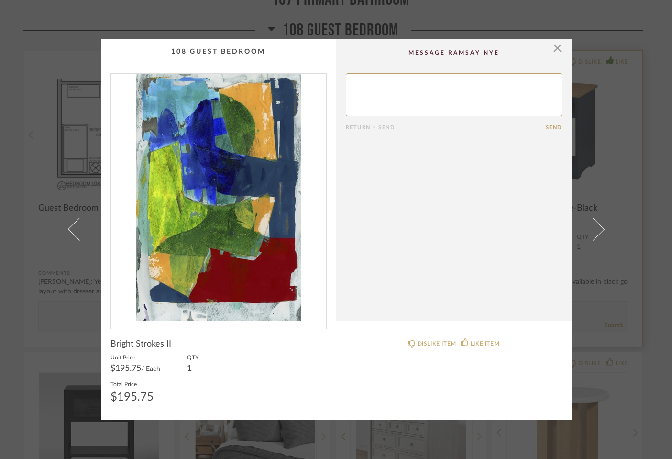
drag, startPoint x: 552, startPoint y: 54, endPoint x: 489, endPoint y: 74, distance: 65.7
click at [552, 54] on span "button" at bounding box center [557, 48] width 19 height 19
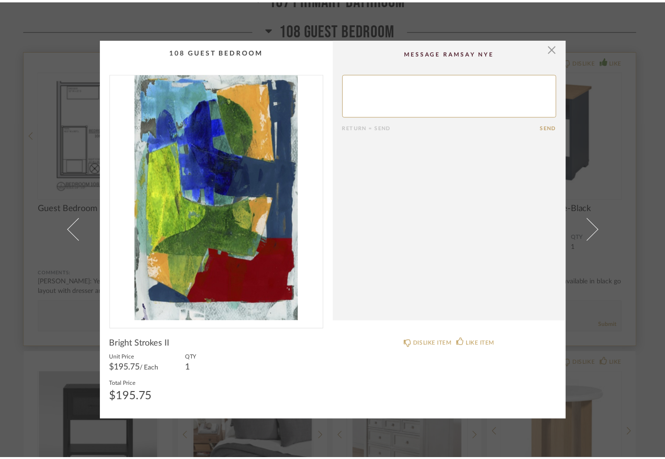
scroll to position [5262, 0]
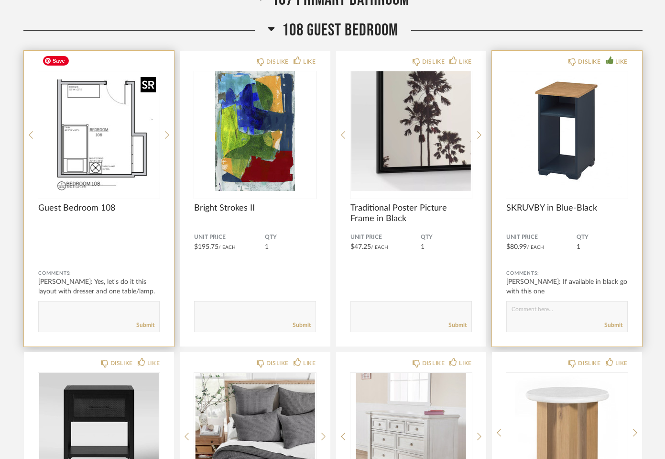
click at [113, 141] on img "0" at bounding box center [98, 131] width 121 height 120
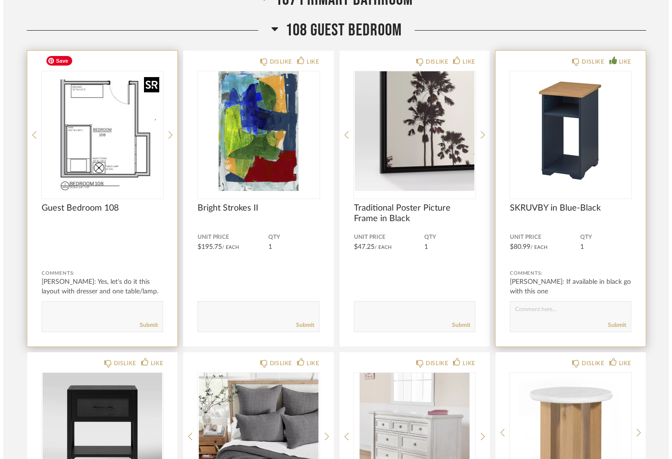
scroll to position [0, 0]
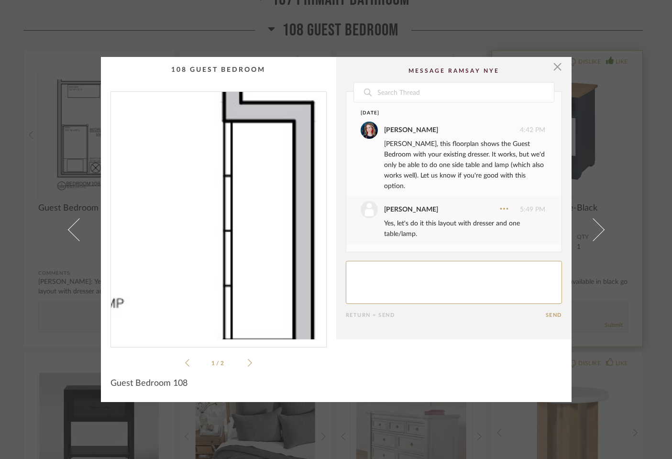
click at [279, 256] on img "0" at bounding box center [218, 215] width 215 height 247
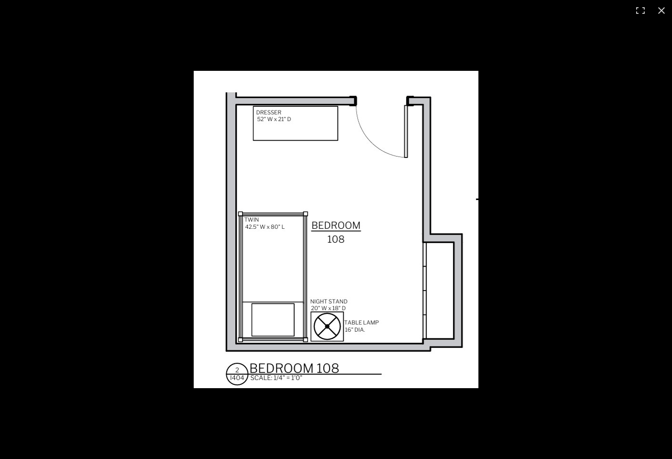
click at [656, 11] on button at bounding box center [661, 10] width 21 height 21
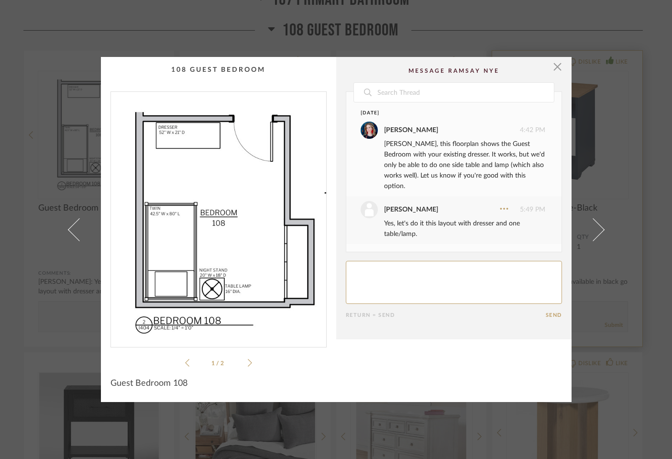
drag, startPoint x: 554, startPoint y: 69, endPoint x: 548, endPoint y: 70, distance: 5.8
click at [554, 69] on span "button" at bounding box center [557, 66] width 19 height 19
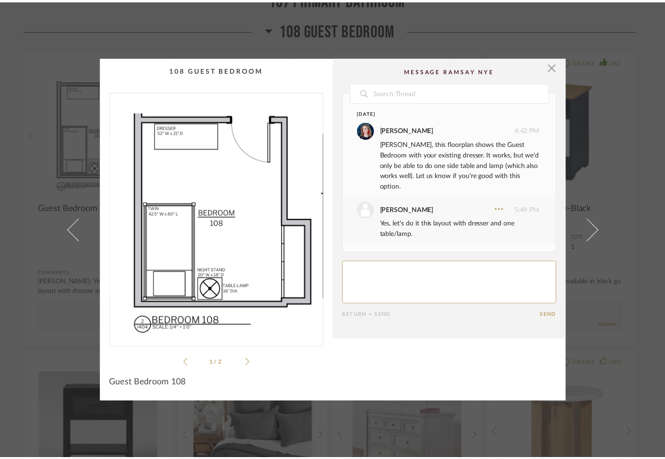
scroll to position [5262, 0]
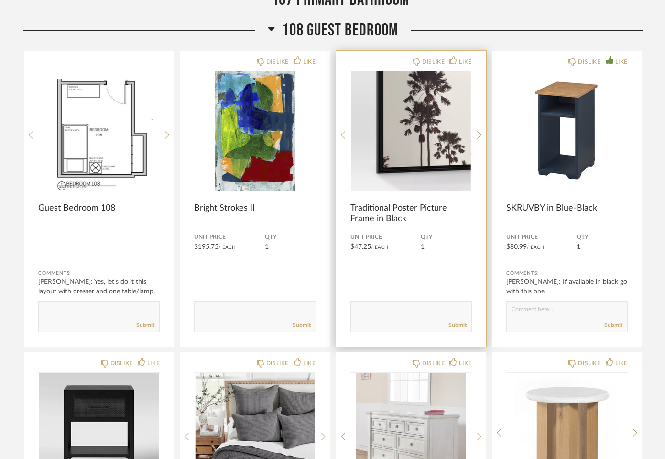
drag, startPoint x: 250, startPoint y: 294, endPoint x: 351, endPoint y: 261, distance: 106.3
click at [250, 306] on textarea at bounding box center [255, 312] width 121 height 13
type textarea "O"
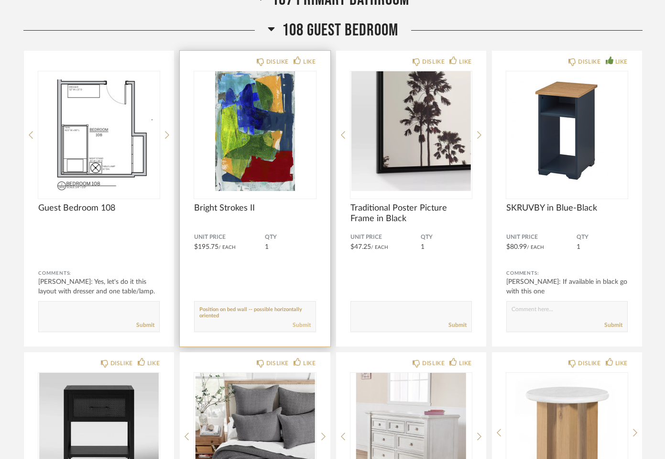
type textarea "Position on bed wall -- possible horizontally oriented"
click at [300, 321] on link "Submit" at bounding box center [302, 325] width 18 height 8
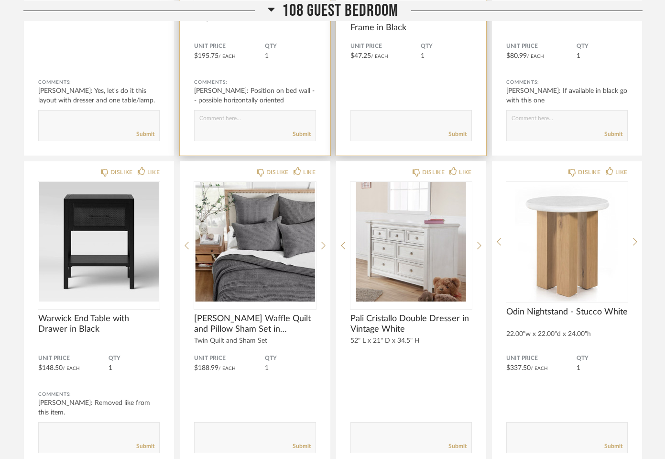
scroll to position [5453, 0]
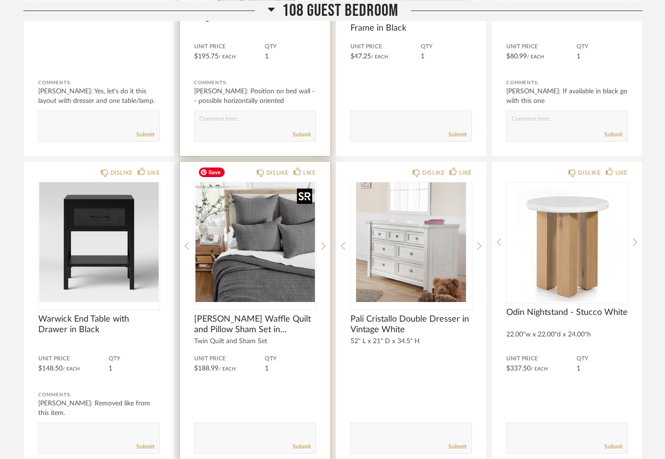
click at [275, 243] on img "0" at bounding box center [254, 242] width 121 height 120
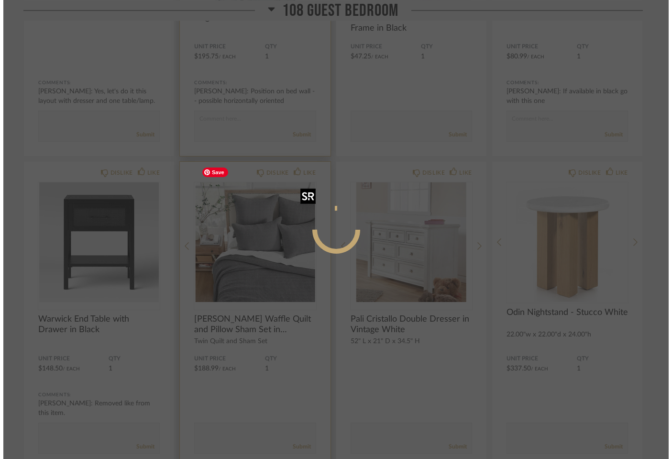
scroll to position [0, 0]
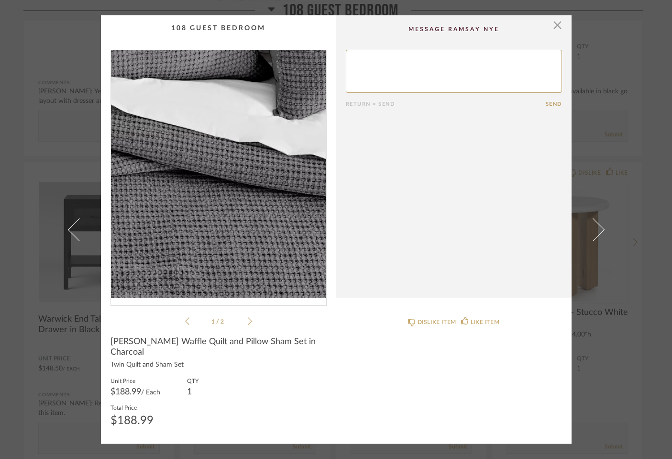
click at [248, 226] on img "0" at bounding box center [218, 173] width 215 height 247
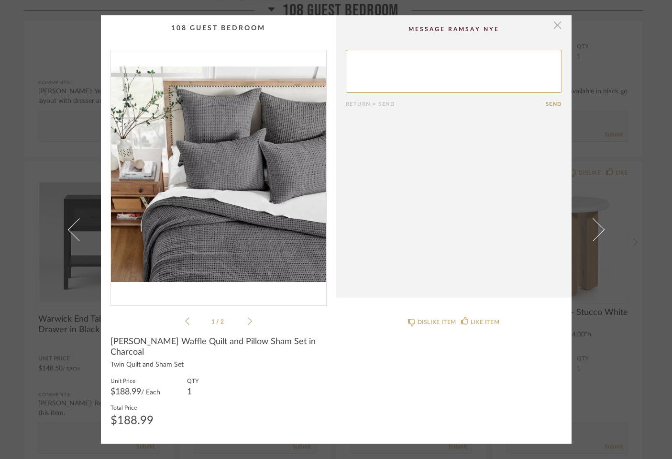
click at [552, 32] on span "button" at bounding box center [557, 24] width 19 height 19
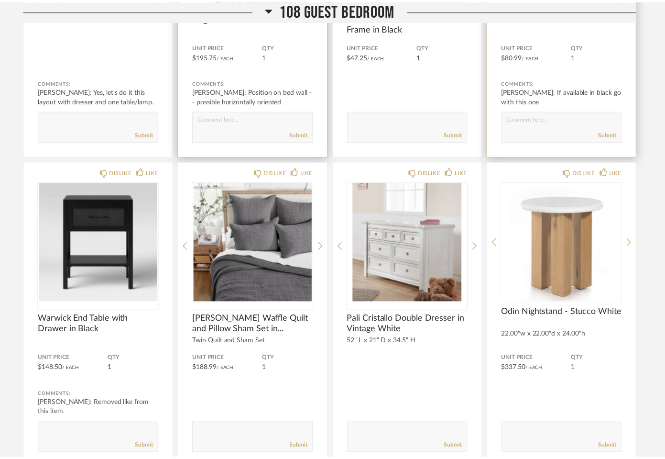
scroll to position [5453, 0]
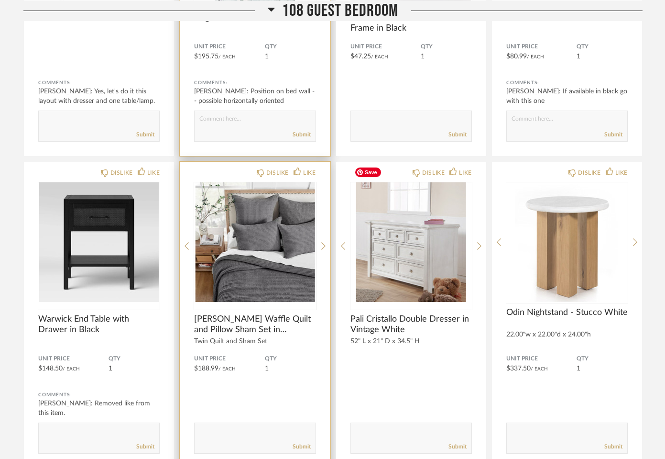
click at [240, 427] on textarea at bounding box center [255, 433] width 121 height 13
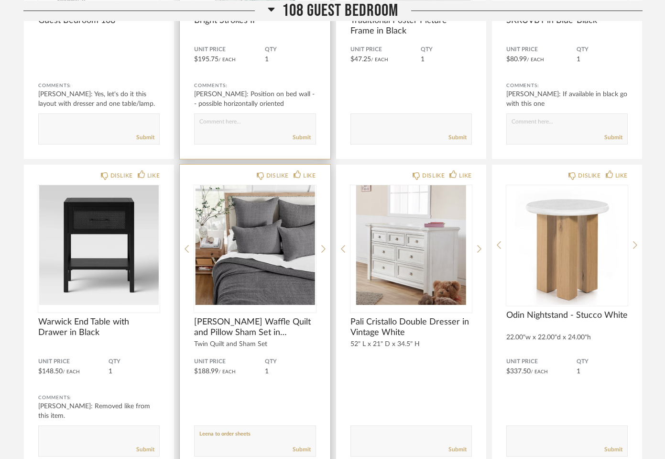
scroll to position [5444, 0]
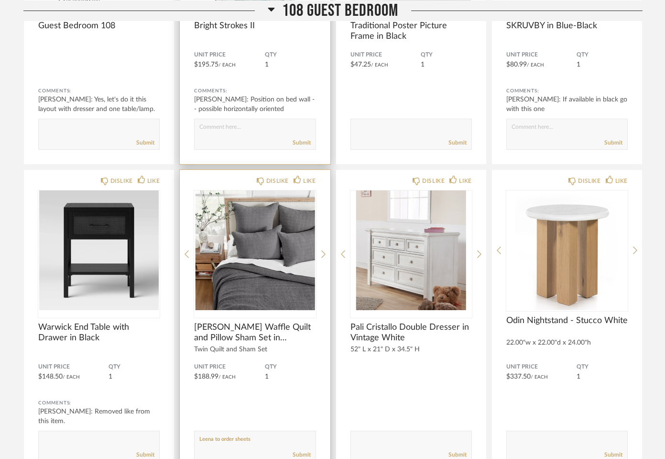
click at [280, 435] on textarea at bounding box center [255, 441] width 121 height 13
type textarea "Leena to order sheets -- just order quilt and sham set"
click at [306, 451] on link "Submit" at bounding box center [302, 455] width 18 height 8
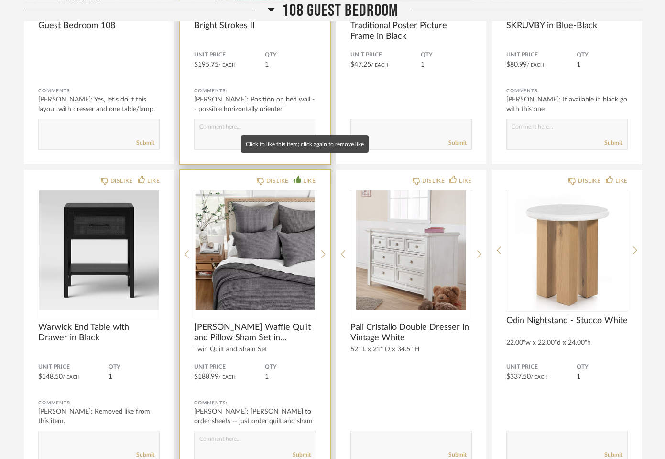
click at [294, 176] on icon at bounding box center [298, 180] width 8 height 8
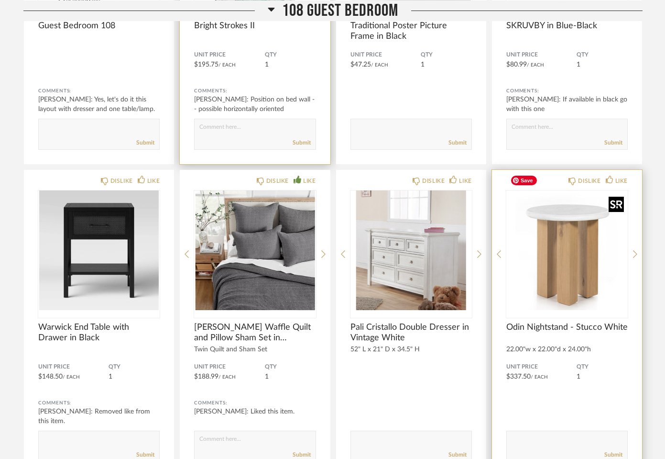
click at [568, 232] on img "0" at bounding box center [567, 250] width 121 height 120
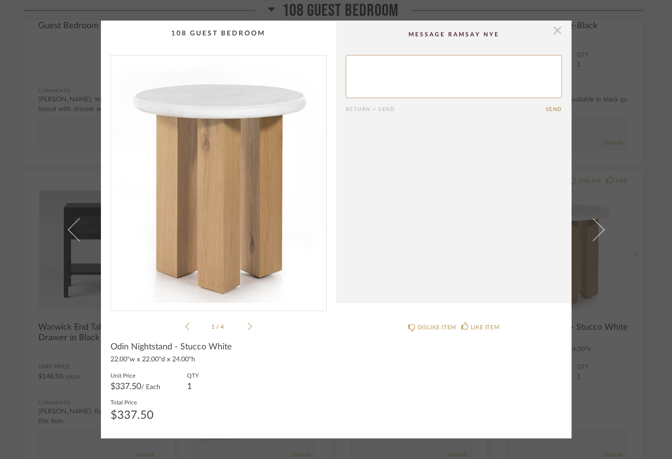
click at [555, 32] on span "button" at bounding box center [557, 30] width 19 height 19
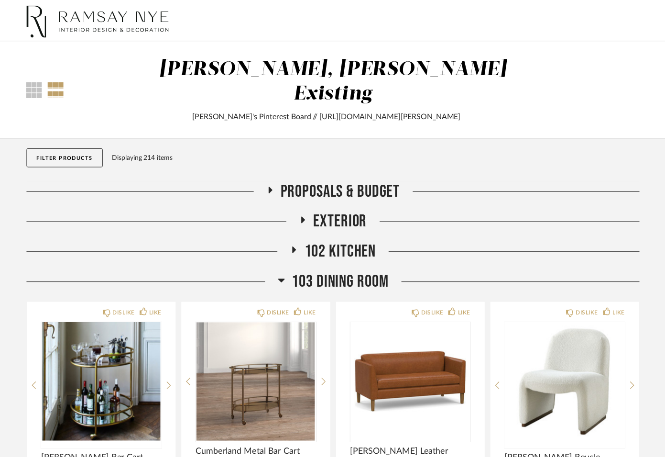
scroll to position [5444, 0]
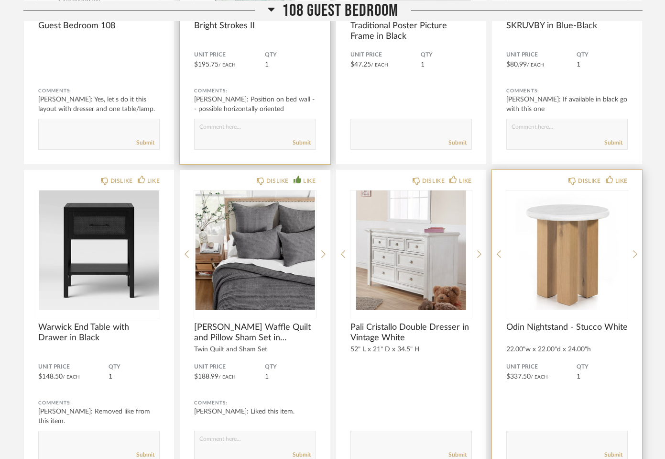
click at [538, 435] on textarea at bounding box center [567, 441] width 121 height 13
type textarea "Move to Living Room - where it is being used now"
click at [611, 451] on link "Submit" at bounding box center [614, 455] width 18 height 8
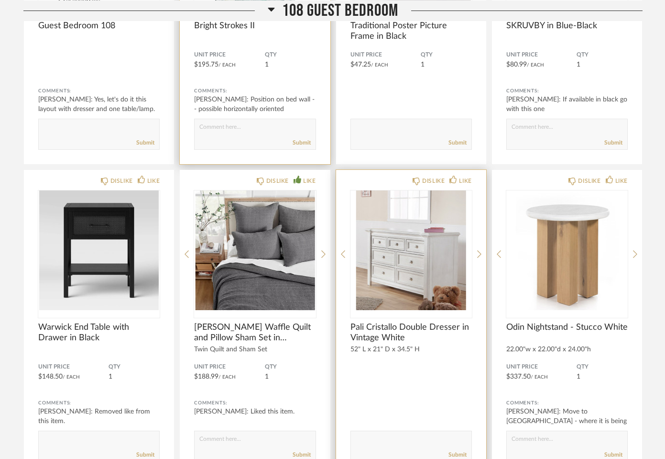
click at [395, 435] on textarea at bounding box center [411, 441] width 121 height 13
type textarea "Scuffs didn't come off with cleaning but Leena is good to place a tray, lamp, s…"
click at [457, 451] on link "Submit" at bounding box center [458, 455] width 18 height 8
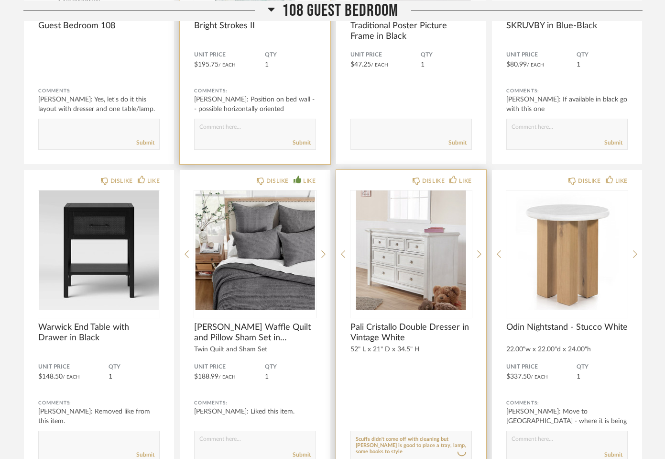
scroll to position [0, 0]
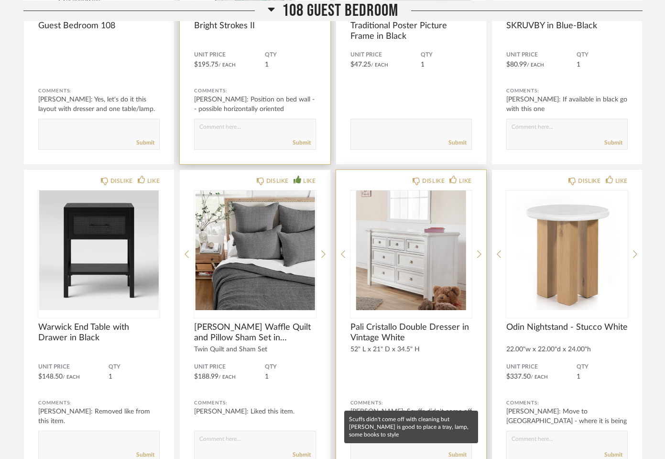
click at [363, 424] on mat-tooltip-component "Scuffs didn't come off with cleaning but Leena is good to place a tray, lamp, s…" at bounding box center [411, 426] width 134 height 33
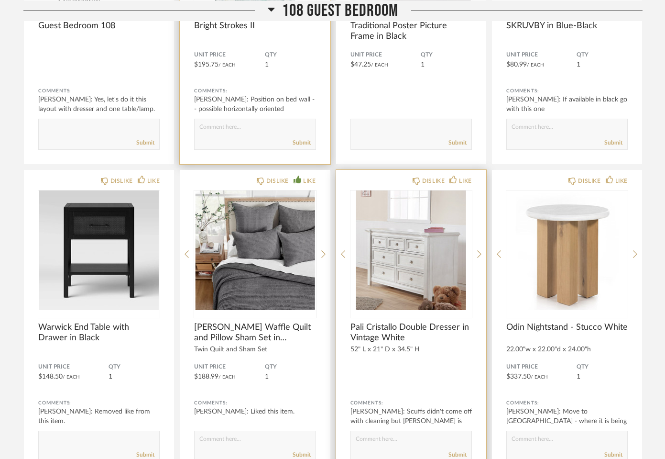
click at [375, 435] on textarea at bounding box center [411, 441] width 121 height 13
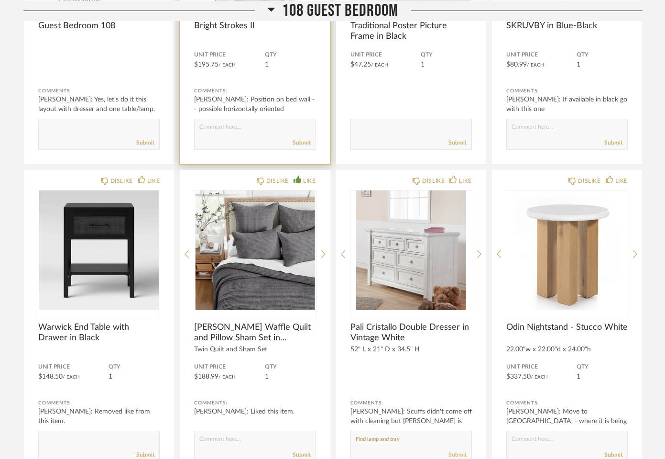
type textarea "Find lamp and tray"
click at [450, 451] on link "Submit" at bounding box center [458, 455] width 18 height 8
click at [398, 435] on textarea at bounding box center [411, 441] width 121 height 13
type textarea "Kids room - simple"
click at [461, 451] on link "Submit" at bounding box center [458, 455] width 18 height 8
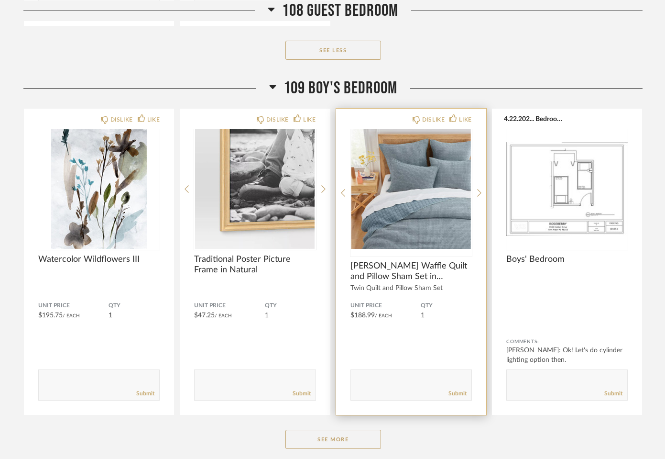
scroll to position [6197, 0]
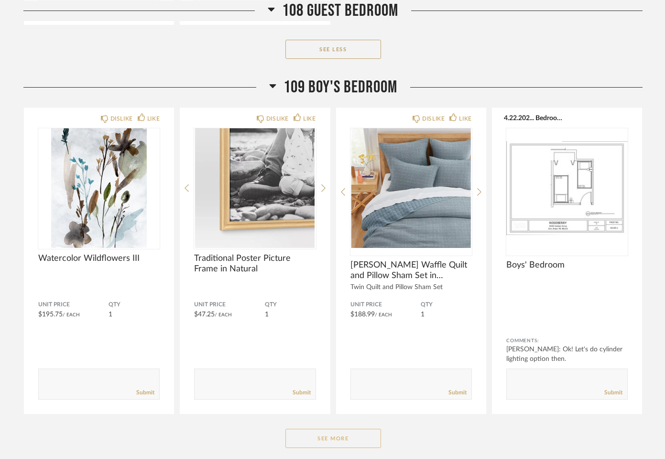
click at [353, 429] on button "See More" at bounding box center [334, 438] width 96 height 19
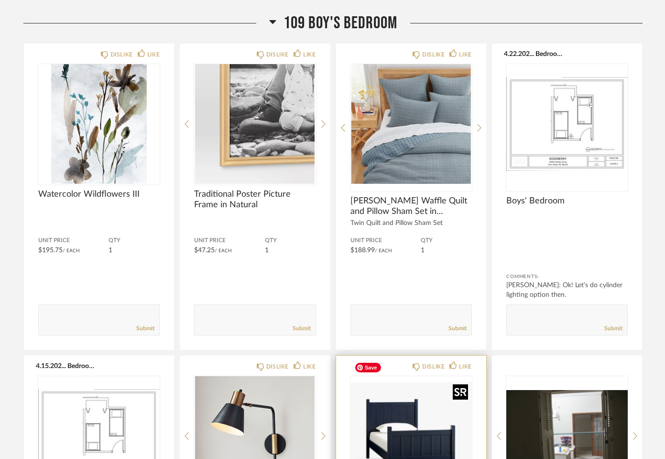
scroll to position [6262, 0]
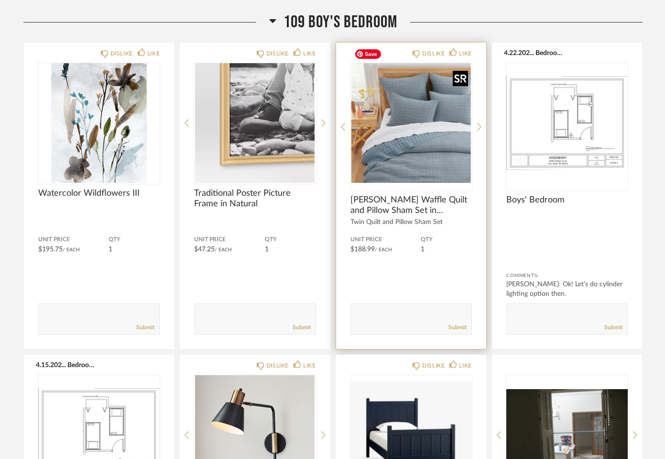
click at [404, 128] on img "0" at bounding box center [411, 123] width 121 height 120
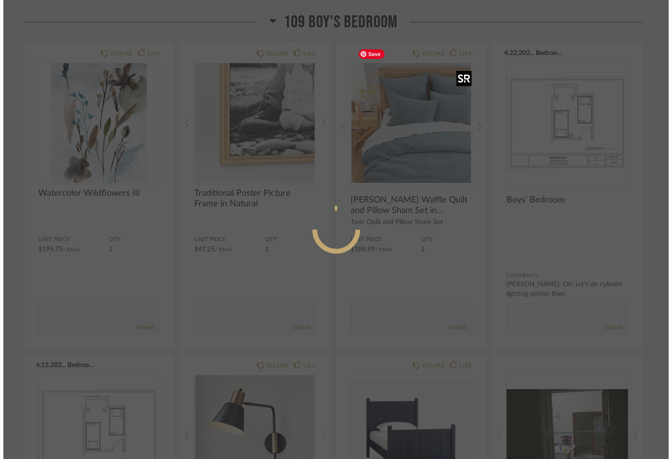
scroll to position [0, 0]
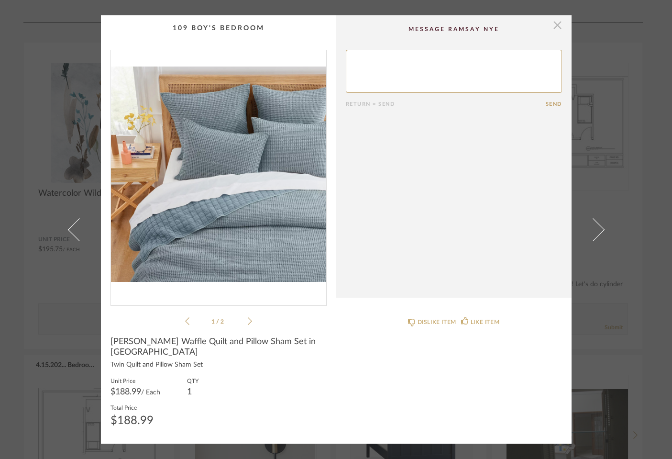
click at [553, 31] on span "button" at bounding box center [557, 24] width 19 height 19
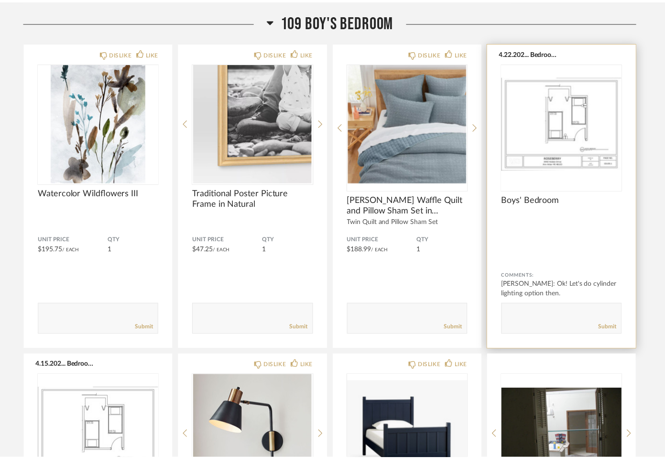
scroll to position [6262, 0]
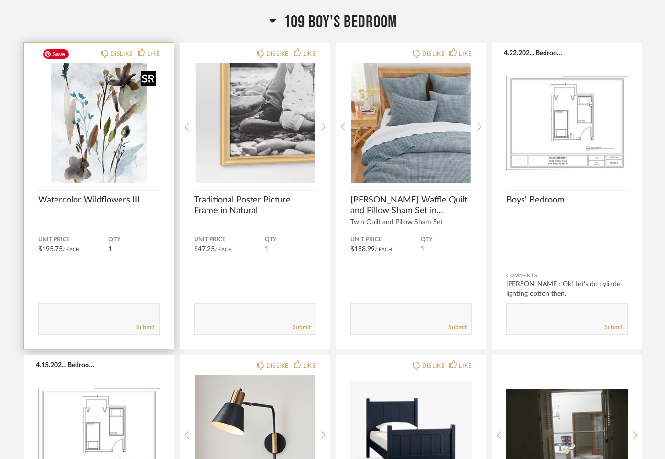
click at [101, 129] on img "0" at bounding box center [98, 123] width 121 height 120
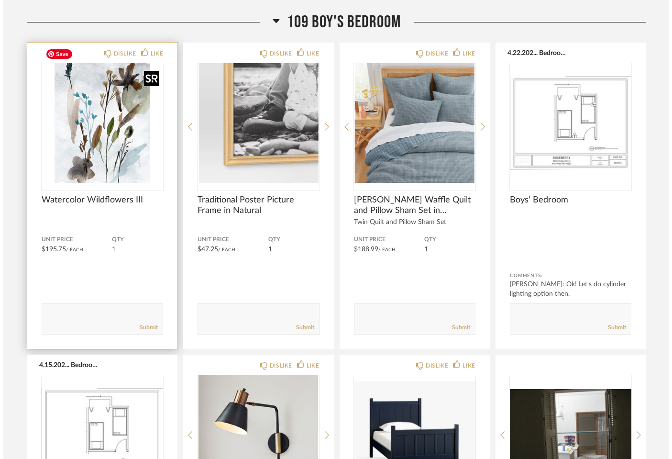
scroll to position [0, 0]
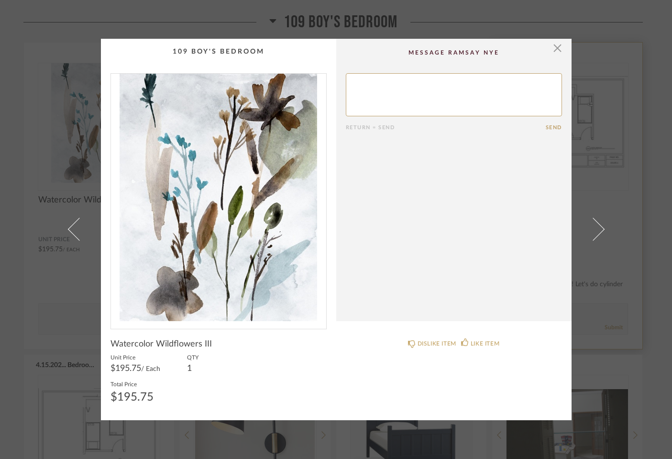
click at [552, 50] on span "button" at bounding box center [557, 48] width 19 height 19
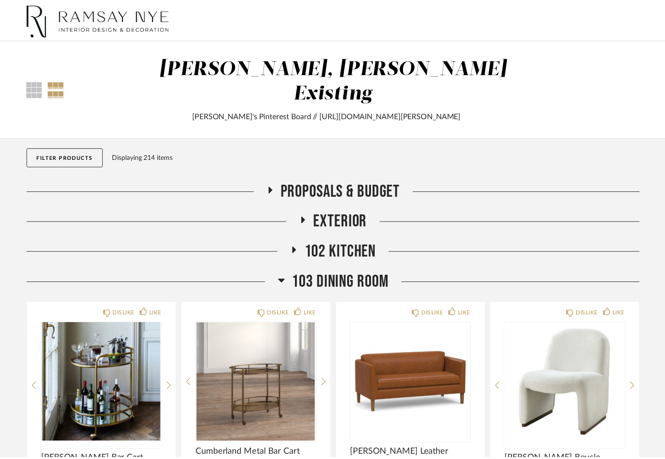
scroll to position [6262, 0]
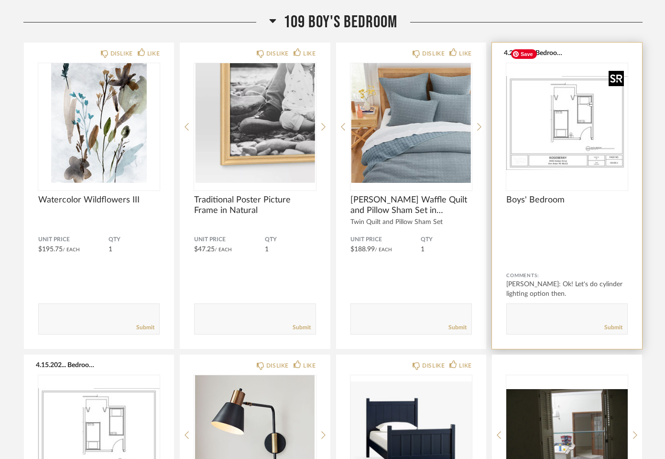
click at [565, 109] on img "0" at bounding box center [567, 123] width 121 height 120
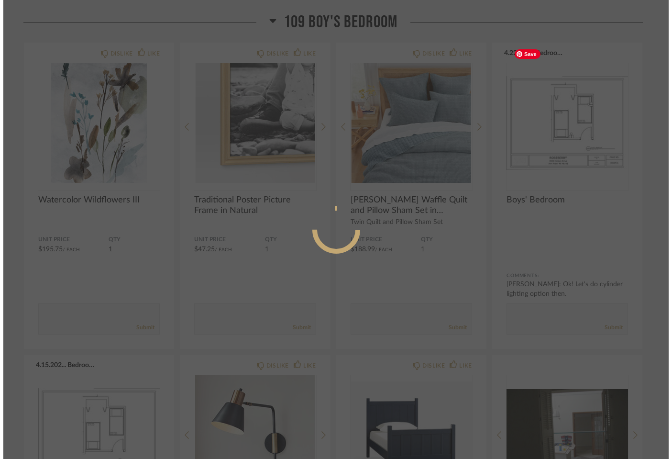
scroll to position [0, 0]
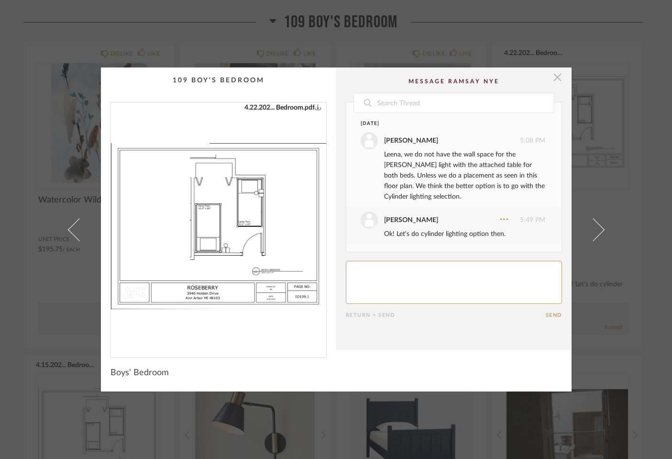
click at [554, 78] on span "button" at bounding box center [557, 76] width 19 height 19
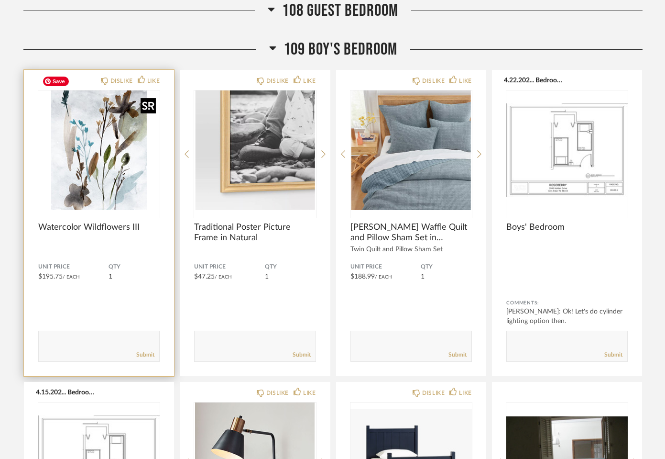
scroll to position [6233, 0]
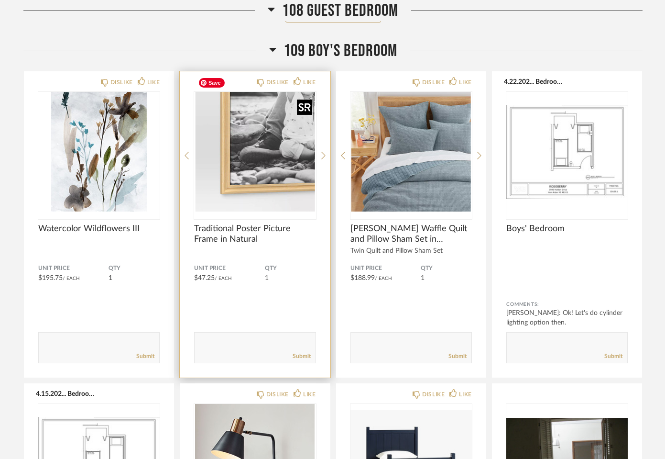
click at [227, 149] on img "0" at bounding box center [254, 152] width 121 height 120
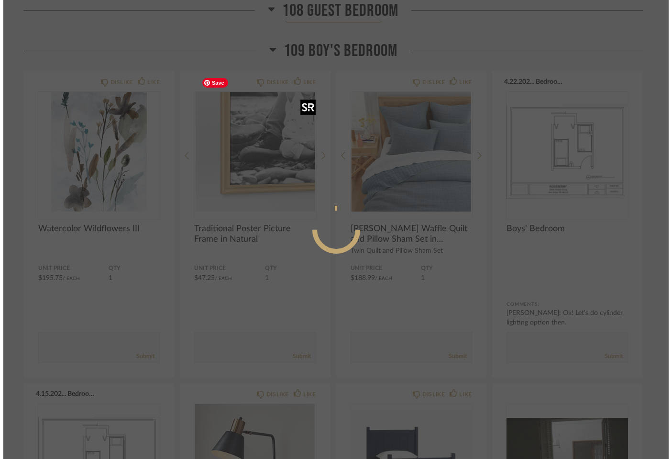
scroll to position [0, 0]
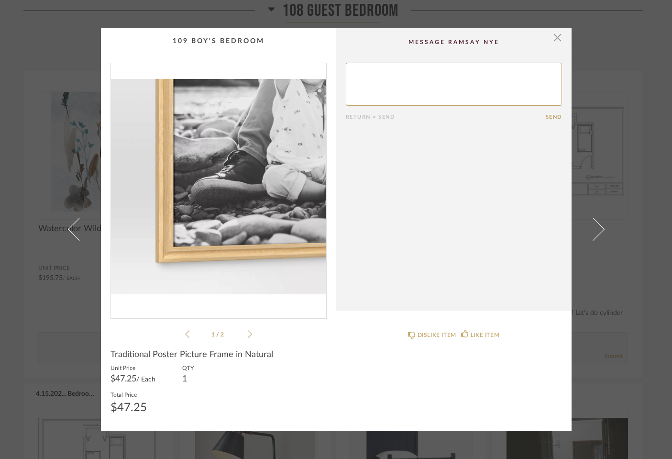
click at [268, 262] on img "0" at bounding box center [218, 186] width 215 height 247
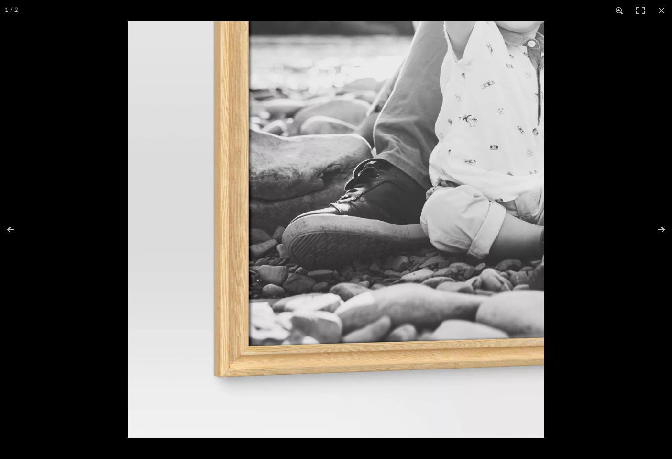
click at [662, 12] on button at bounding box center [661, 10] width 21 height 21
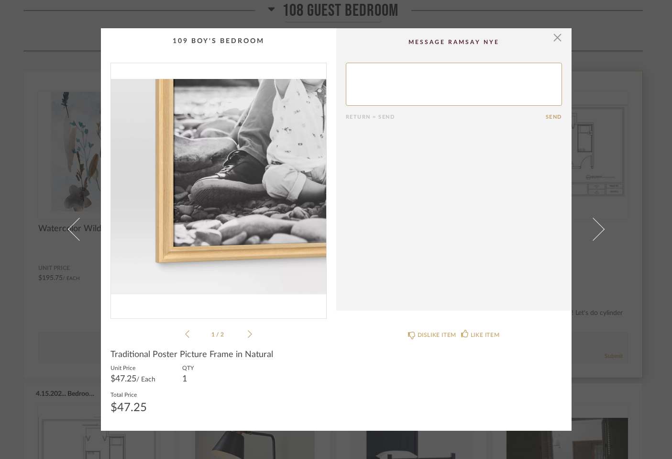
drag, startPoint x: 555, startPoint y: 37, endPoint x: 534, endPoint y: 74, distance: 42.4
click at [554, 38] on span "button" at bounding box center [557, 37] width 19 height 19
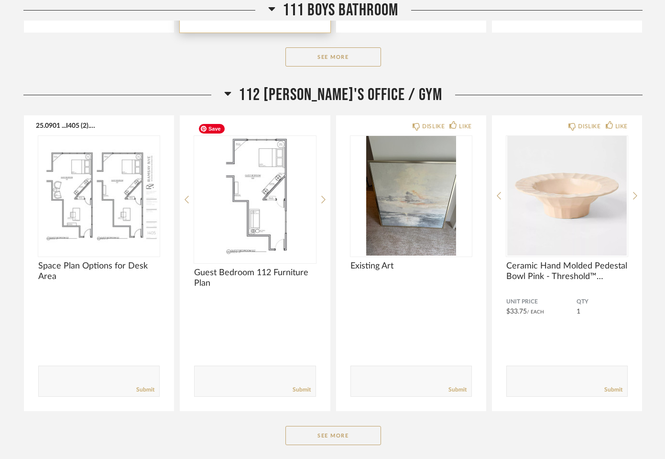
scroll to position [7678, 0]
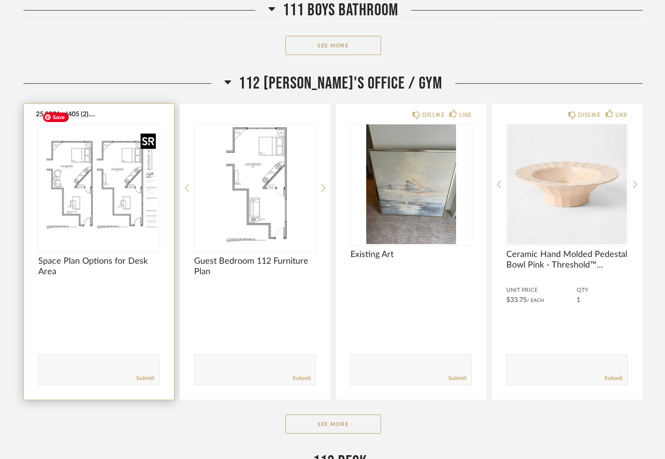
click at [121, 181] on img "0" at bounding box center [98, 184] width 121 height 120
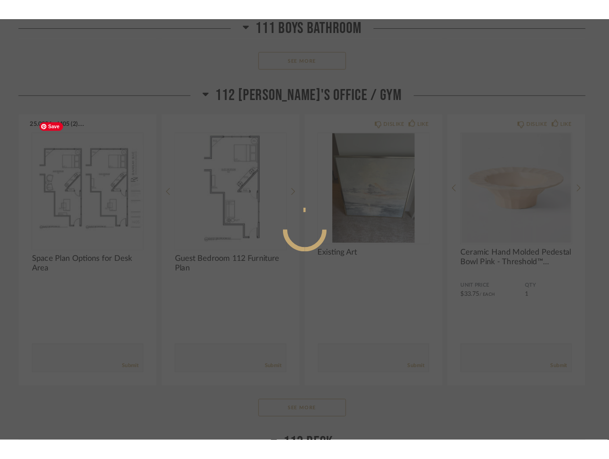
scroll to position [0, 0]
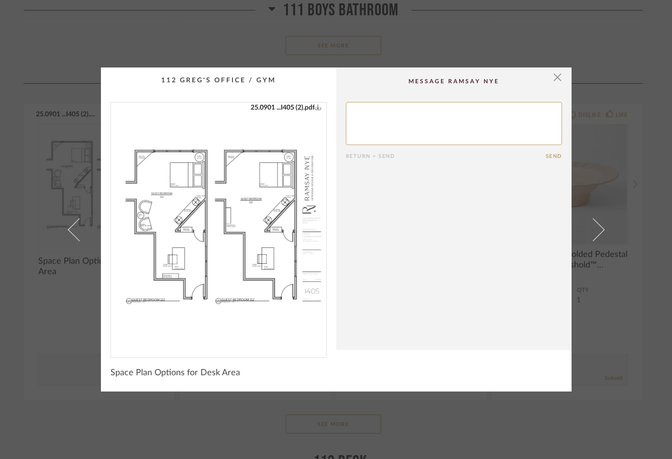
click at [229, 218] on img "0" at bounding box center [218, 225] width 215 height 247
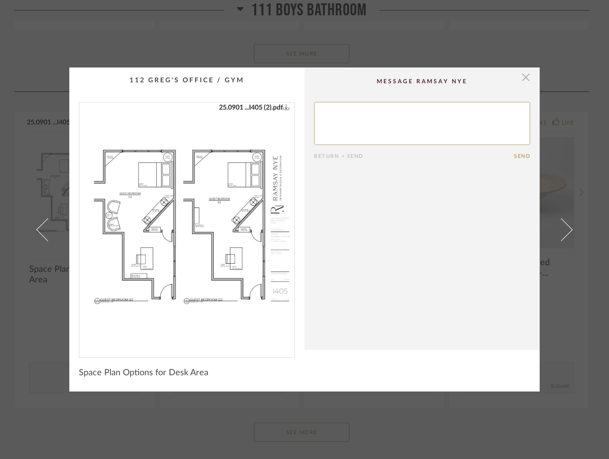
click at [522, 79] on span "button" at bounding box center [526, 76] width 19 height 19
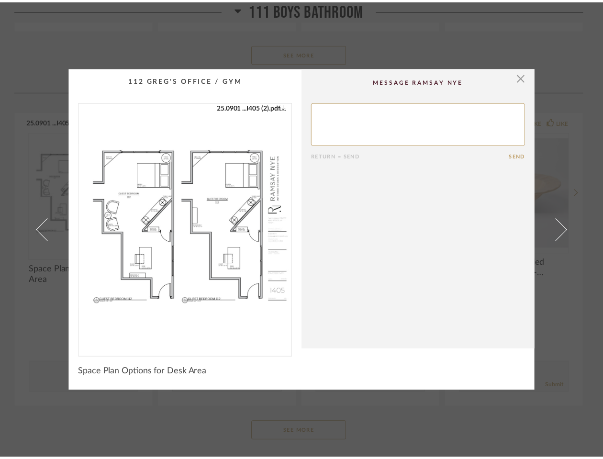
scroll to position [7678, 0]
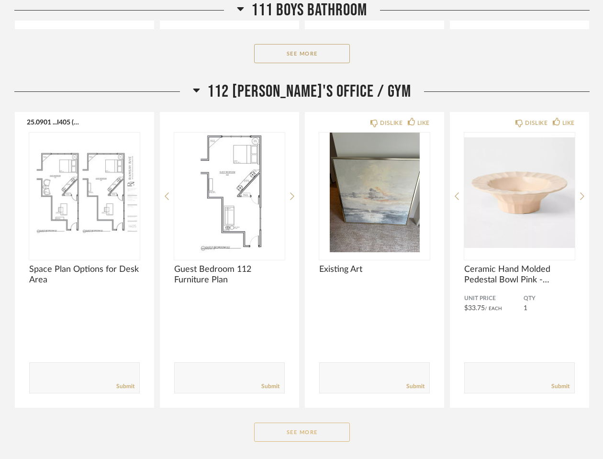
click at [287, 422] on button "See More" at bounding box center [302, 431] width 96 height 19
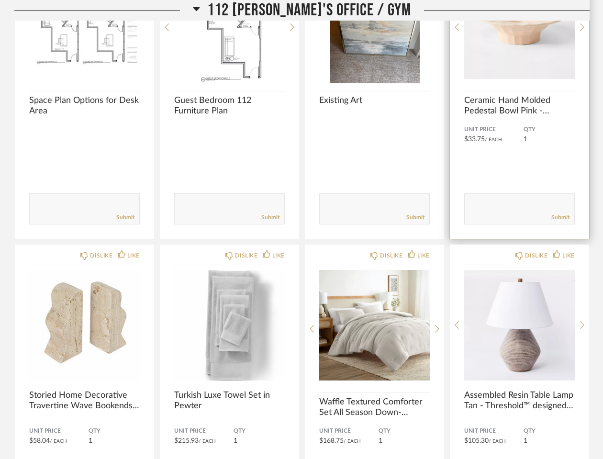
scroll to position [7890, 0]
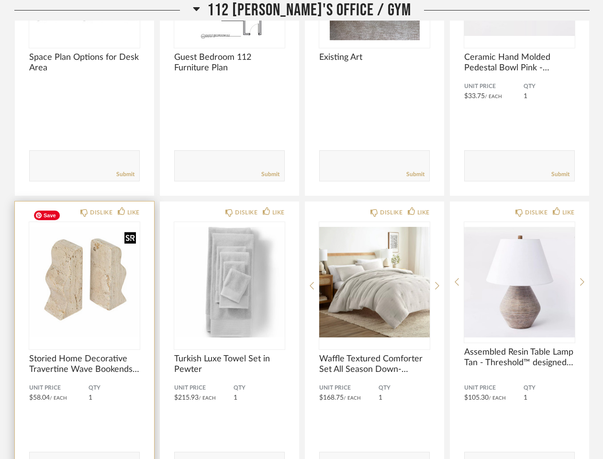
click at [70, 278] on img "0" at bounding box center [84, 282] width 110 height 120
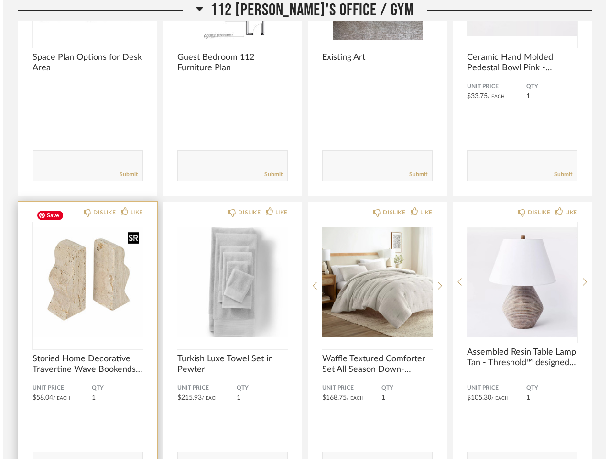
scroll to position [0, 0]
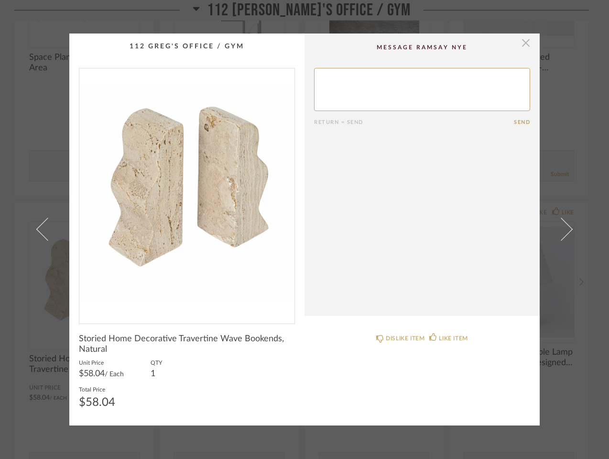
click at [521, 47] on span "button" at bounding box center [526, 42] width 19 height 19
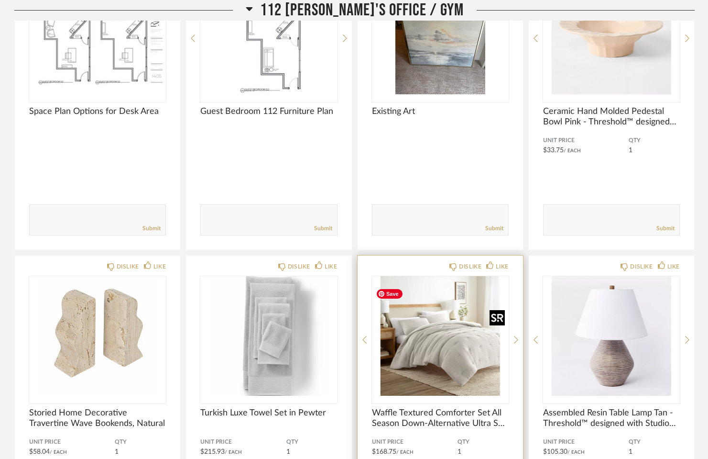
scroll to position [7965, 0]
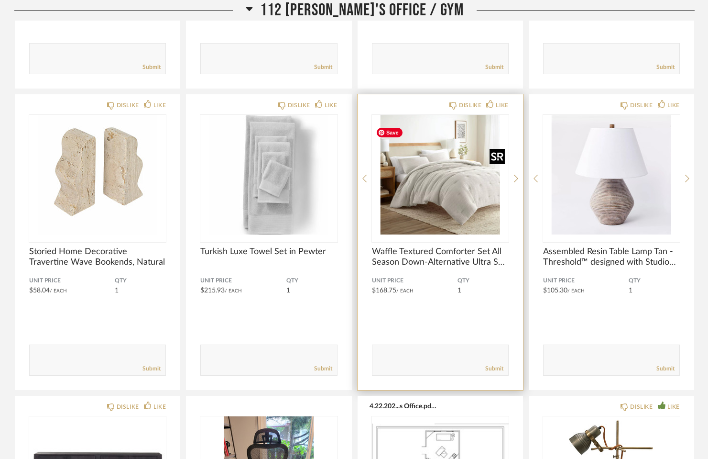
click at [433, 212] on img "0" at bounding box center [440, 175] width 137 height 120
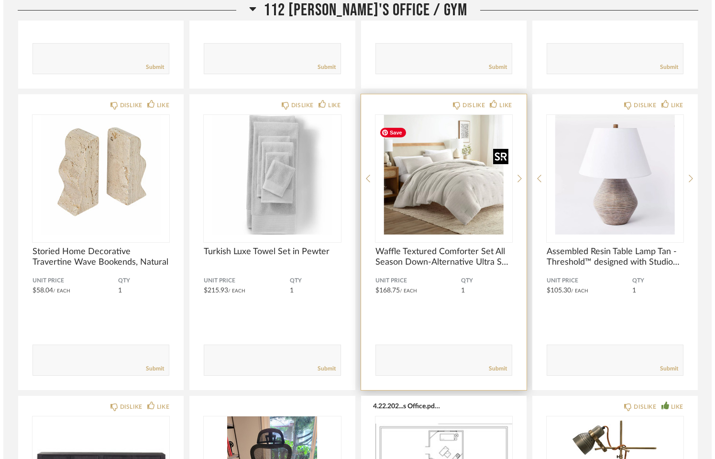
scroll to position [0, 0]
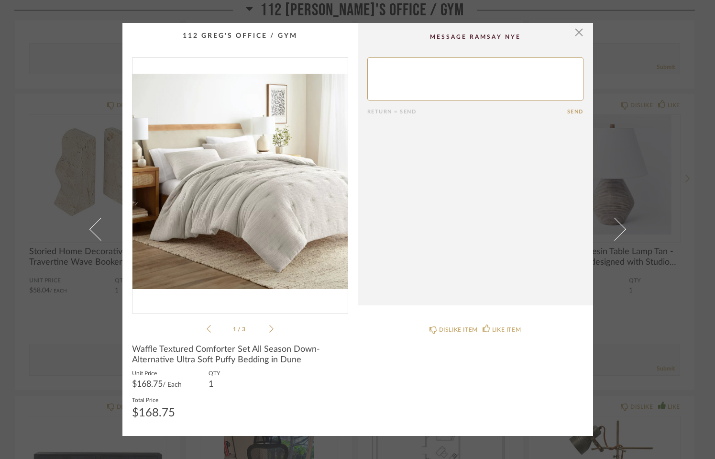
click at [242, 264] on img "0" at bounding box center [240, 181] width 215 height 247
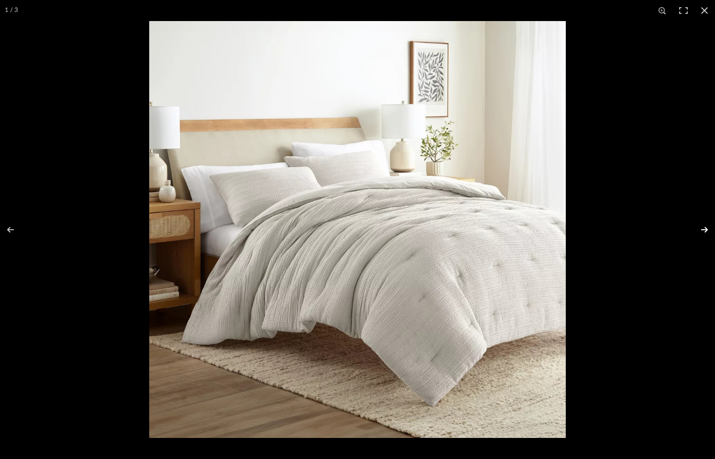
click at [672, 224] on button at bounding box center [698, 230] width 33 height 48
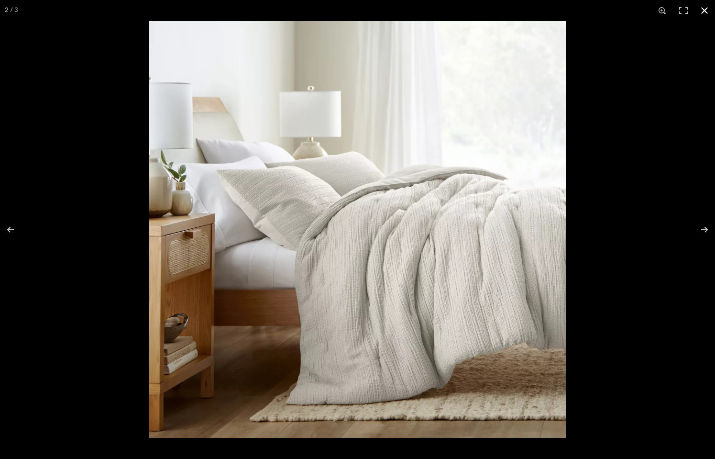
click at [672, 10] on button at bounding box center [704, 10] width 21 height 21
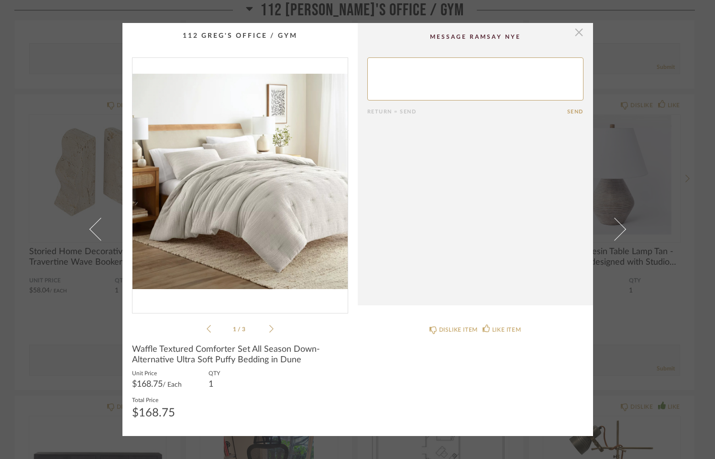
click at [573, 33] on span "button" at bounding box center [579, 32] width 19 height 19
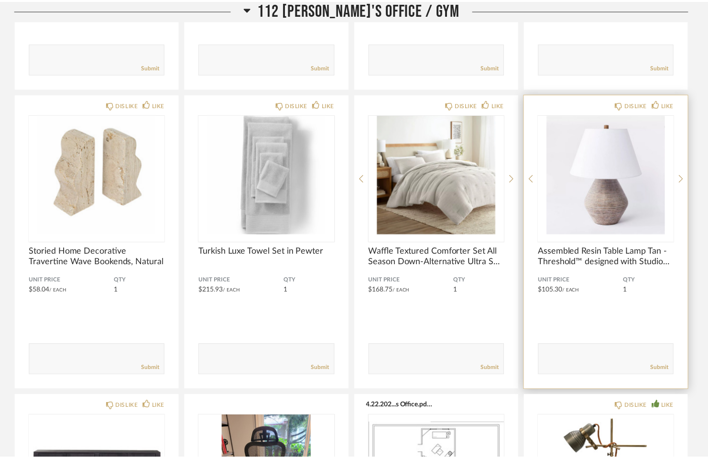
scroll to position [7965, 0]
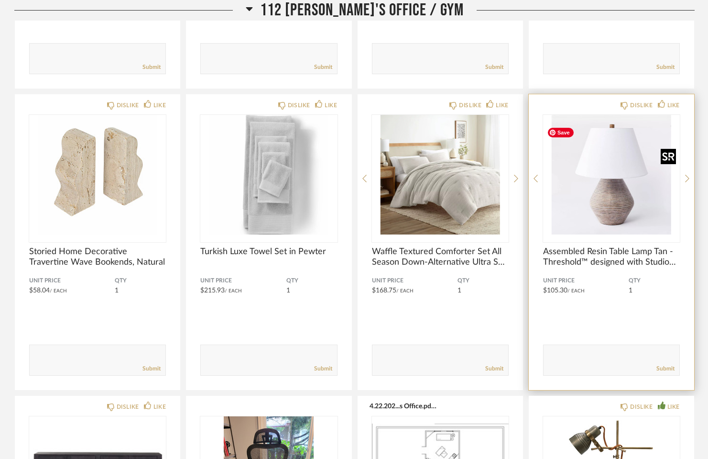
click at [617, 210] on img "0" at bounding box center [611, 175] width 137 height 120
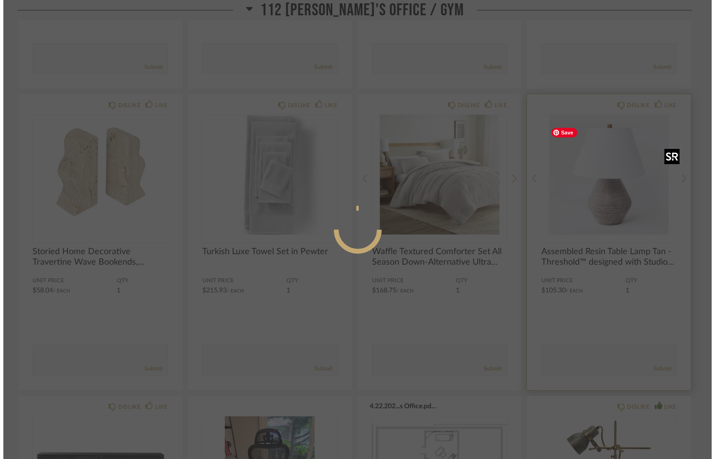
scroll to position [0, 0]
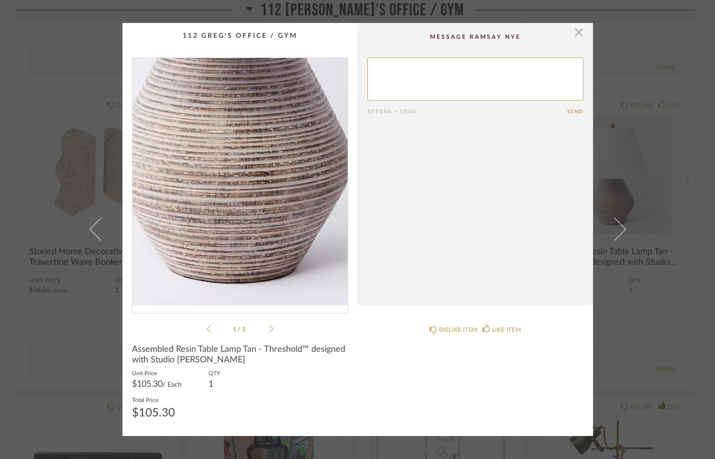
click at [240, 238] on img "0" at bounding box center [240, 181] width 215 height 247
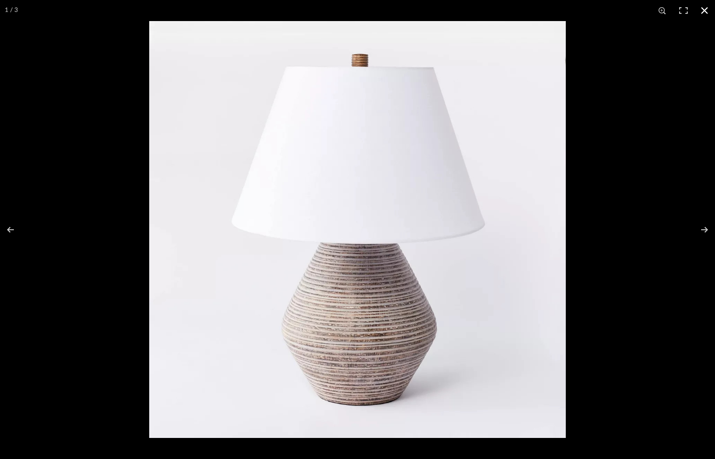
click at [672, 11] on button at bounding box center [704, 10] width 21 height 21
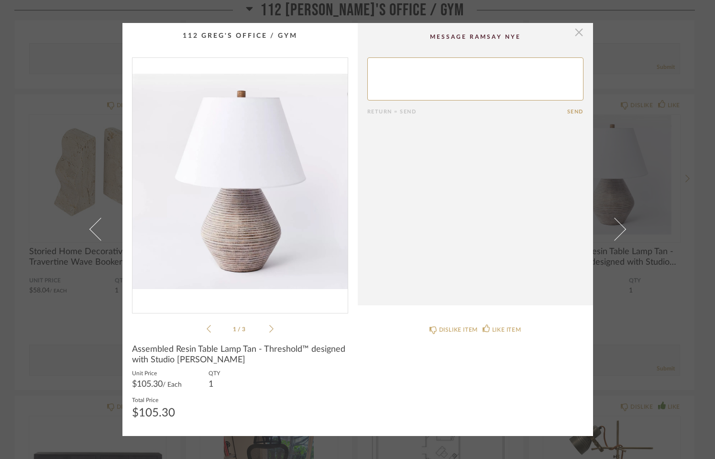
click at [575, 32] on span "button" at bounding box center [579, 32] width 19 height 19
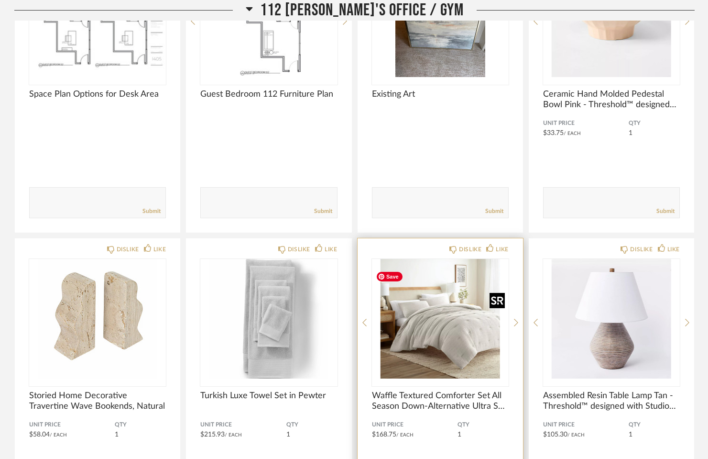
scroll to position [7830, 0]
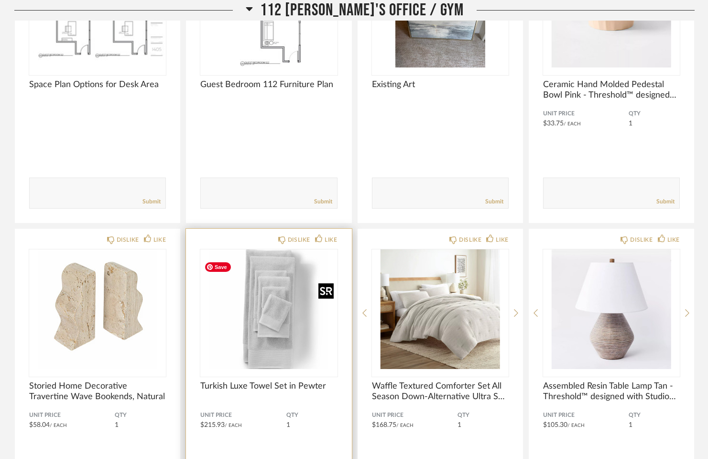
click at [260, 333] on img "0" at bounding box center [268, 309] width 137 height 120
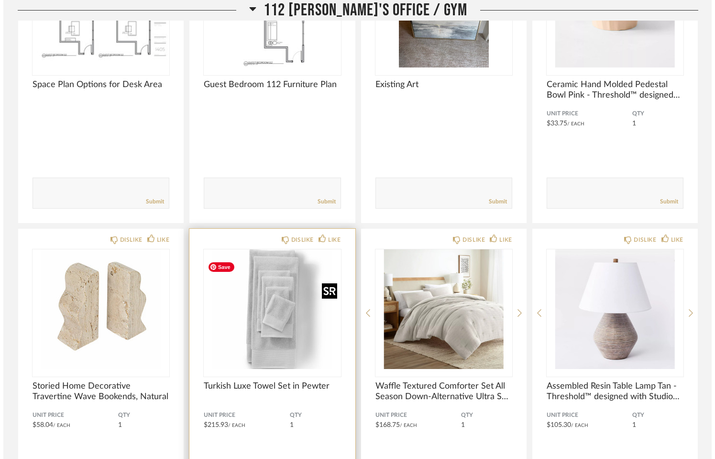
scroll to position [0, 0]
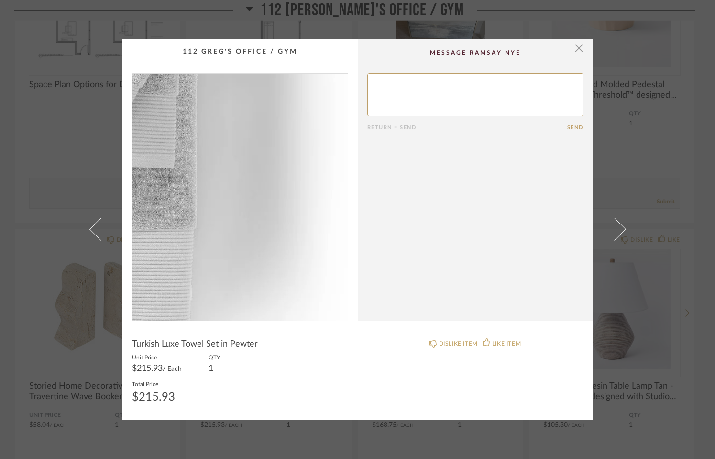
click at [294, 258] on img "0" at bounding box center [240, 197] width 215 height 247
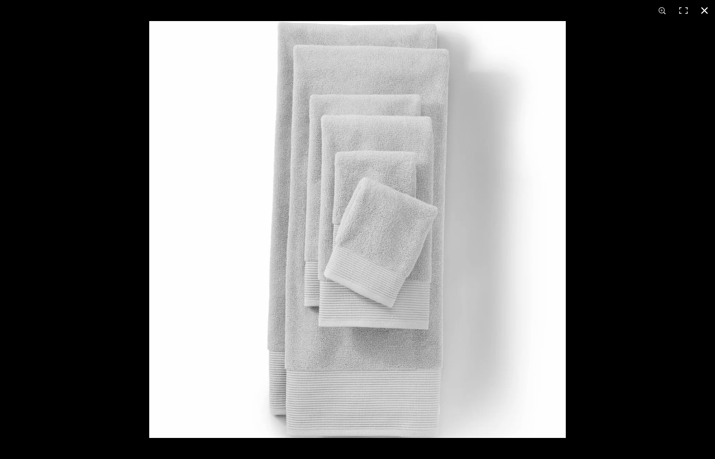
click at [672, 11] on button at bounding box center [704, 10] width 21 height 21
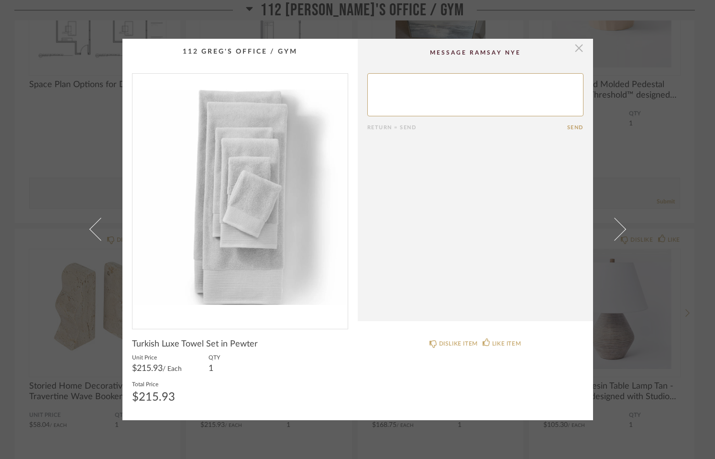
click at [576, 51] on span "button" at bounding box center [579, 48] width 19 height 19
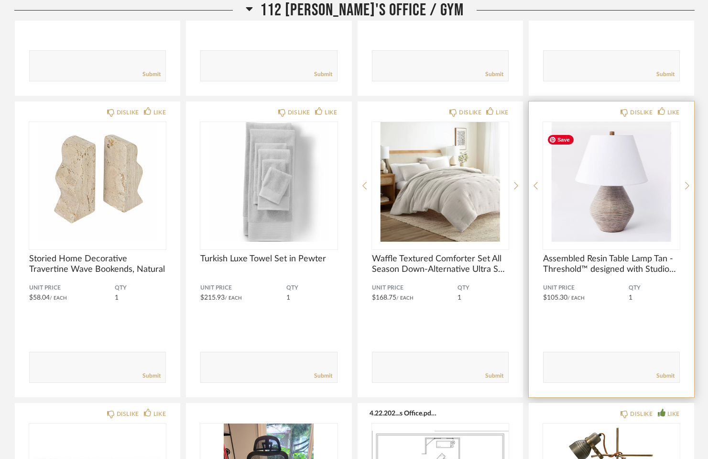
scroll to position [7958, 0]
click at [567, 369] on textarea at bounding box center [612, 362] width 136 height 13
type textarea "Leena has this lamp - can use in the space"
click at [665, 379] on link "Submit" at bounding box center [666, 375] width 18 height 8
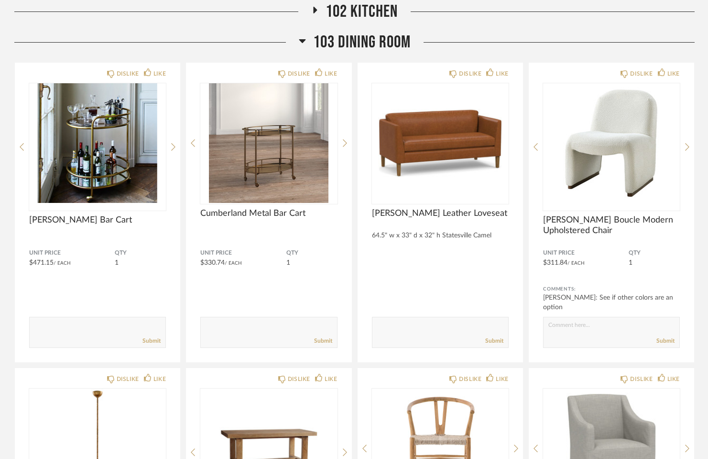
scroll to position [0, 0]
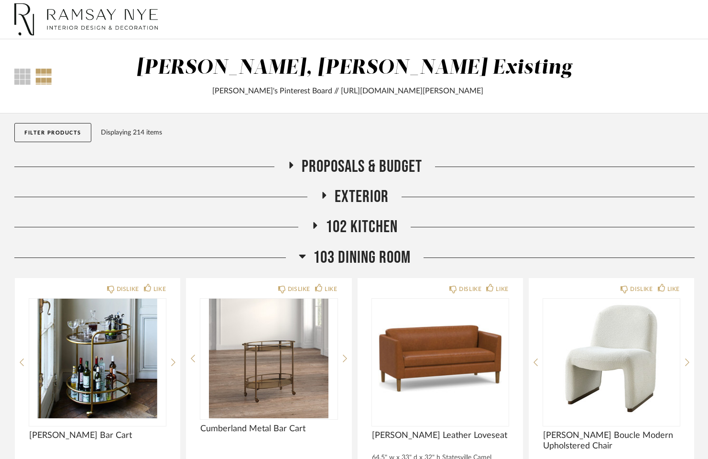
click at [106, 12] on img at bounding box center [86, 19] width 144 height 38
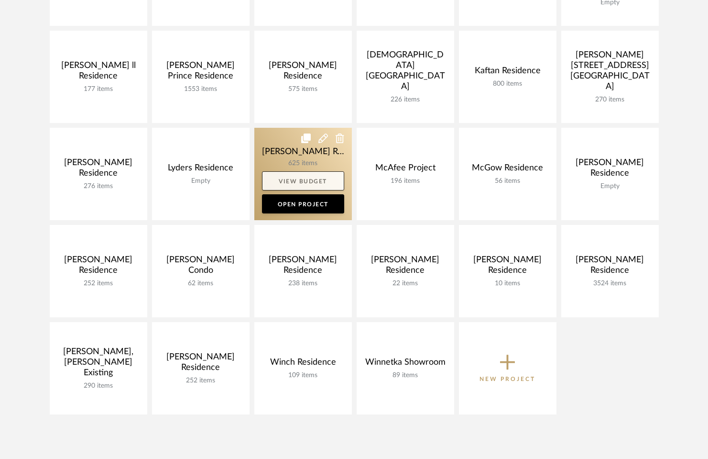
scroll to position [362, 0]
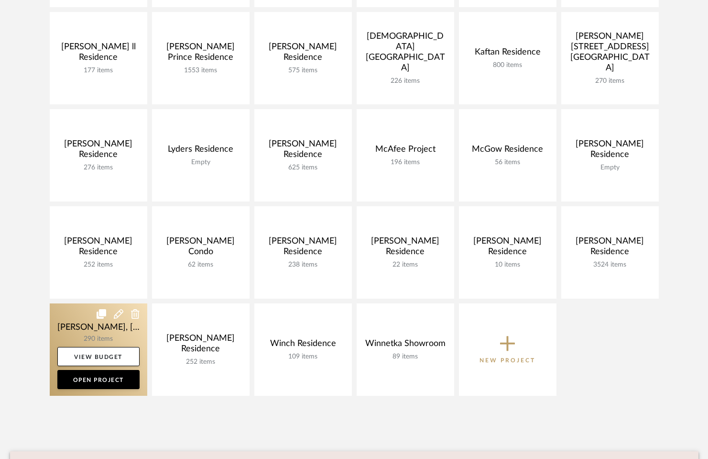
click at [80, 337] on link at bounding box center [99, 349] width 98 height 92
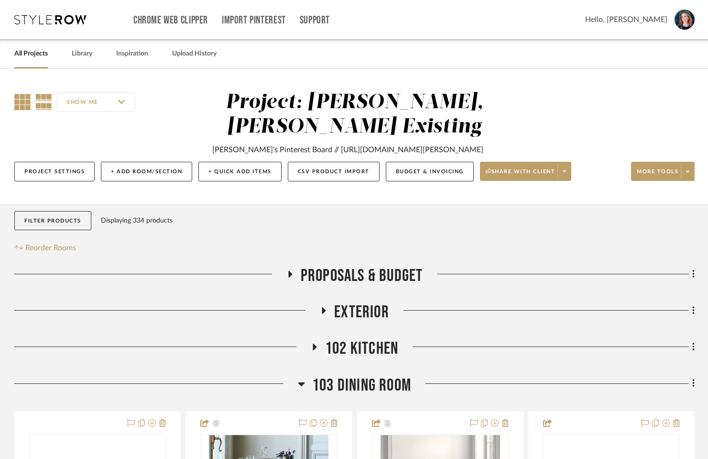
click at [19, 105] on icon at bounding box center [22, 102] width 16 height 16
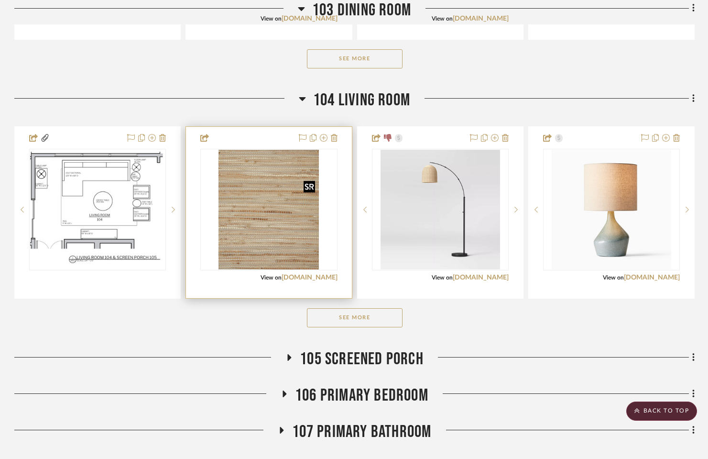
scroll to position [544, 0]
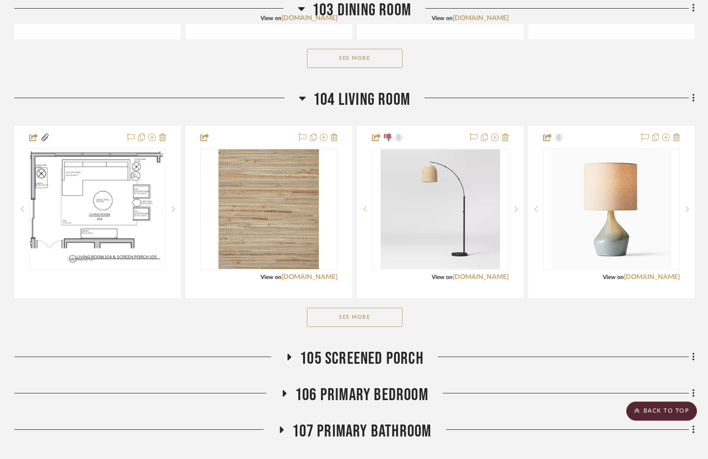
click at [368, 323] on button "See More" at bounding box center [355, 317] width 96 height 19
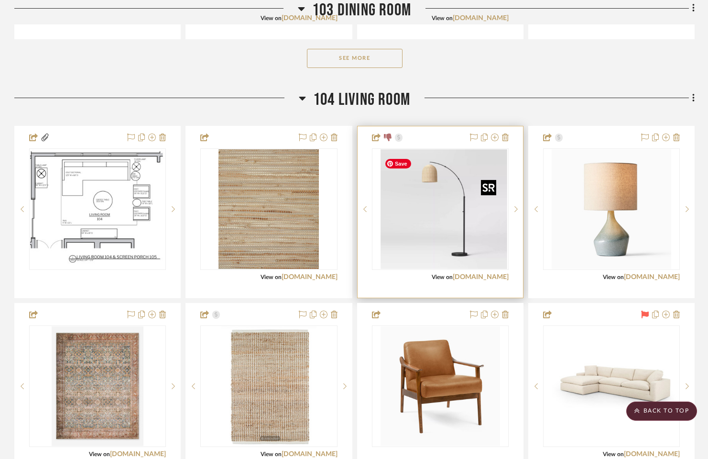
click at [440, 222] on img "0" at bounding box center [448, 209] width 120 height 120
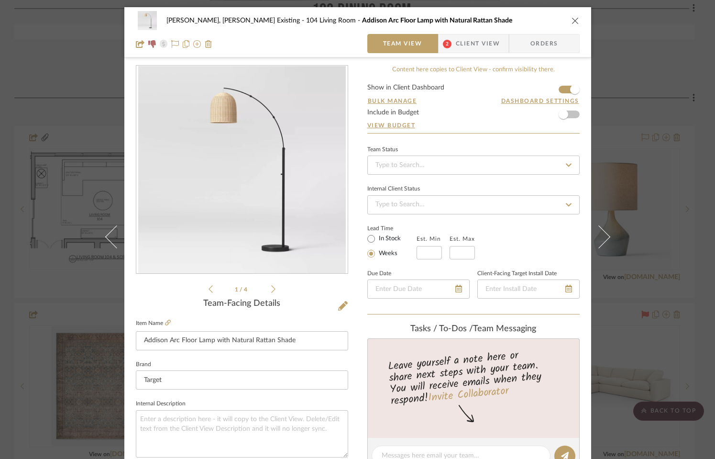
scroll to position [357, 0]
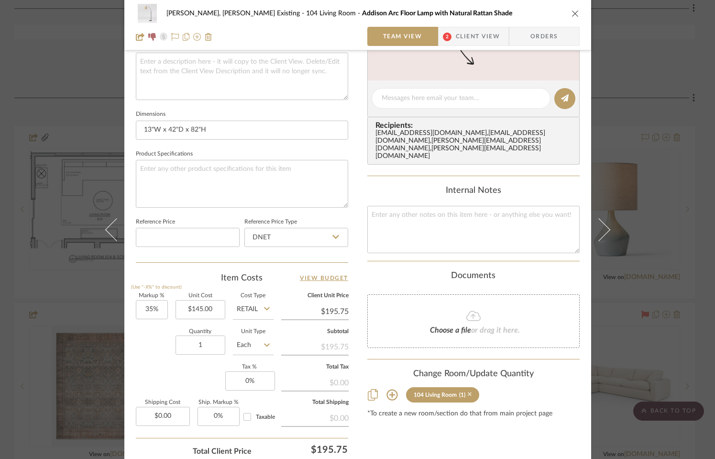
click at [468, 391] on icon at bounding box center [470, 394] width 4 height 7
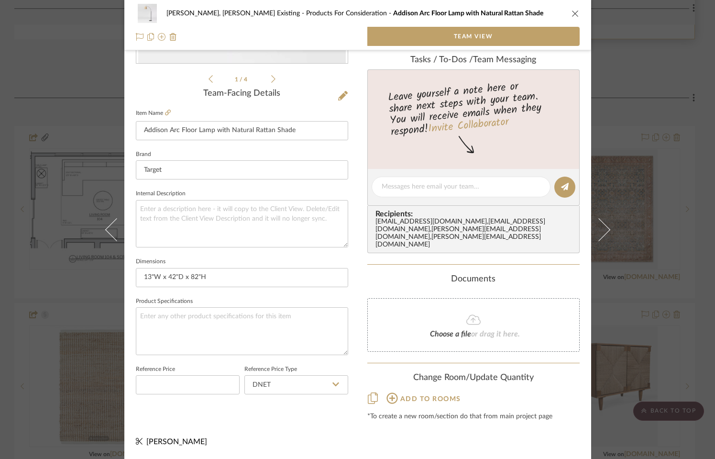
drag, startPoint x: 574, startPoint y: 13, endPoint x: 568, endPoint y: 21, distance: 9.3
click at [574, 13] on icon "close" at bounding box center [576, 14] width 8 height 8
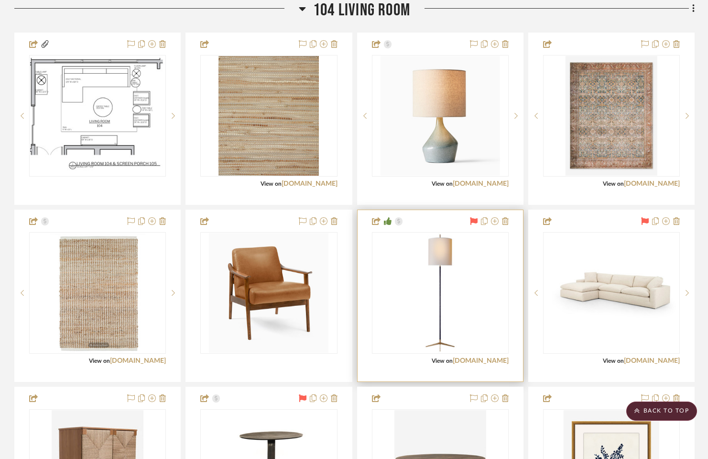
scroll to position [640, 0]
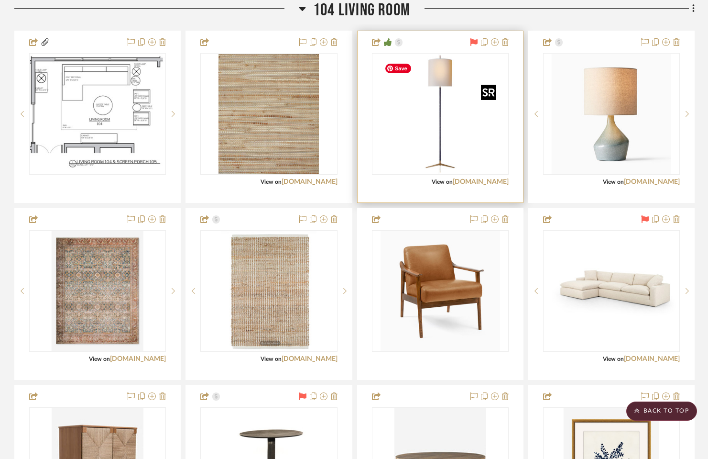
click at [455, 134] on img "0" at bounding box center [441, 114] width 120 height 120
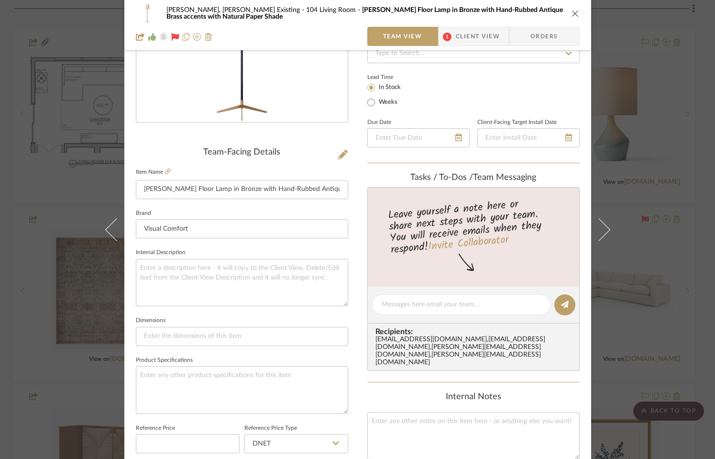
scroll to position [210, 0]
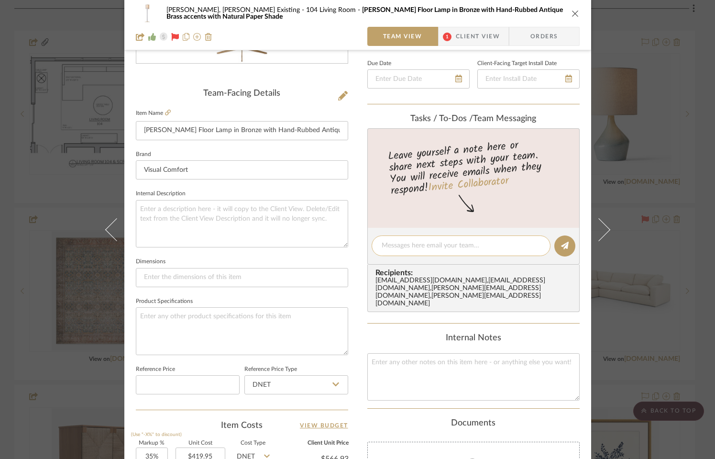
click at [440, 243] on textarea at bounding box center [461, 246] width 159 height 10
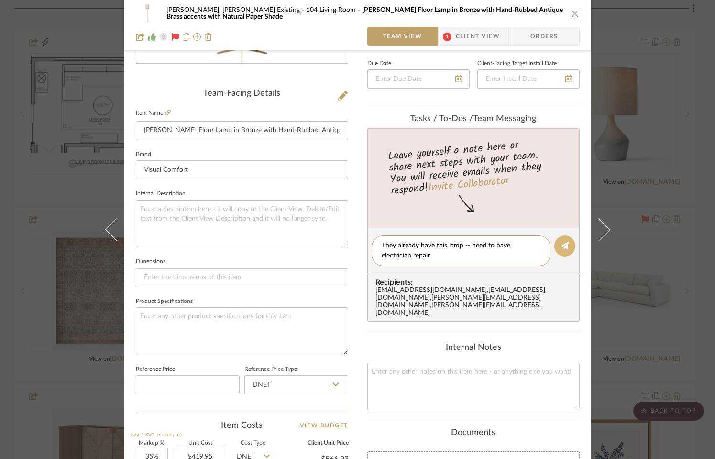
type textarea "They already have this lamp -- need to have electrician repair"
click at [565, 248] on button at bounding box center [564, 245] width 21 height 21
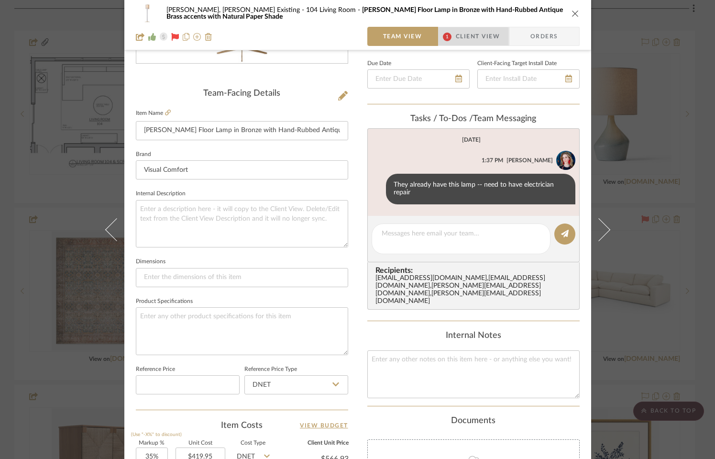
click at [457, 38] on span "Client View" at bounding box center [478, 36] width 44 height 19
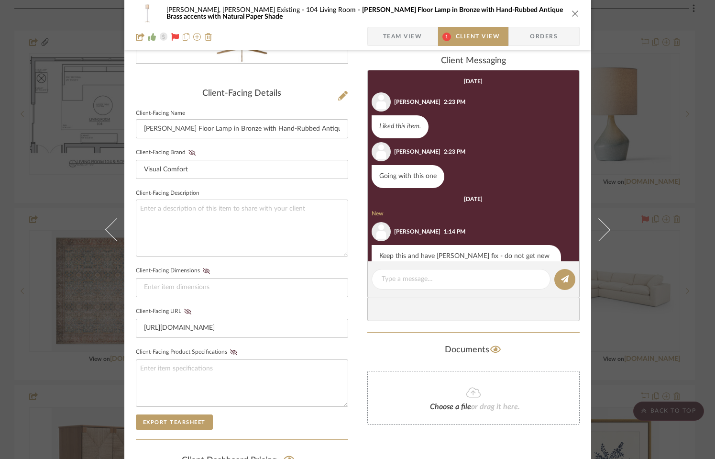
scroll to position [18, 0]
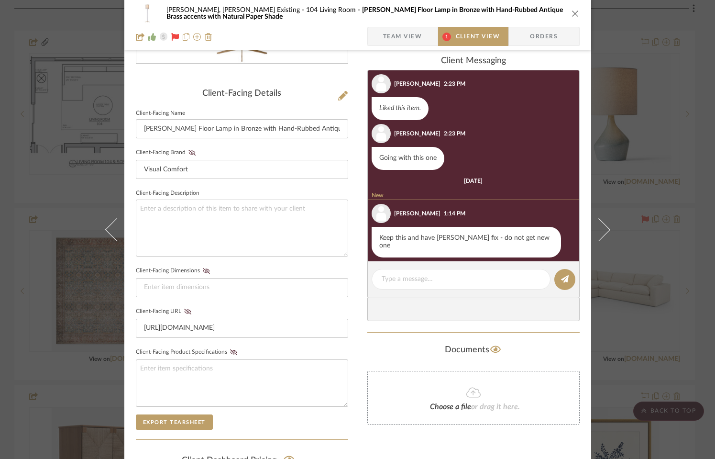
click at [574, 10] on icon "close" at bounding box center [576, 14] width 8 height 8
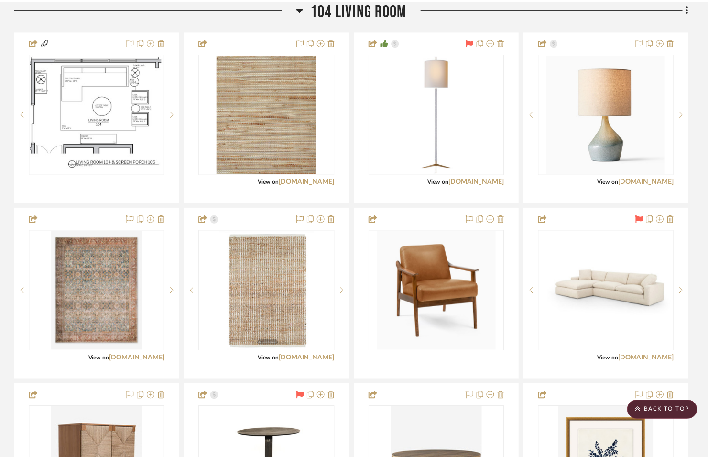
scroll to position [640, 0]
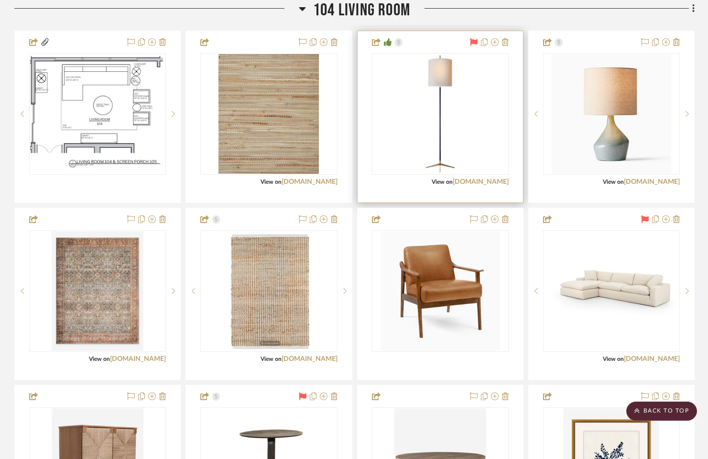
click at [471, 45] on icon at bounding box center [474, 42] width 8 height 8
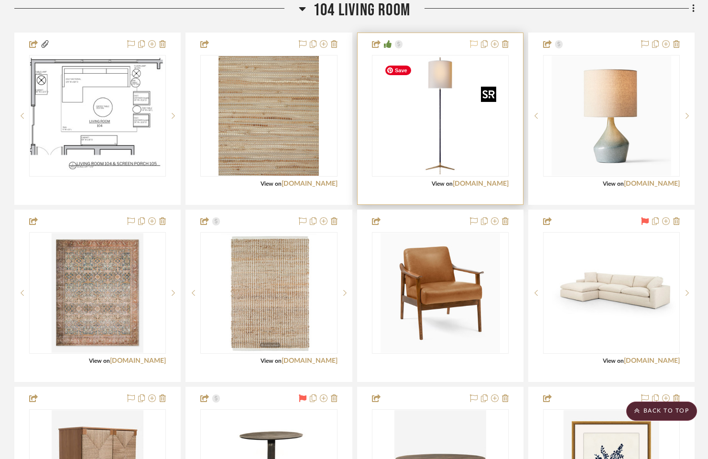
scroll to position [631, 0]
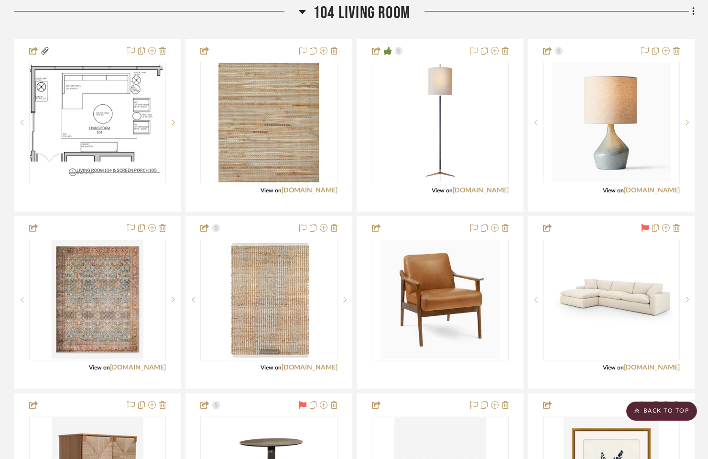
click at [472, 55] on icon at bounding box center [474, 51] width 8 height 8
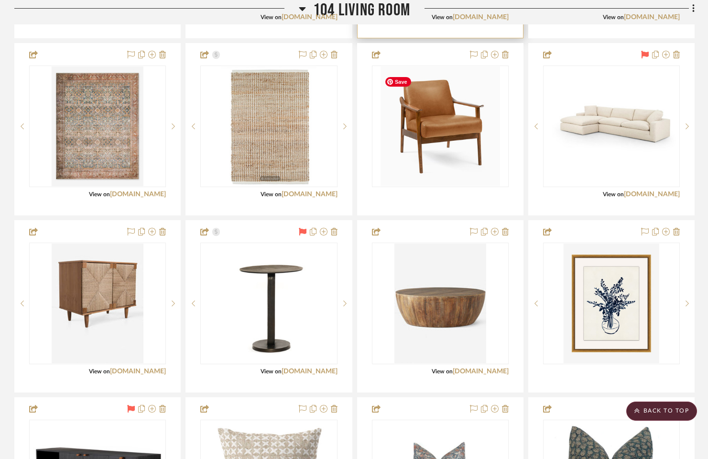
scroll to position [831, 0]
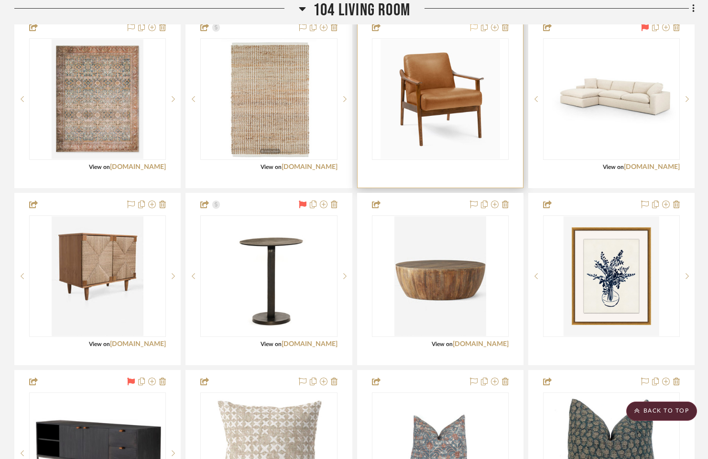
click at [470, 31] on icon at bounding box center [474, 27] width 8 height 8
click at [471, 31] on icon at bounding box center [474, 27] width 8 height 8
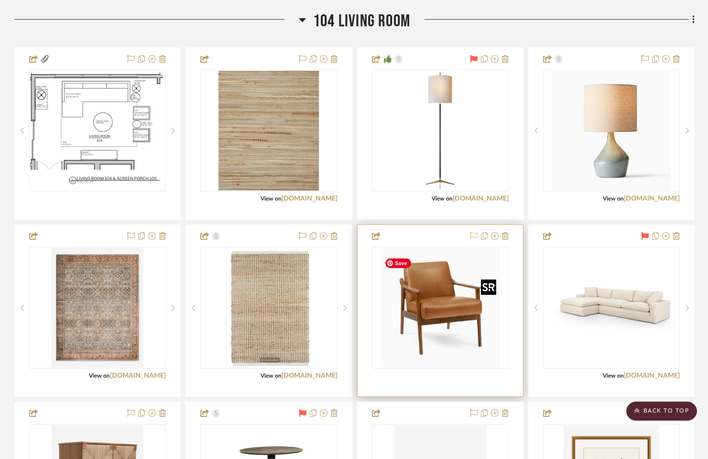
scroll to position [608, 0]
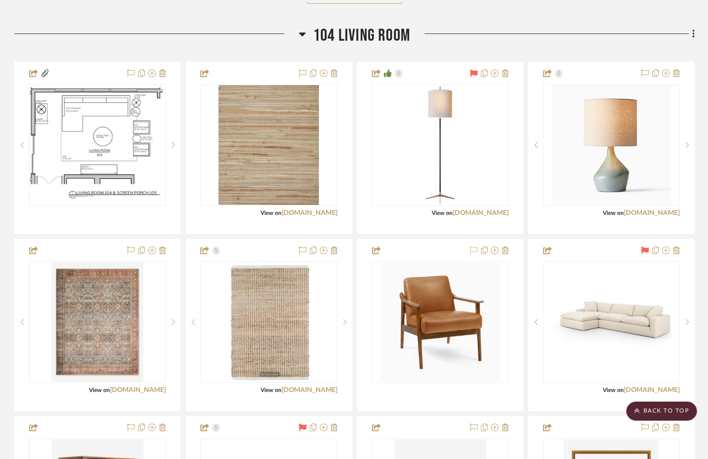
drag, startPoint x: 472, startPoint y: 76, endPoint x: 475, endPoint y: 82, distance: 6.8
click at [472, 76] on icon at bounding box center [474, 73] width 8 height 8
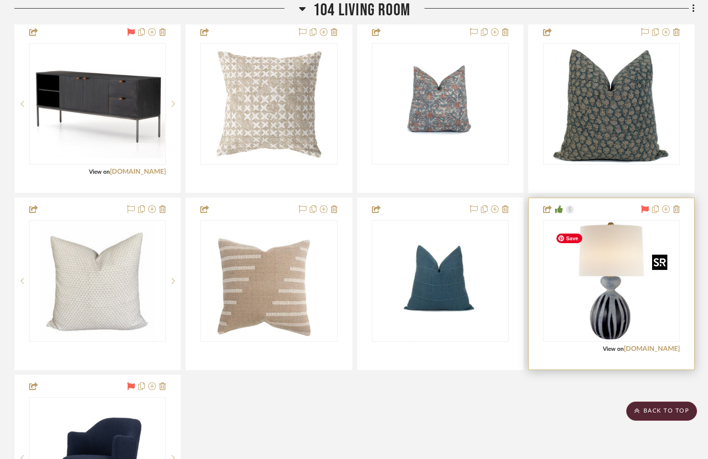
scroll to position [1184, 0]
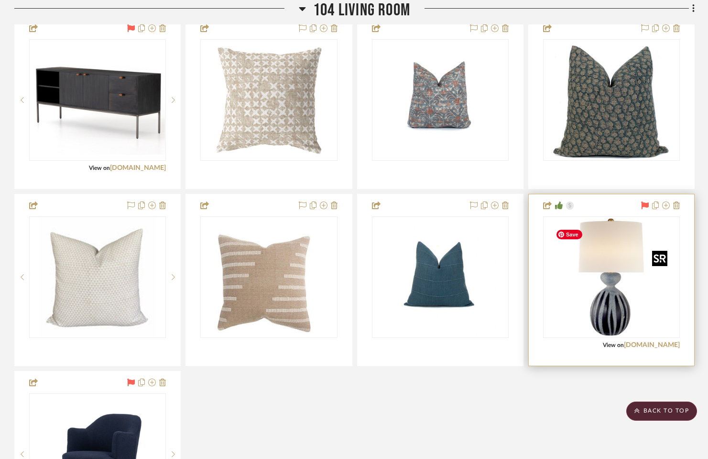
click at [601, 292] on img "0" at bounding box center [612, 277] width 120 height 120
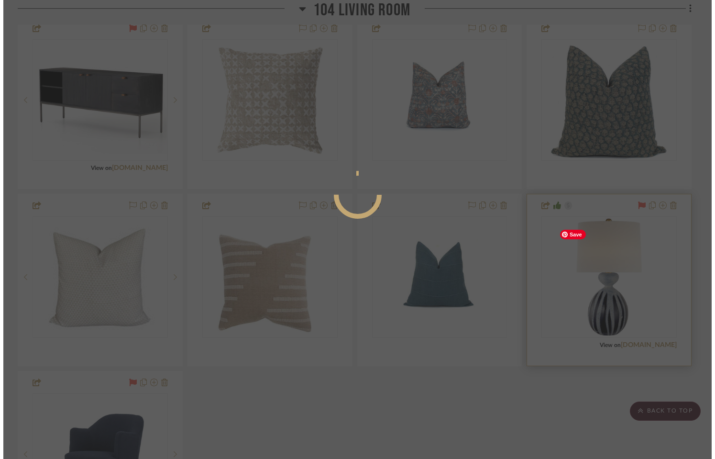
scroll to position [0, 0]
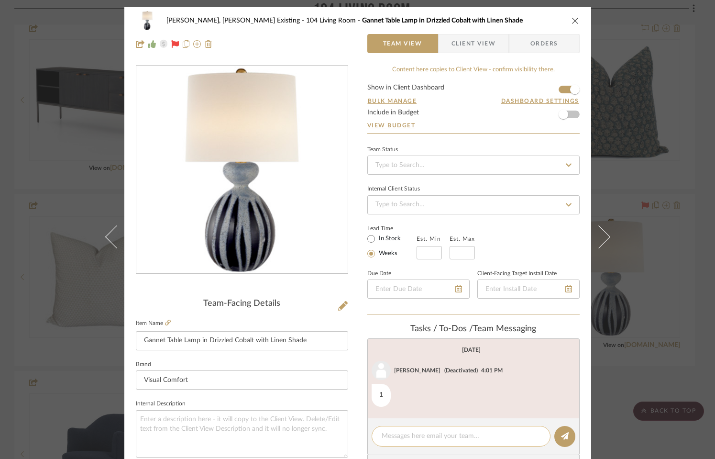
click at [433, 435] on textarea at bounding box center [461, 436] width 159 height 10
type textarea "They had this, but it's broken - replacing with new selection"
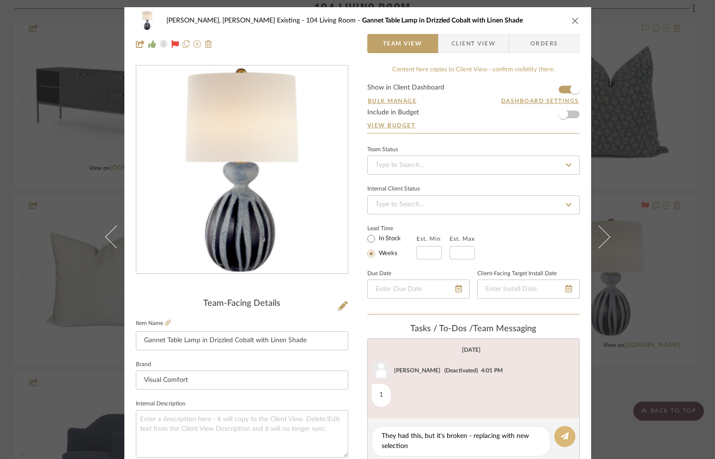
click at [561, 439] on icon at bounding box center [565, 436] width 8 height 8
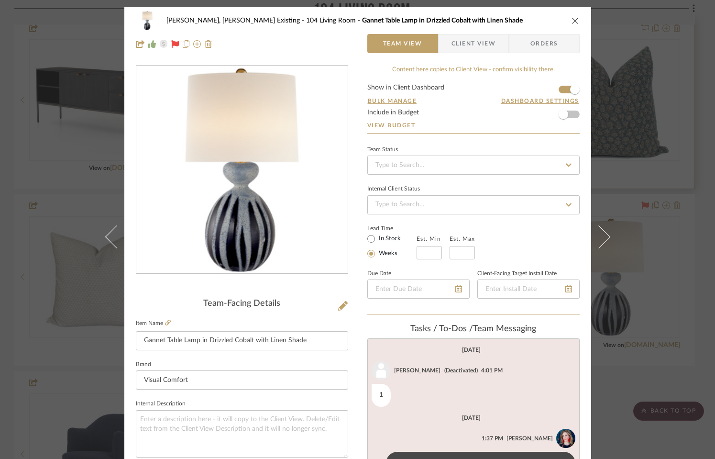
drag, startPoint x: 574, startPoint y: 22, endPoint x: 558, endPoint y: 28, distance: 17.0
click at [574, 22] on icon "close" at bounding box center [576, 21] width 8 height 8
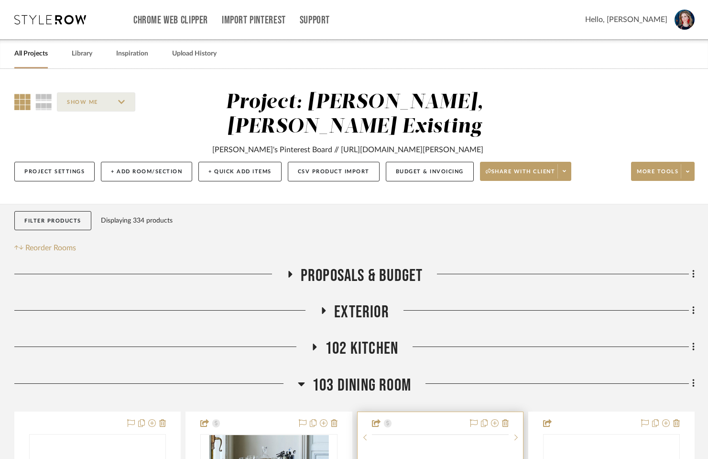
scroll to position [295, 0]
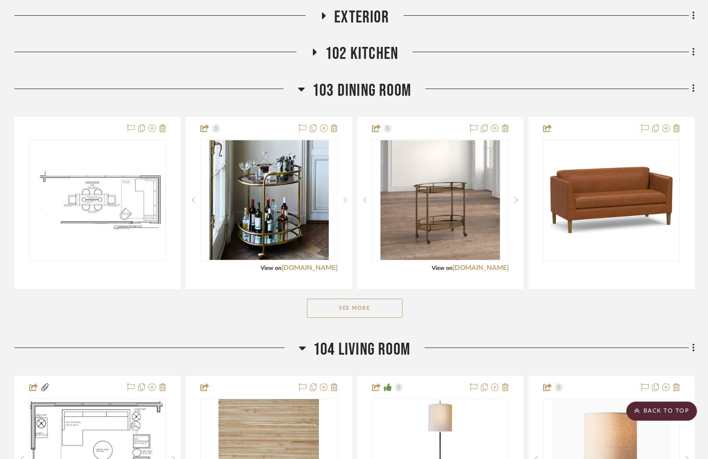
click at [372, 310] on button "See More" at bounding box center [355, 307] width 96 height 19
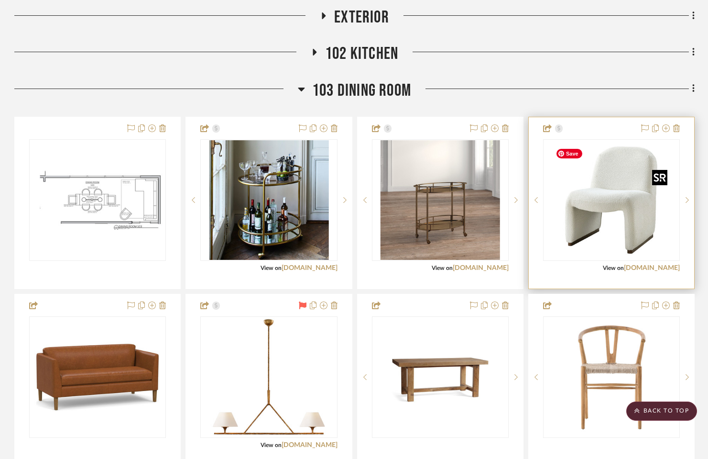
click at [593, 221] on img "0" at bounding box center [612, 200] width 120 height 120
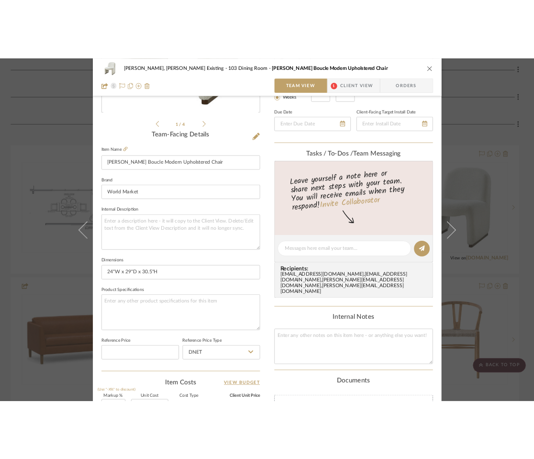
scroll to position [199, 0]
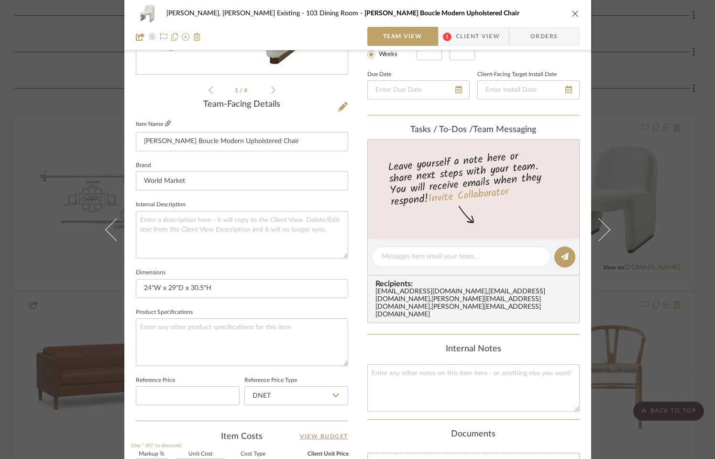
click at [166, 127] on fa-icon at bounding box center [168, 124] width 6 height 6
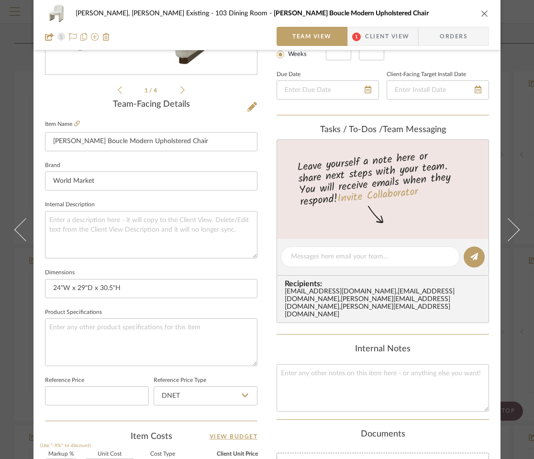
drag, startPoint x: 481, startPoint y: 13, endPoint x: 482, endPoint y: 19, distance: 5.8
click at [481, 12] on icon "close" at bounding box center [485, 14] width 8 height 8
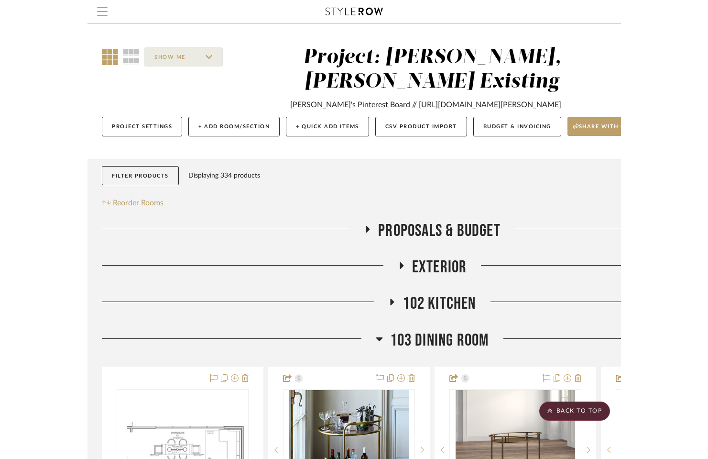
scroll to position [295, 0]
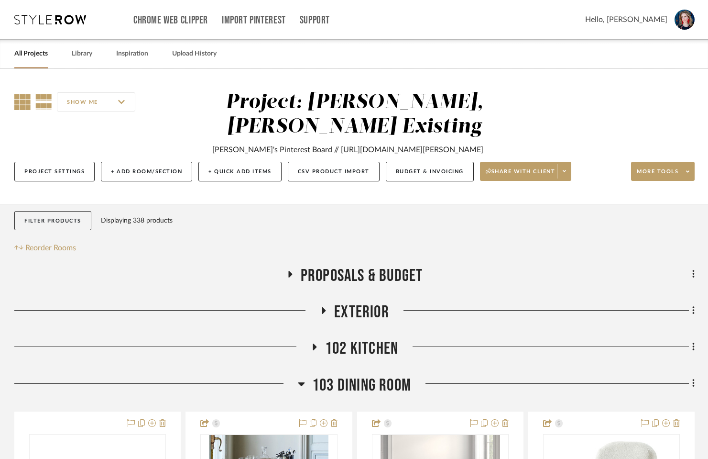
click at [17, 105] on icon at bounding box center [22, 102] width 16 height 16
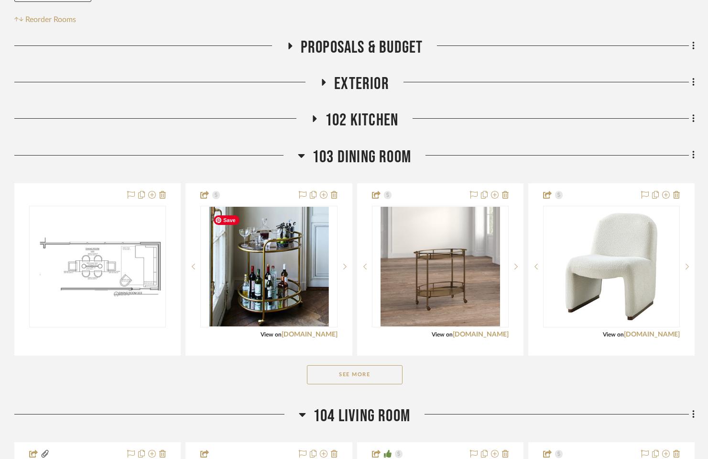
scroll to position [227, 0]
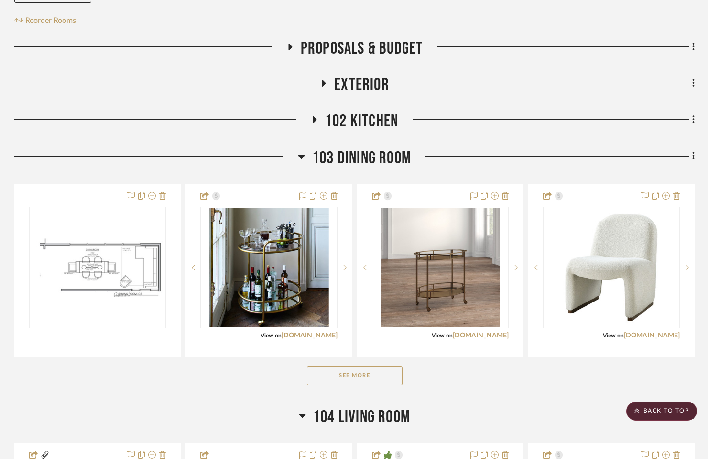
click at [353, 379] on button "See More" at bounding box center [355, 375] width 96 height 19
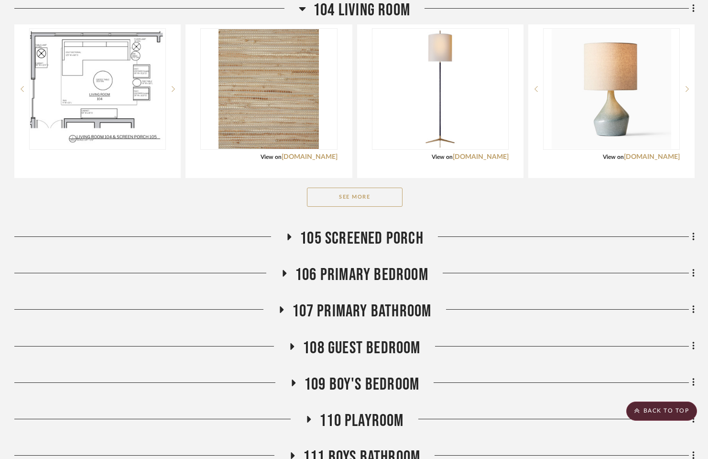
scroll to position [1197, 0]
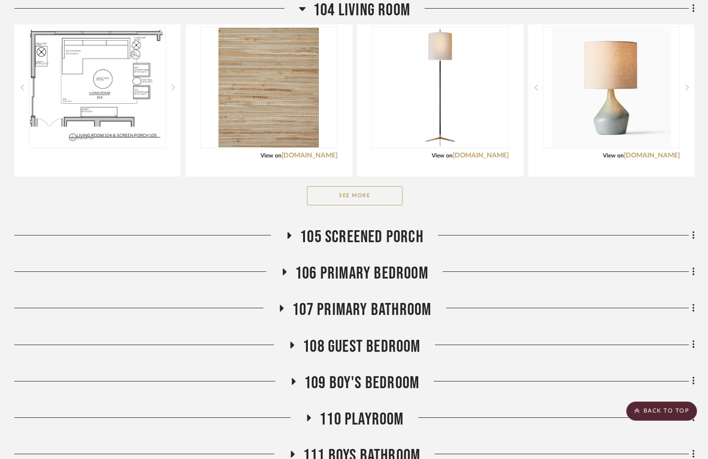
click at [379, 205] on button "See More" at bounding box center [355, 195] width 96 height 19
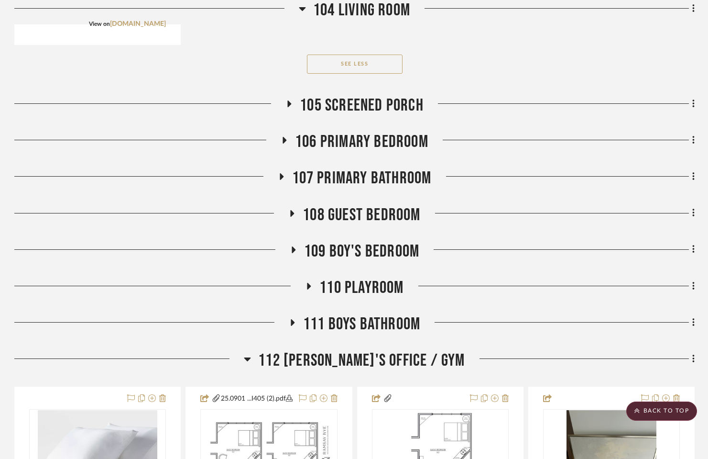
scroll to position [2214, 0]
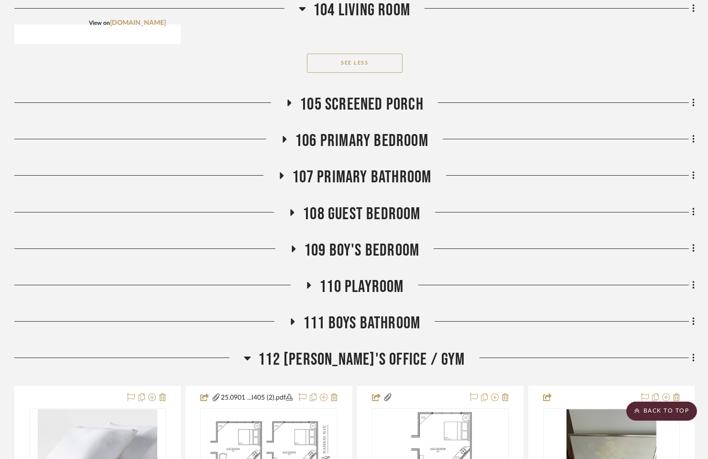
click at [285, 143] on icon at bounding box center [285, 139] width 4 height 7
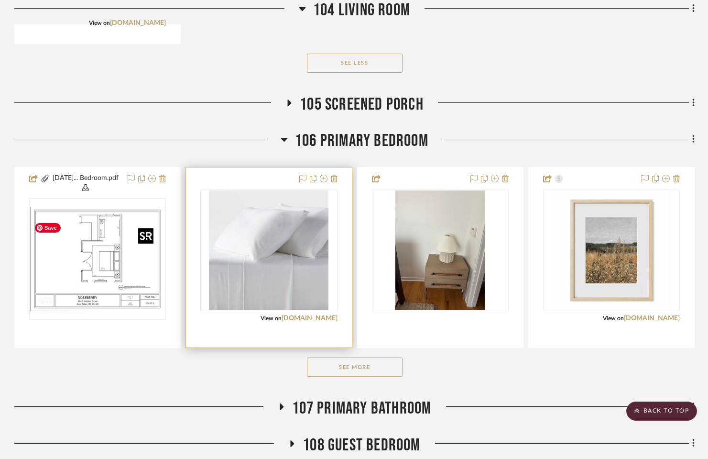
scroll to position [2215, 0]
click at [289, 295] on img "0" at bounding box center [269, 250] width 120 height 120
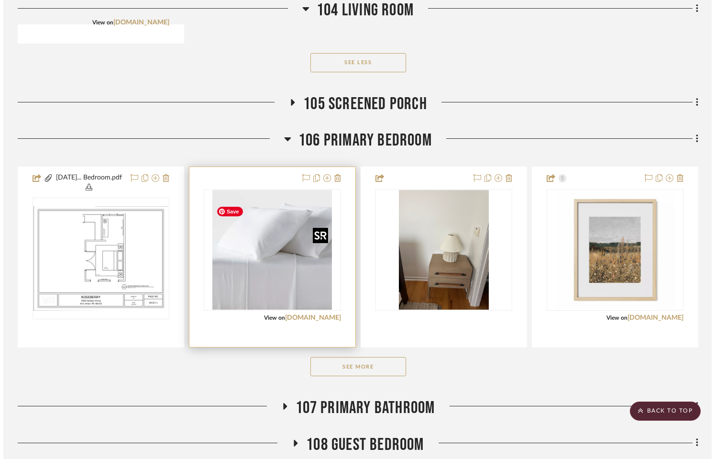
scroll to position [0, 0]
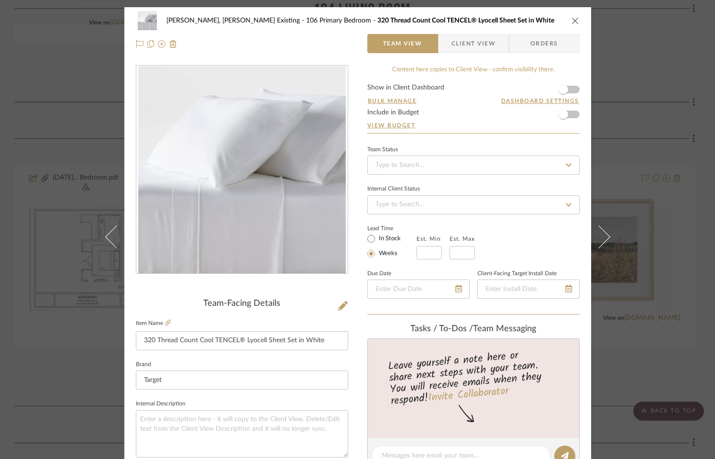
click at [69, 276] on div "[PERSON_NAME], [PERSON_NAME] Existing 106 Primary Bedroom 320 Thread Count Cool…" at bounding box center [357, 229] width 715 height 459
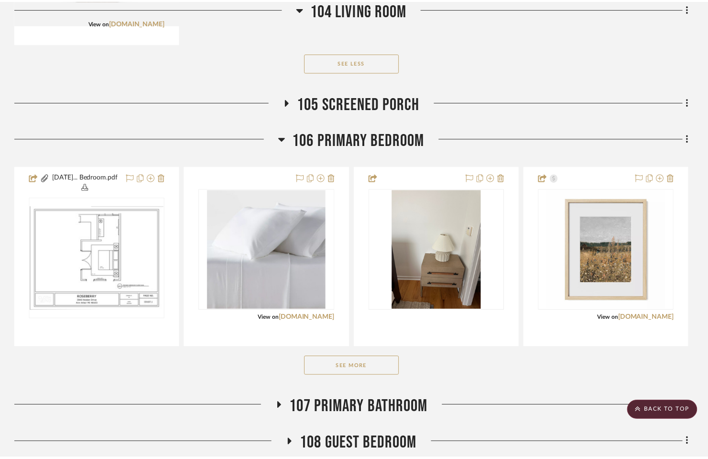
scroll to position [2215, 0]
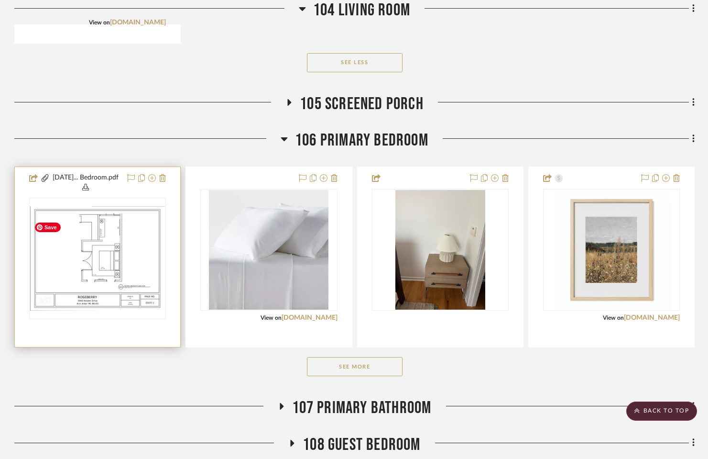
click at [68, 276] on img "0" at bounding box center [97, 258] width 135 height 104
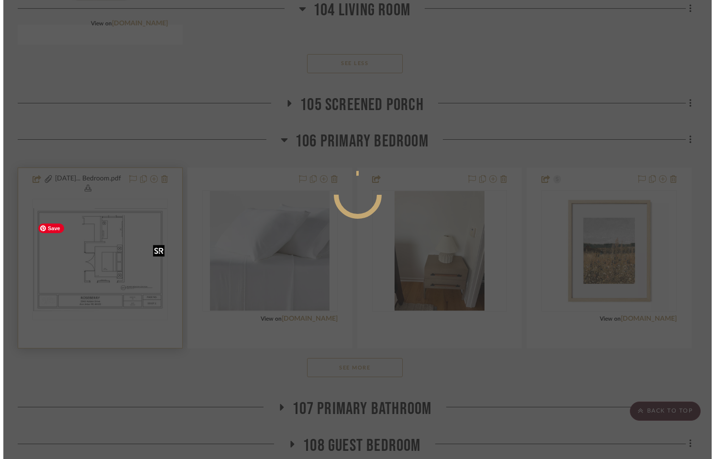
scroll to position [0, 0]
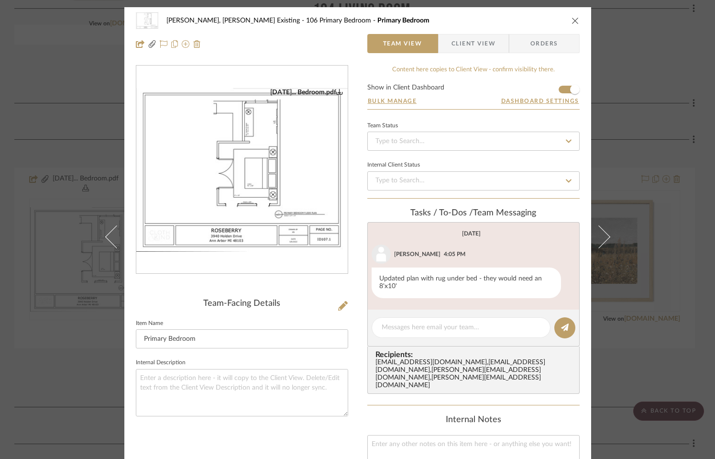
click at [265, 186] on img "0" at bounding box center [241, 170] width 211 height 164
drag, startPoint x: 570, startPoint y: 22, endPoint x: 556, endPoint y: 50, distance: 31.0
click at [572, 22] on icon "close" at bounding box center [576, 21] width 8 height 8
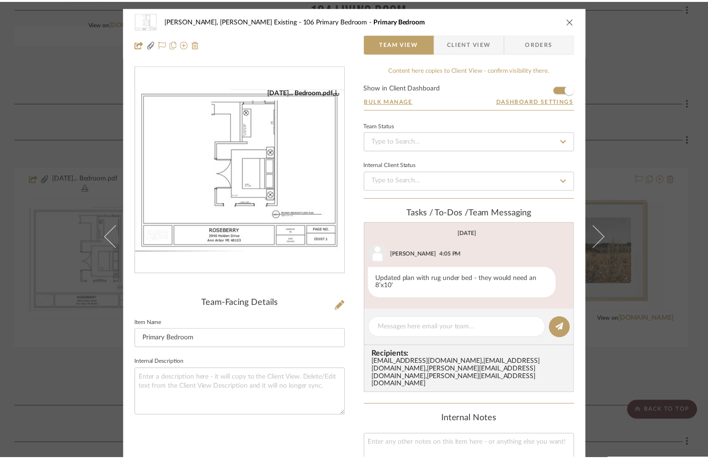
scroll to position [2214, 0]
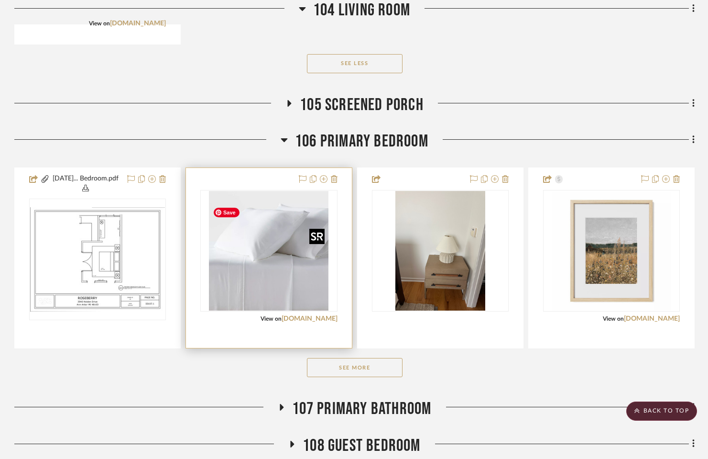
click at [232, 248] on img "0" at bounding box center [269, 251] width 120 height 120
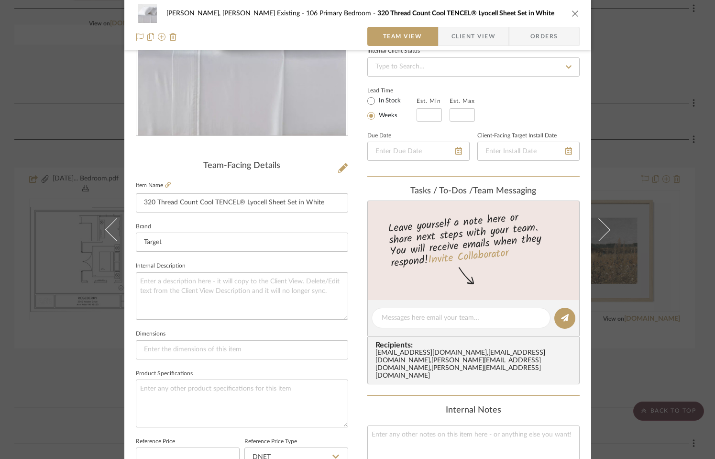
scroll to position [143, 0]
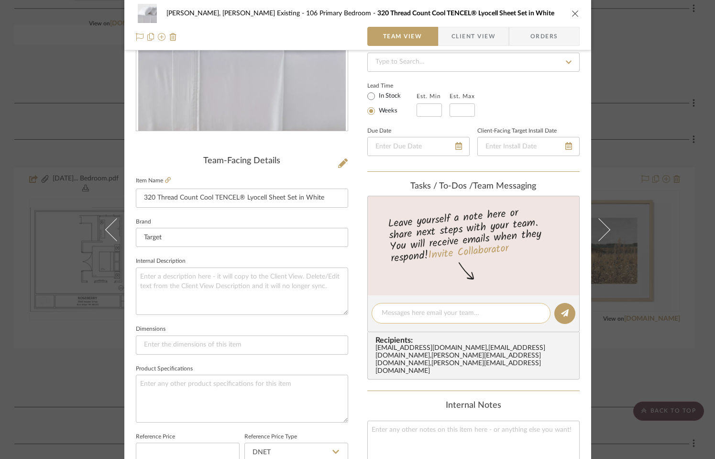
click at [420, 314] on textarea at bounding box center [461, 313] width 159 height 10
type textarea "King Sheet Set for Primary Bedroom"
drag, startPoint x: 455, startPoint y: 312, endPoint x: 347, endPoint y: 306, distance: 108.3
click at [347, 306] on div "[PERSON_NAME], [PERSON_NAME] Existing 106 Primary Bedroom 320 Thread Count Cool…" at bounding box center [357, 306] width 467 height 883
click at [561, 316] on icon at bounding box center [565, 313] width 8 height 8
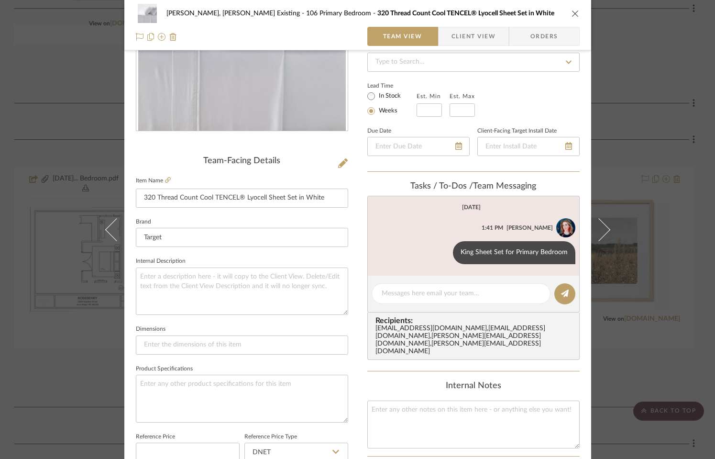
click at [572, 15] on icon "close" at bounding box center [576, 14] width 8 height 8
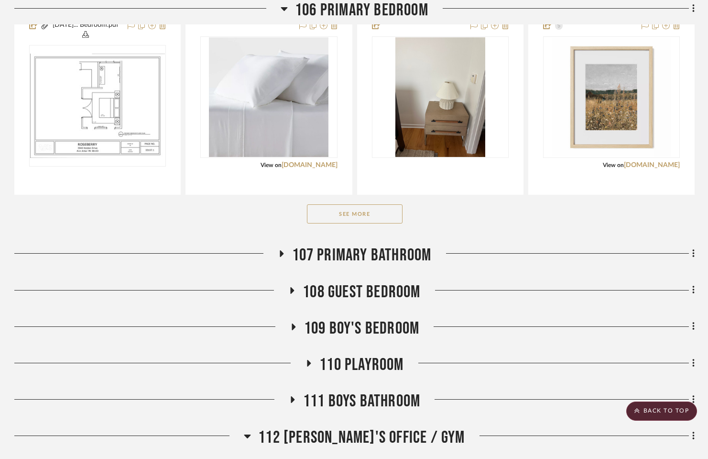
scroll to position [2396, 0]
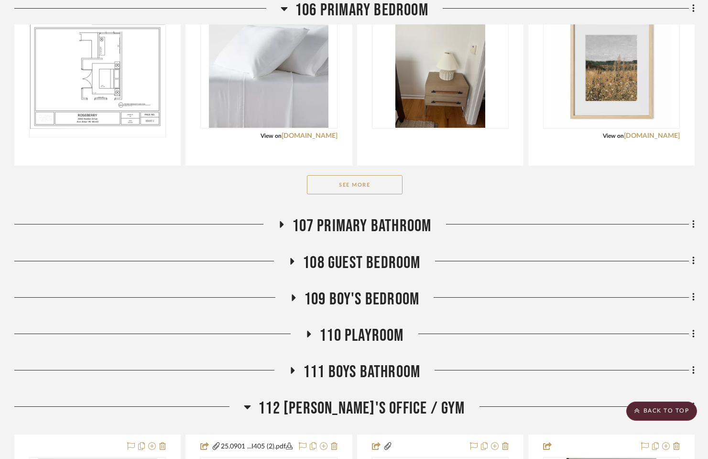
click at [292, 265] on icon at bounding box center [293, 261] width 4 height 7
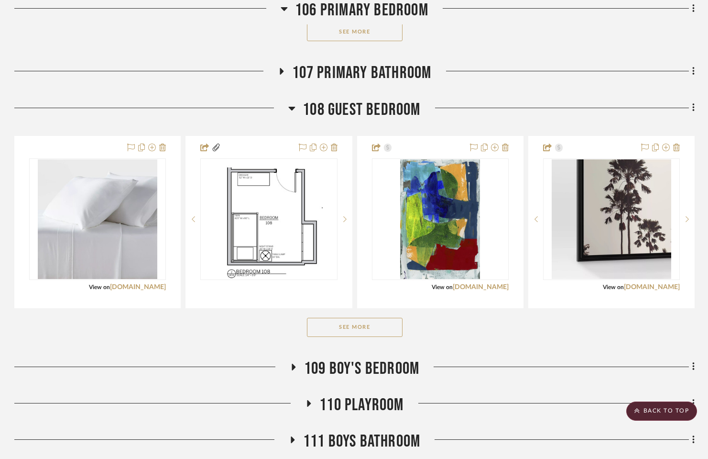
scroll to position [2553, 0]
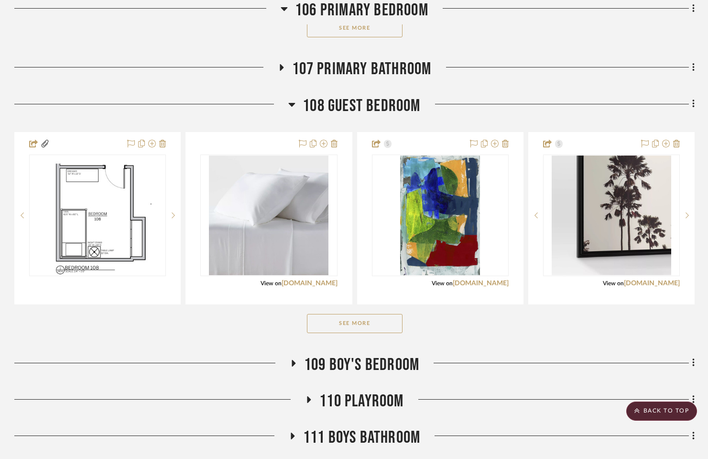
click at [346, 333] on button "See More" at bounding box center [355, 323] width 96 height 19
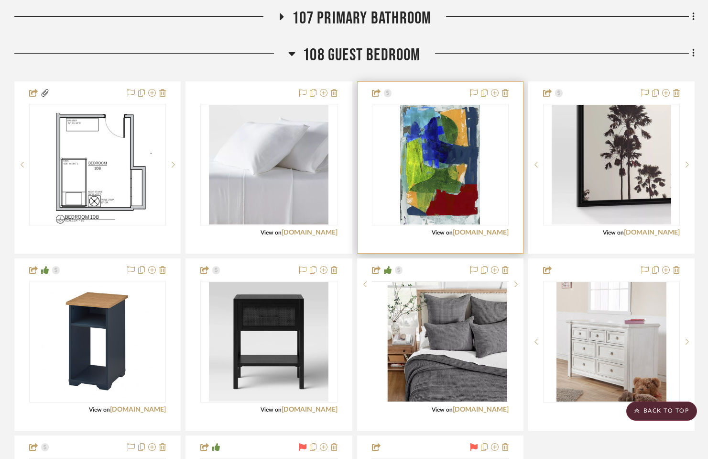
scroll to position [2661, 0]
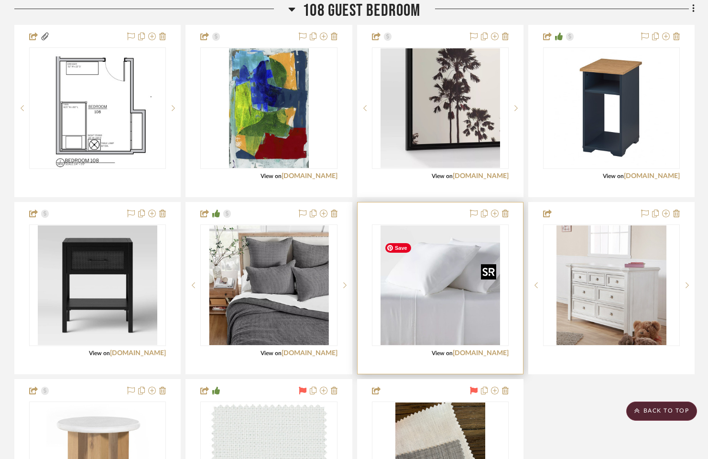
click at [451, 317] on img "0" at bounding box center [441, 285] width 120 height 120
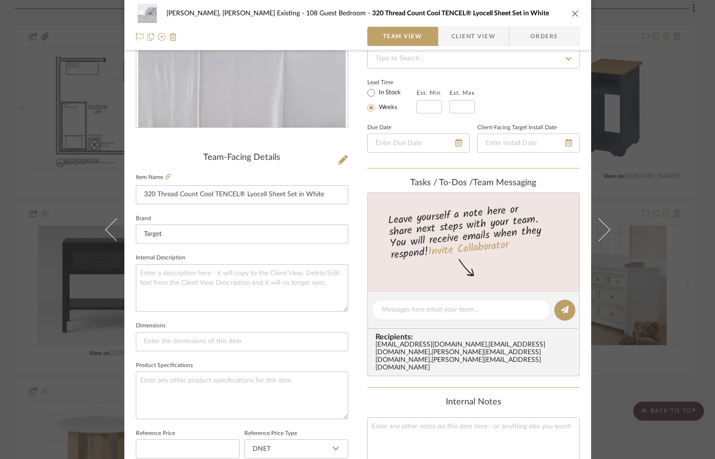
scroll to position [150, 0]
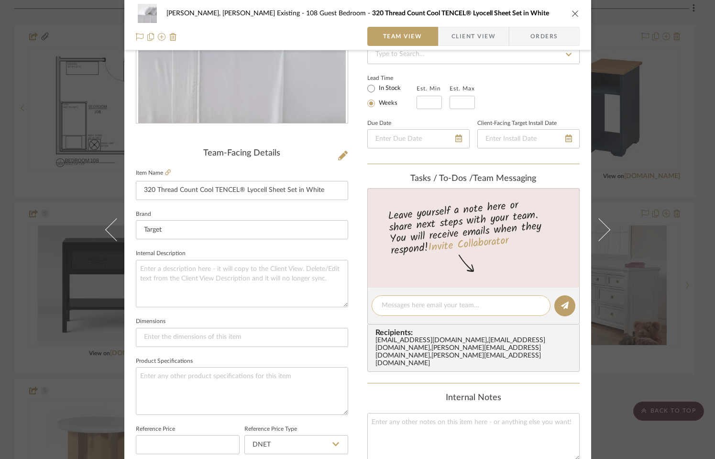
click at [446, 307] on textarea at bounding box center [461, 305] width 159 height 10
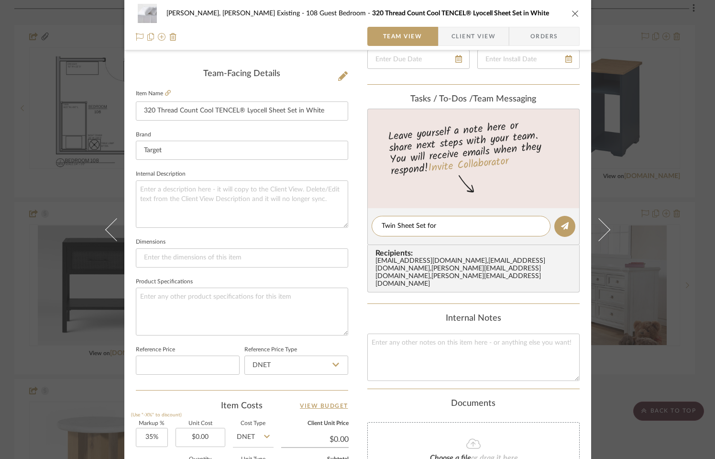
scroll to position [229, 0]
type textarea "Twin Sheet Set for Boy's Bedroom"
click at [564, 229] on icon at bounding box center [565, 226] width 8 height 8
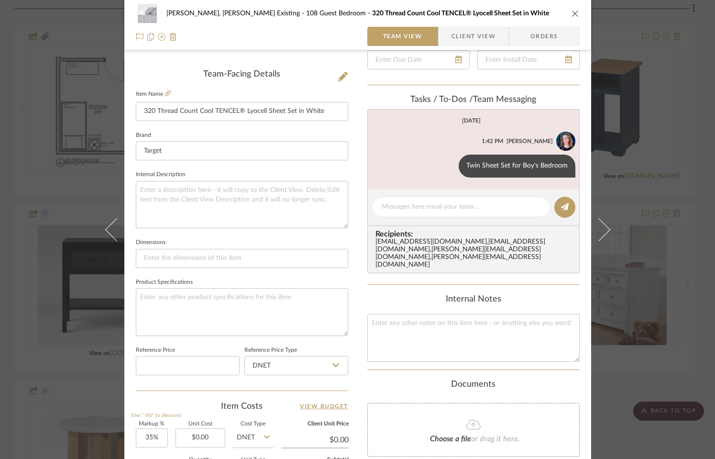
click at [572, 14] on icon "close" at bounding box center [576, 14] width 8 height 8
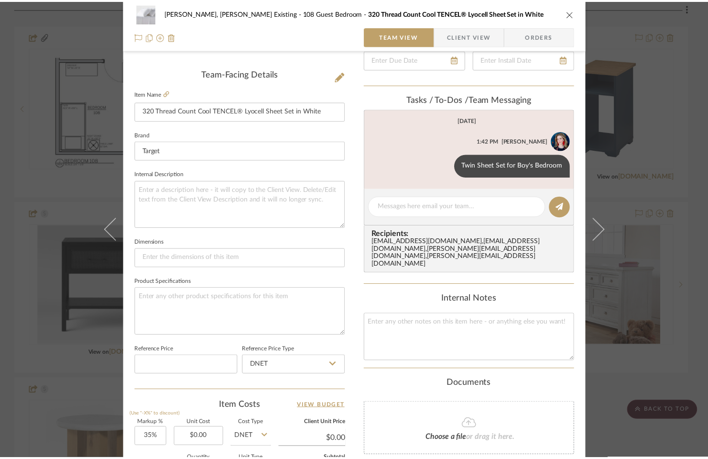
scroll to position [2661, 0]
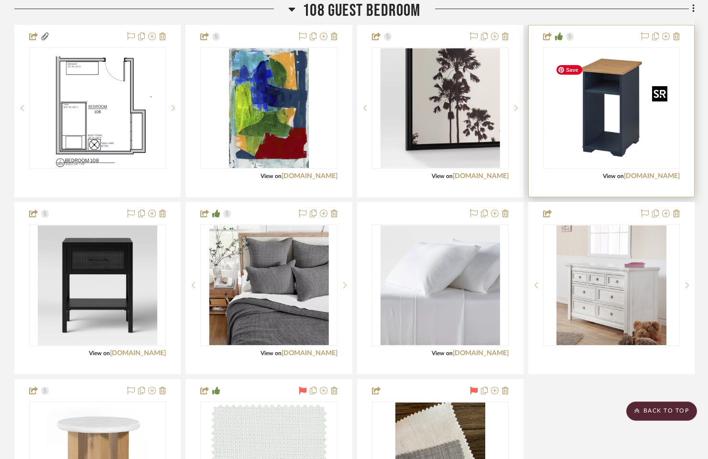
click at [598, 123] on div at bounding box center [611, 107] width 137 height 121
click at [598, 123] on img "0" at bounding box center [612, 108] width 120 height 120
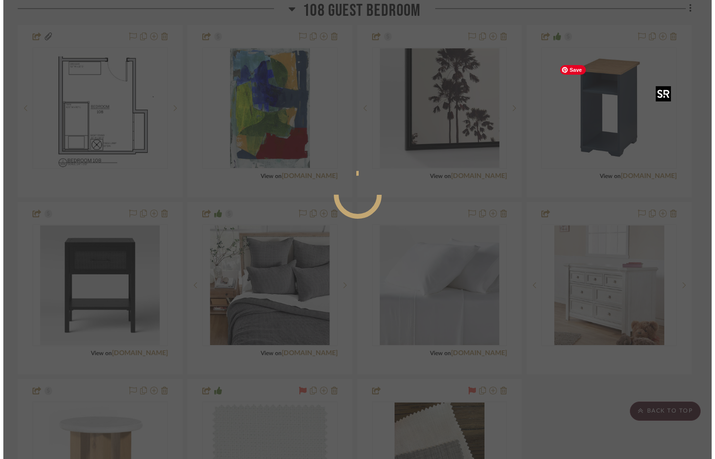
scroll to position [0, 0]
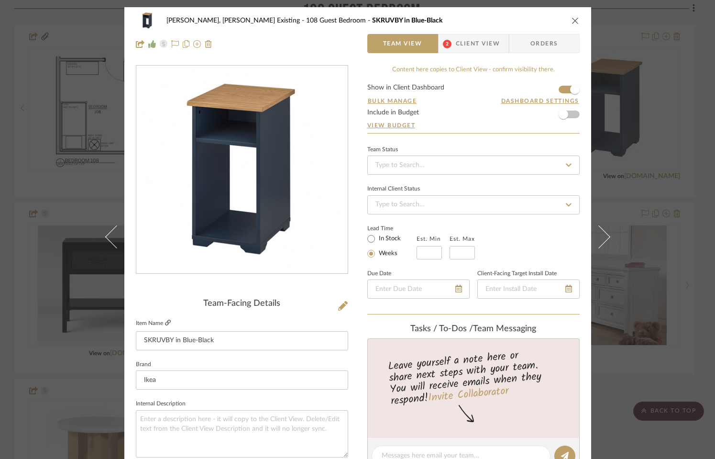
click at [165, 322] on icon at bounding box center [168, 323] width 6 height 6
click at [574, 19] on icon "close" at bounding box center [576, 21] width 8 height 8
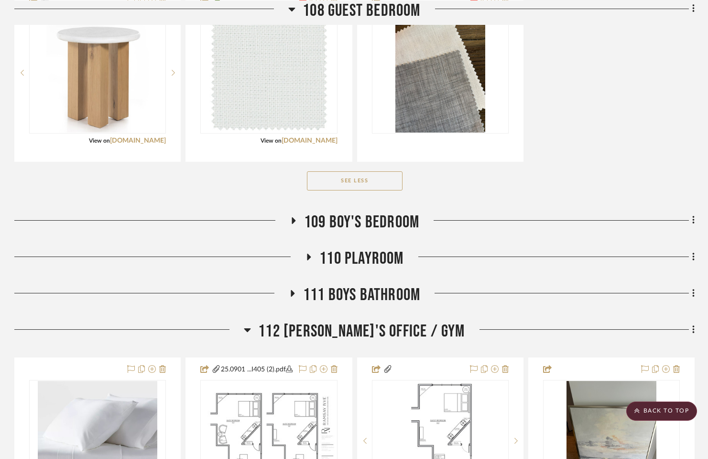
scroll to position [3077, 0]
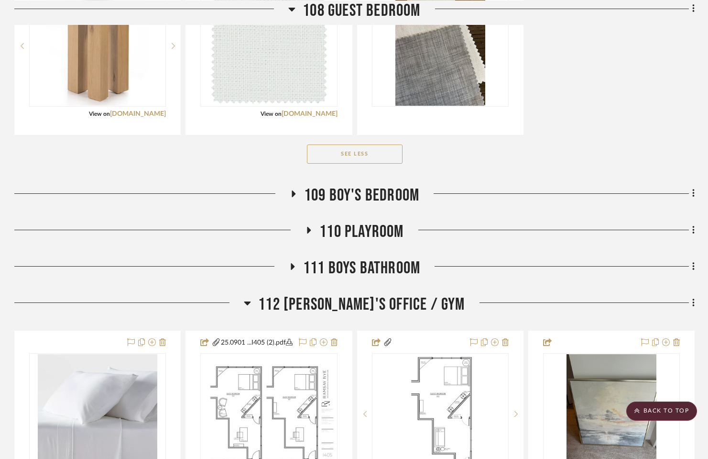
click at [290, 197] on icon at bounding box center [292, 193] width 11 height 7
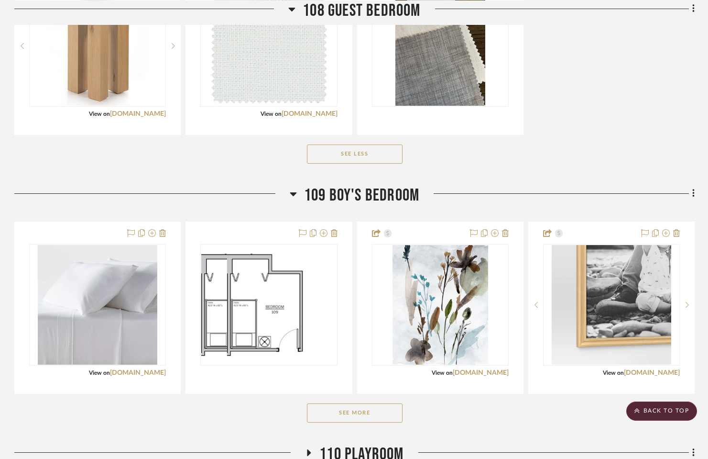
click at [366, 422] on button "See More" at bounding box center [355, 412] width 96 height 19
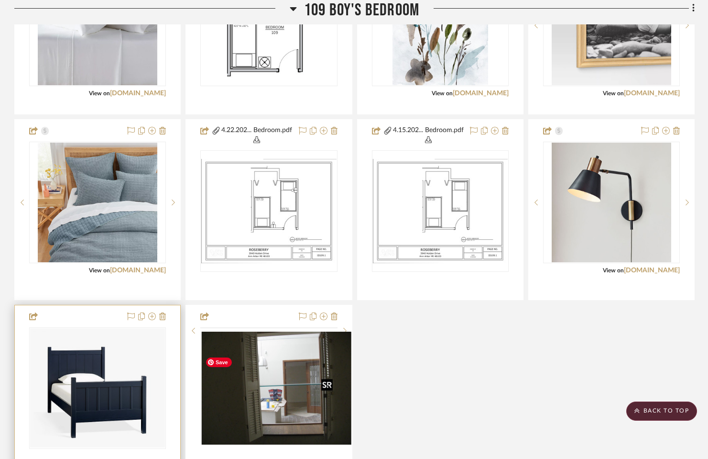
scroll to position [3357, 0]
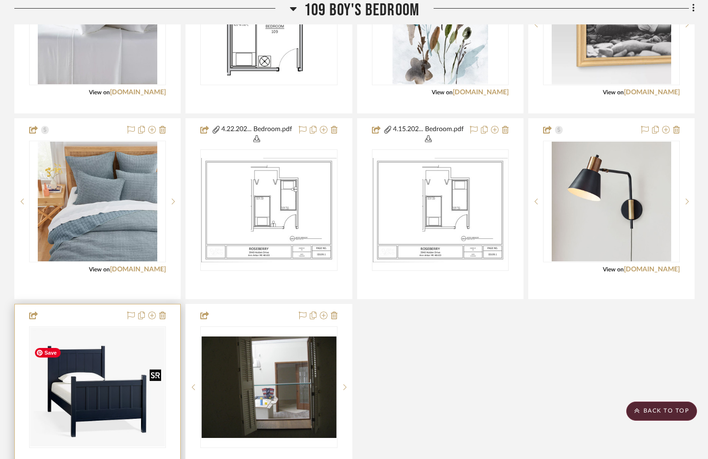
click at [0, 0] on img at bounding box center [0, 0] width 0 height 0
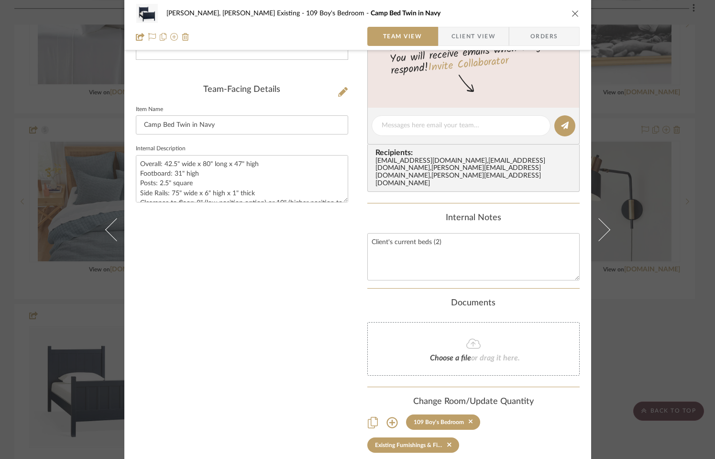
scroll to position [245, 0]
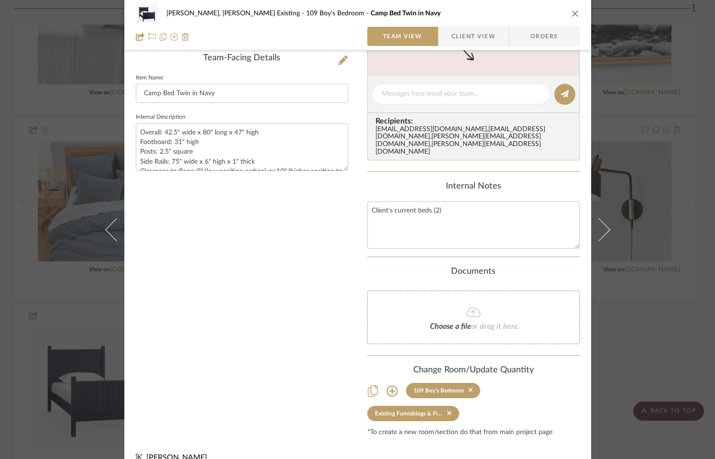
click at [387, 385] on icon at bounding box center [392, 390] width 11 height 11
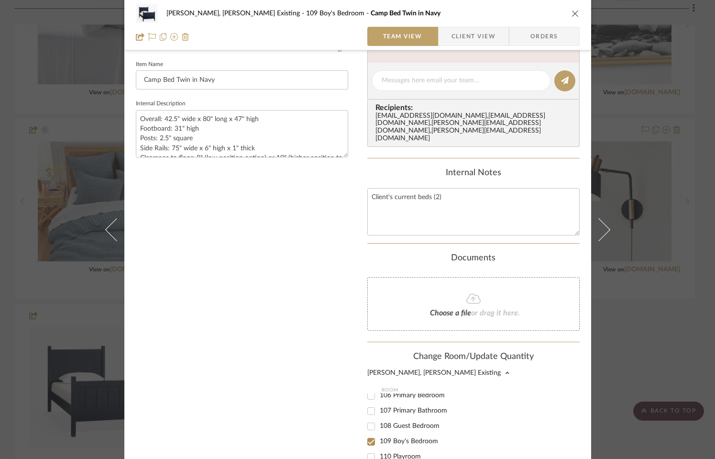
scroll to position [103, 0]
drag, startPoint x: 368, startPoint y: 407, endPoint x: 391, endPoint y: 397, distance: 25.1
click at [368, 419] on input "108 Guest Bedroom" at bounding box center [371, 426] width 15 height 15
checkbox input "true"
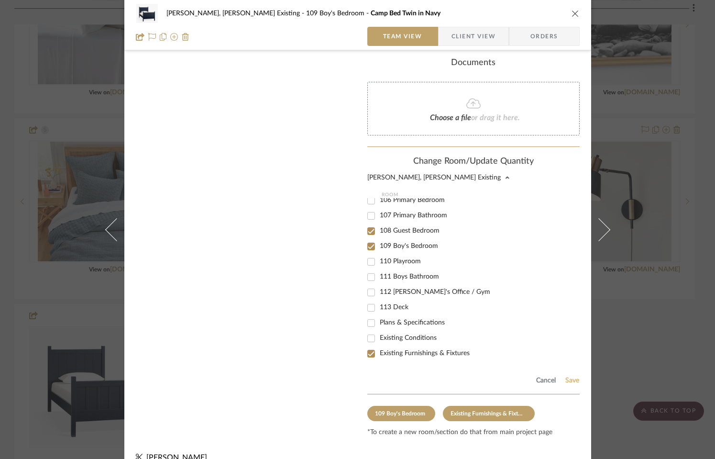
click at [567, 376] on button "Save" at bounding box center [572, 380] width 15 height 8
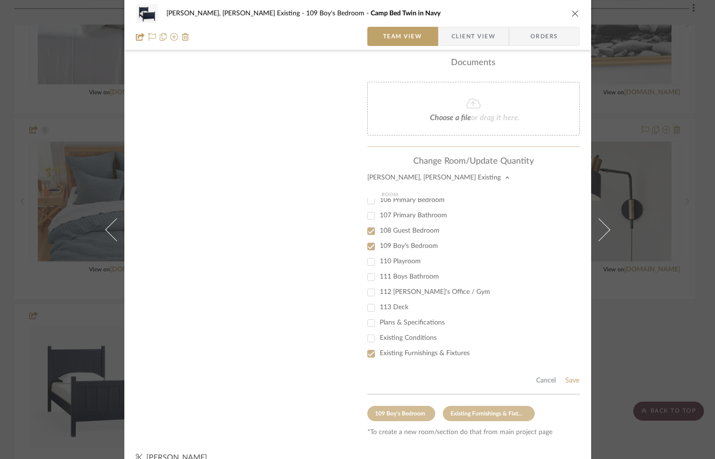
scroll to position [245, 0]
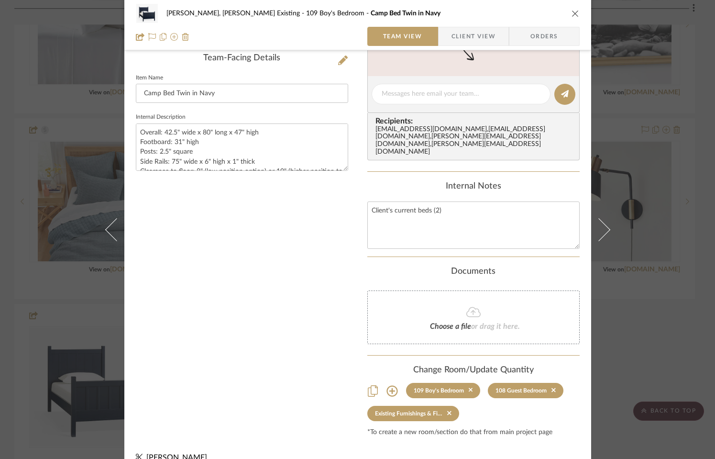
click at [574, 13] on icon "close" at bounding box center [576, 14] width 8 height 8
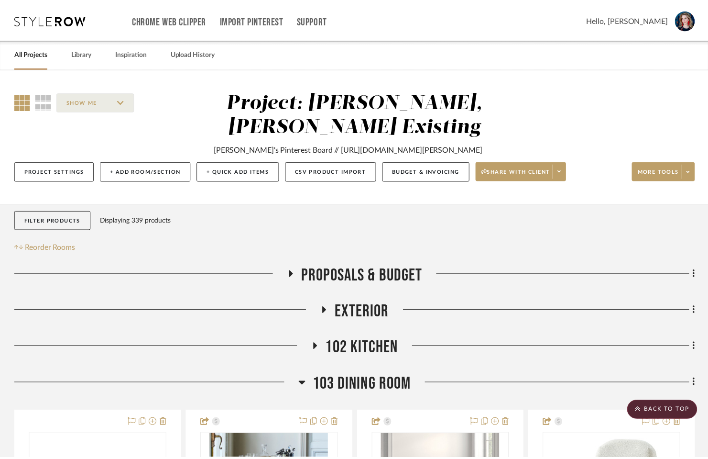
scroll to position [3357, 0]
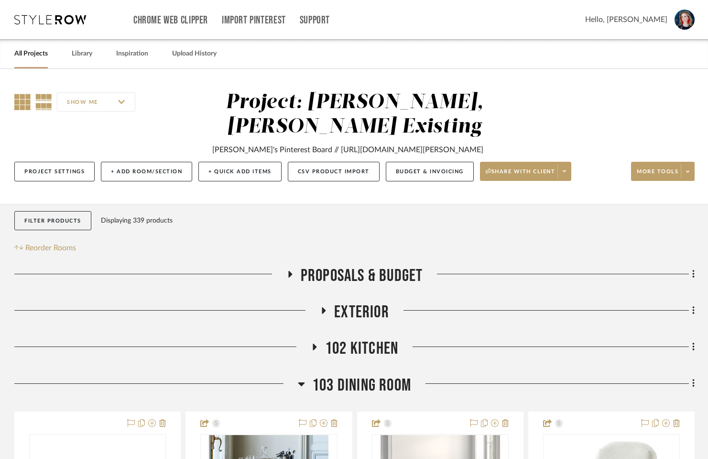
click at [23, 104] on icon at bounding box center [22, 102] width 16 height 16
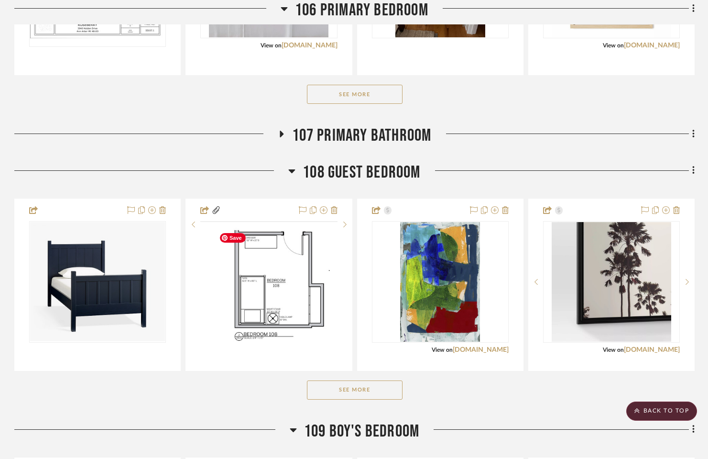
scroll to position [1072, 0]
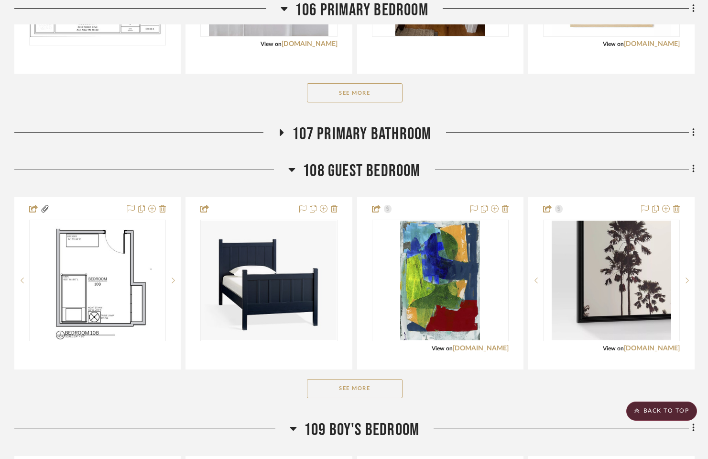
click at [360, 391] on button "See More" at bounding box center [355, 388] width 96 height 19
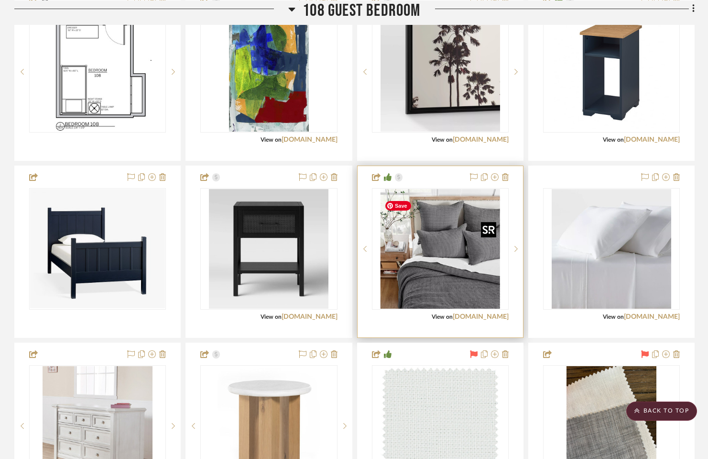
scroll to position [1282, 0]
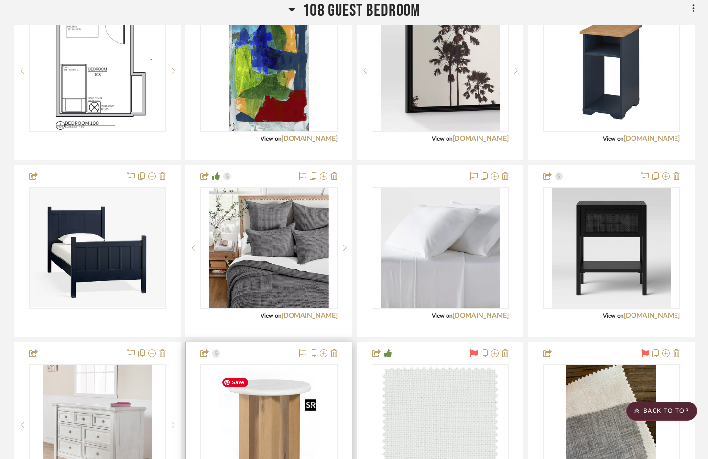
click at [241, 412] on img "0" at bounding box center [269, 425] width 103 height 120
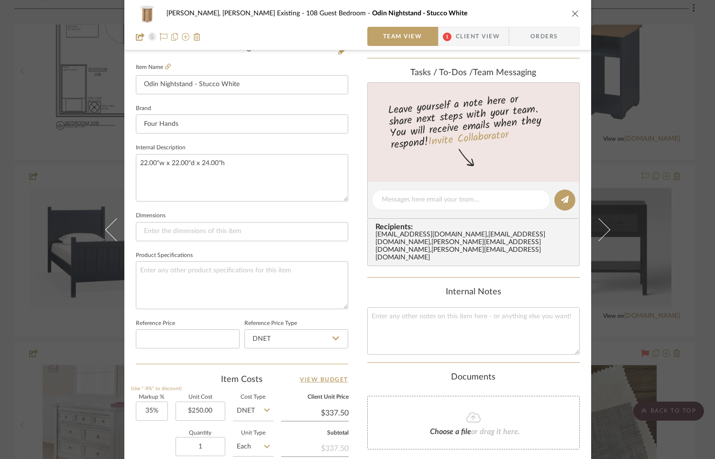
scroll to position [430, 0]
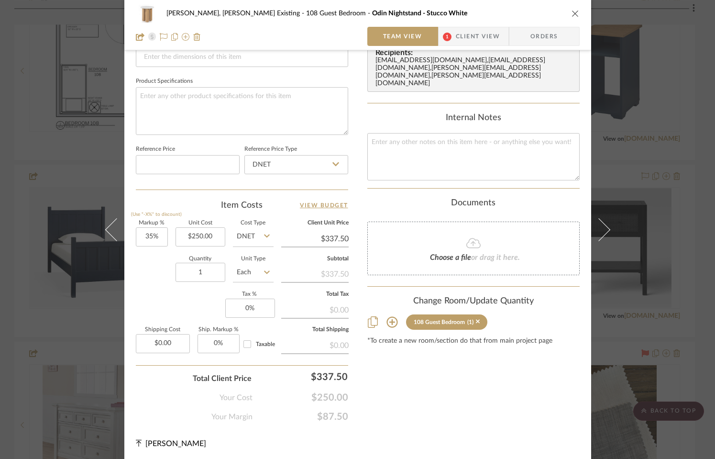
click at [388, 317] on icon at bounding box center [392, 322] width 11 height 11
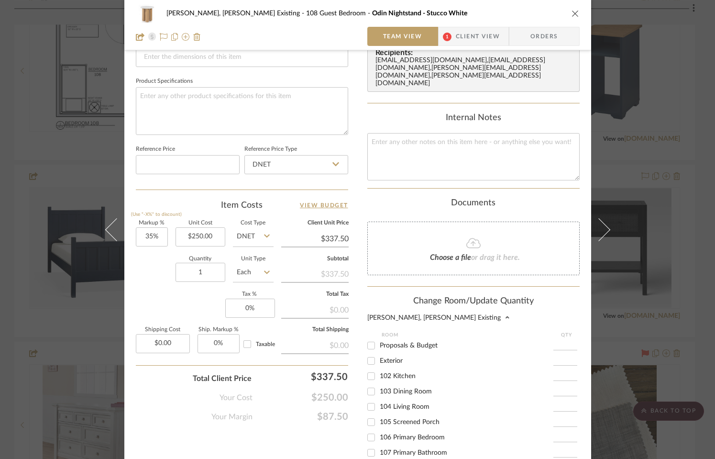
click at [396, 403] on span "104 Living Room" at bounding box center [405, 406] width 50 height 7
click at [379, 399] on input "104 Living Room" at bounding box center [371, 406] width 15 height 15
checkbox input "true"
type input "1"
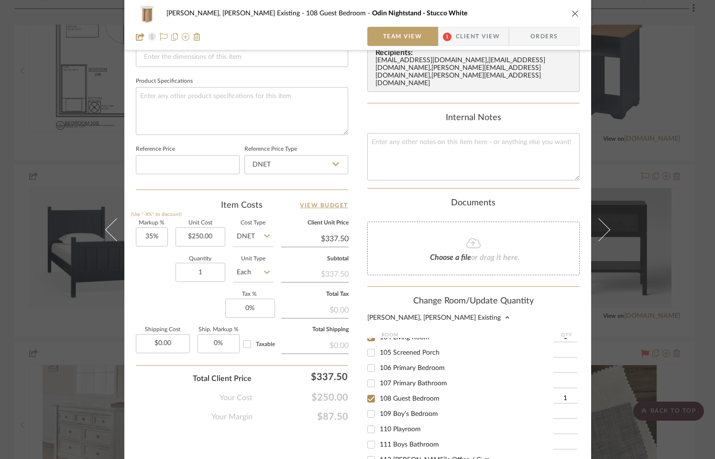
click at [392, 395] on span "108 Guest Bedroom" at bounding box center [410, 398] width 60 height 7
click at [379, 391] on input "108 Guest Bedroom" at bounding box center [371, 398] width 15 height 15
checkbox input "false"
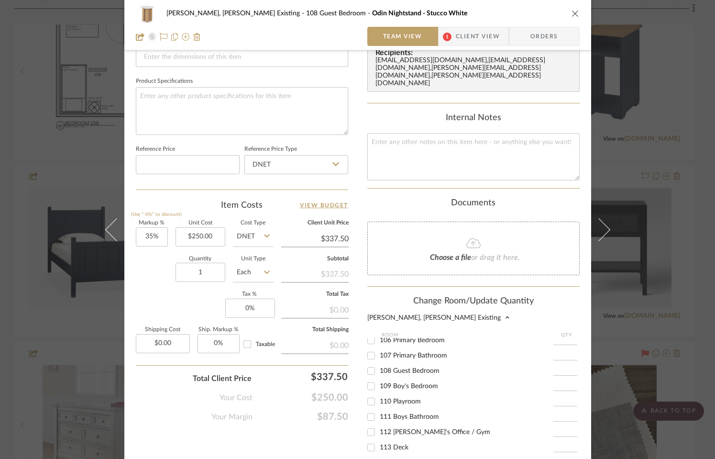
scroll to position [570, 0]
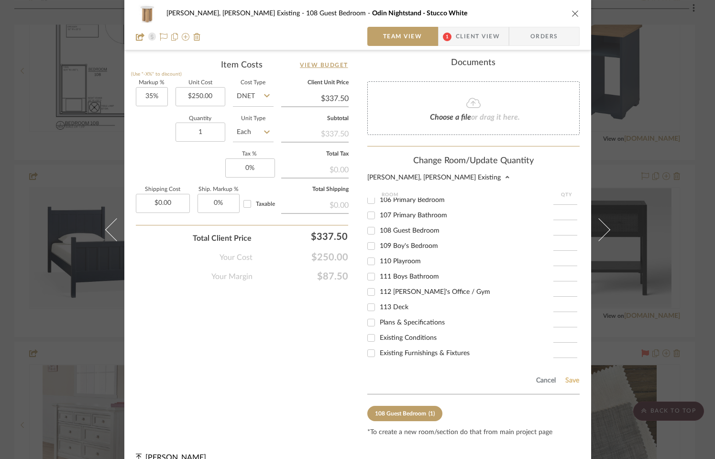
click at [567, 376] on button "Save" at bounding box center [572, 380] width 15 height 8
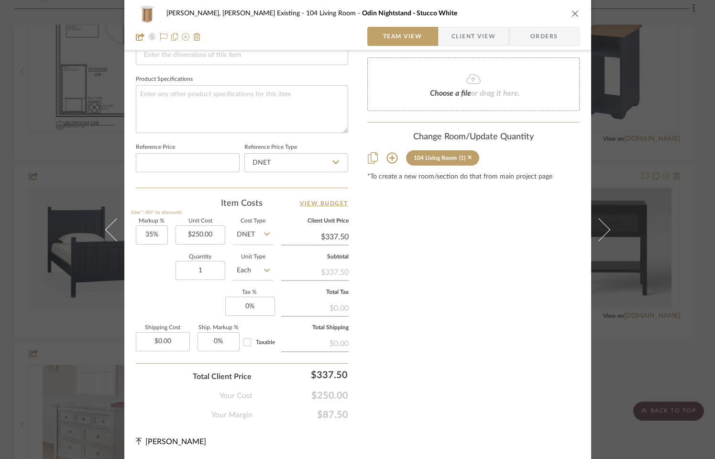
scroll to position [430, 0]
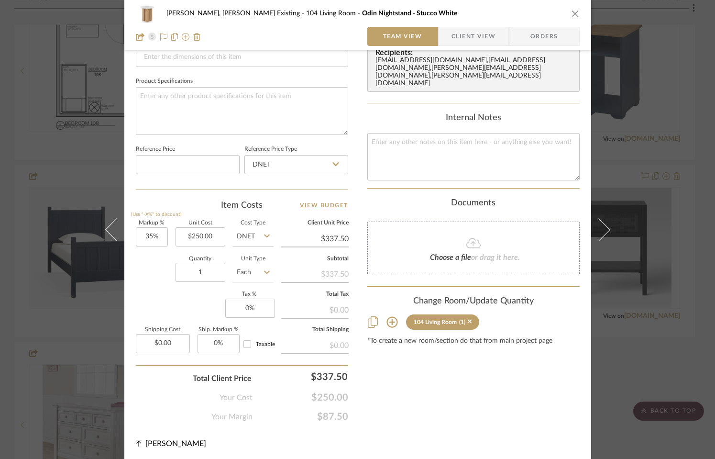
click at [572, 11] on icon "close" at bounding box center [576, 14] width 8 height 8
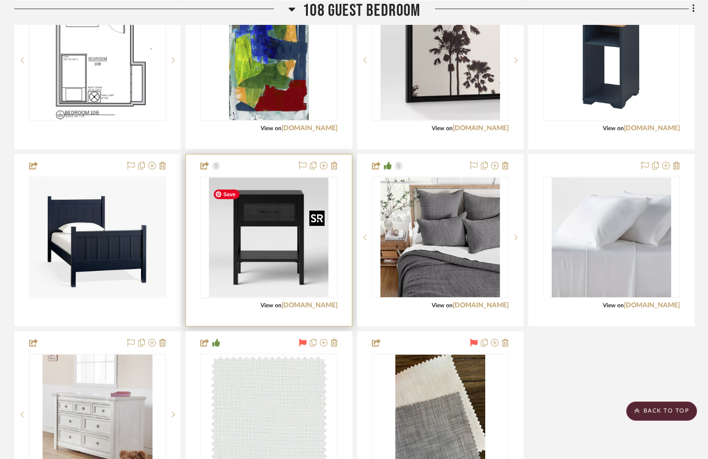
scroll to position [1293, 0]
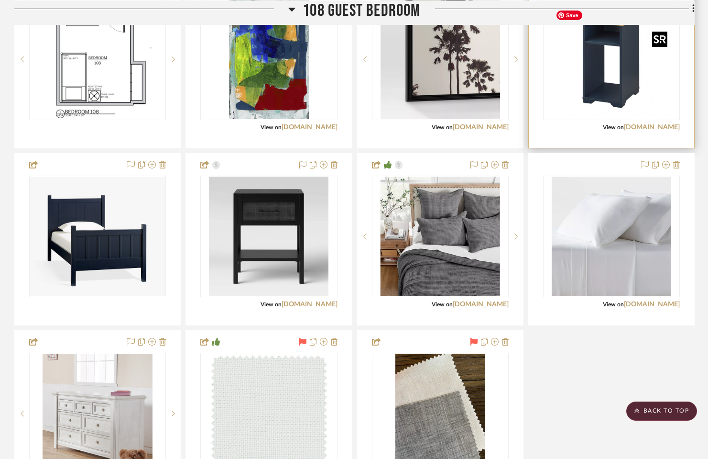
click at [609, 81] on img "0" at bounding box center [612, 60] width 120 height 120
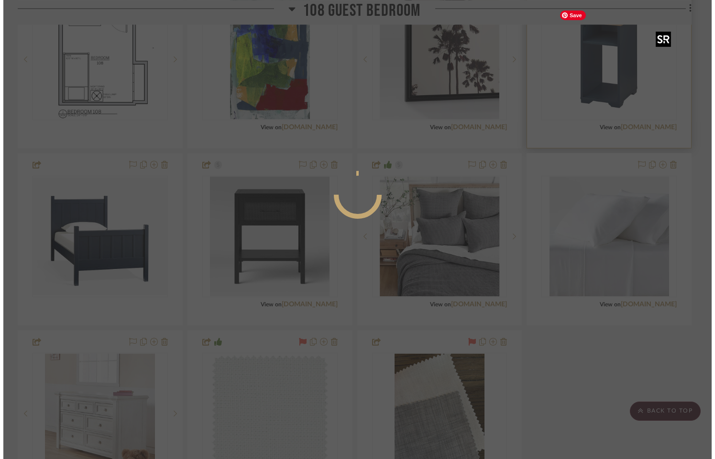
scroll to position [0, 0]
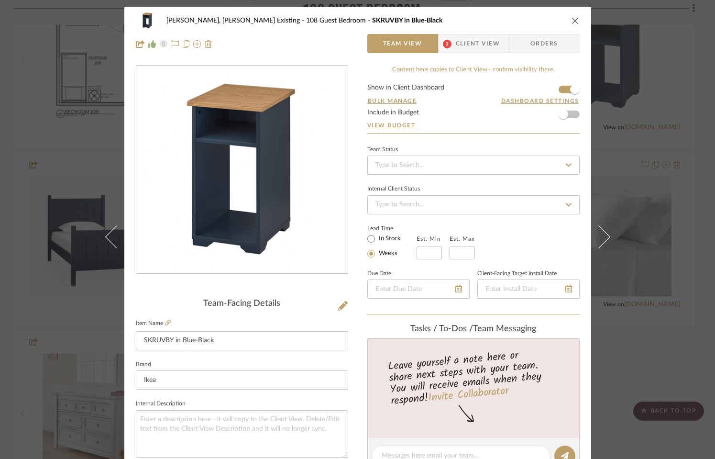
click at [469, 42] on span "Client View" at bounding box center [478, 43] width 44 height 19
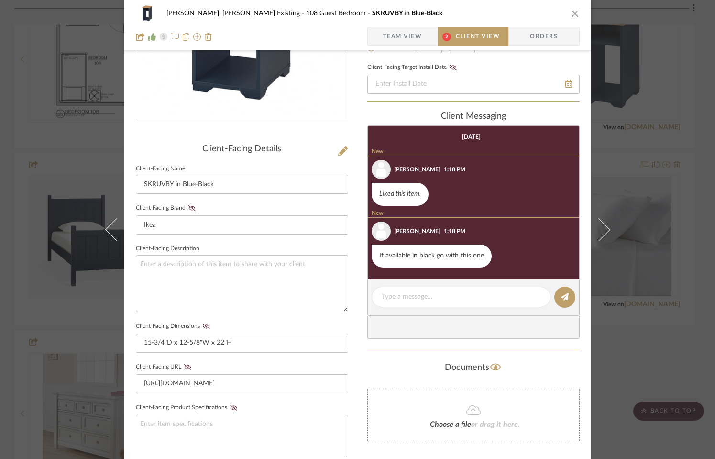
scroll to position [292, 0]
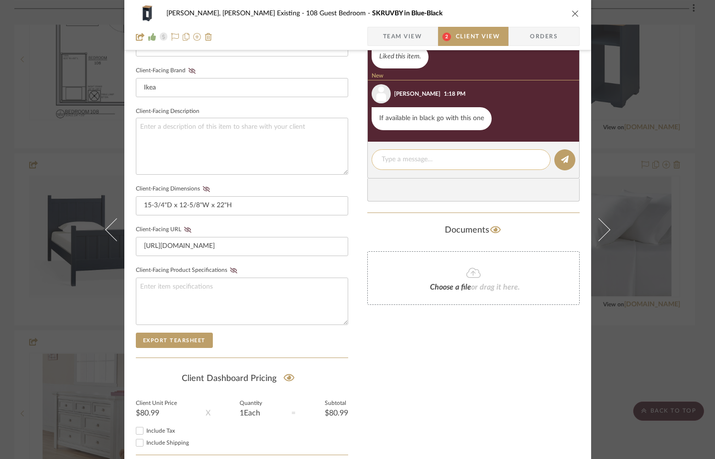
click at [433, 163] on textarea at bounding box center [461, 160] width 159 height 10
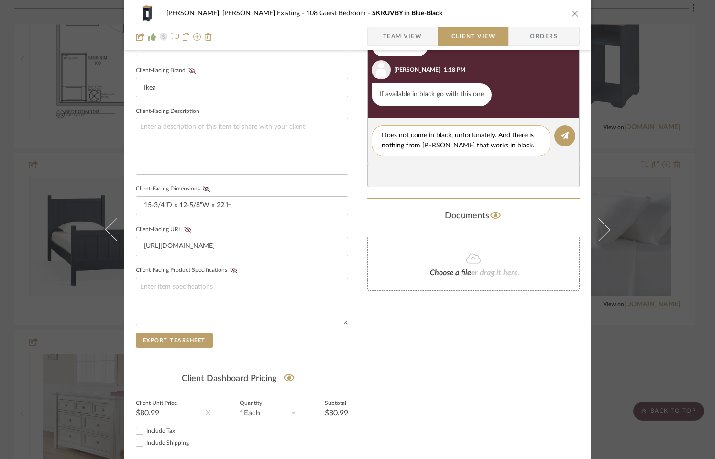
scroll to position [0, 0]
type textarea "Does not come in black, unfortunately. And there is nothing from [PERSON_NAME] …"
click at [565, 140] on button at bounding box center [564, 135] width 21 height 21
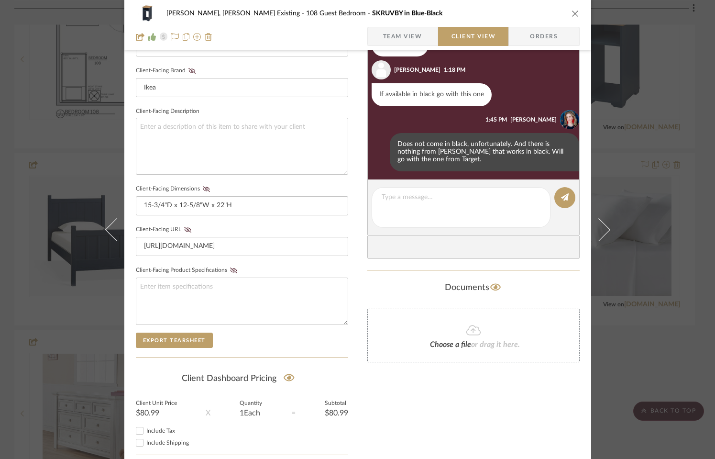
click at [572, 12] on icon "close" at bounding box center [576, 14] width 8 height 8
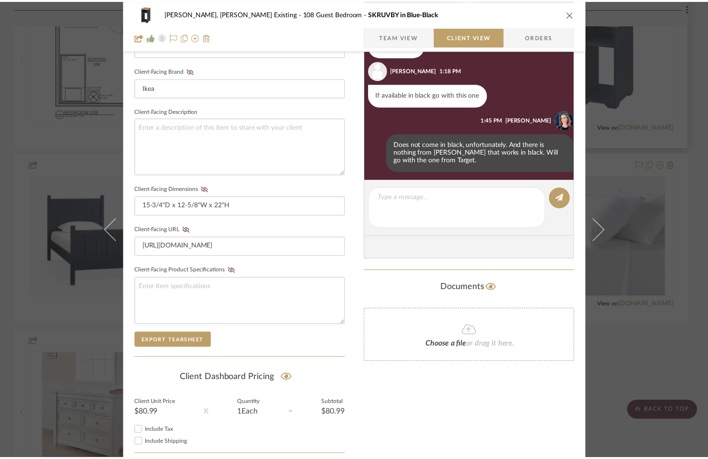
scroll to position [1293, 0]
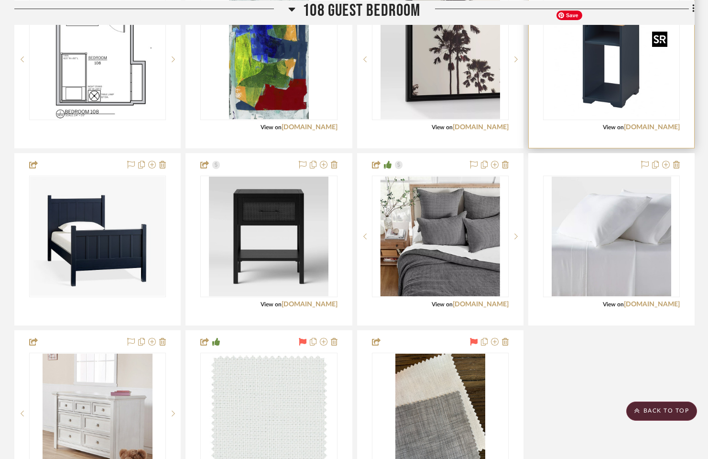
click at [620, 88] on img "0" at bounding box center [612, 60] width 120 height 120
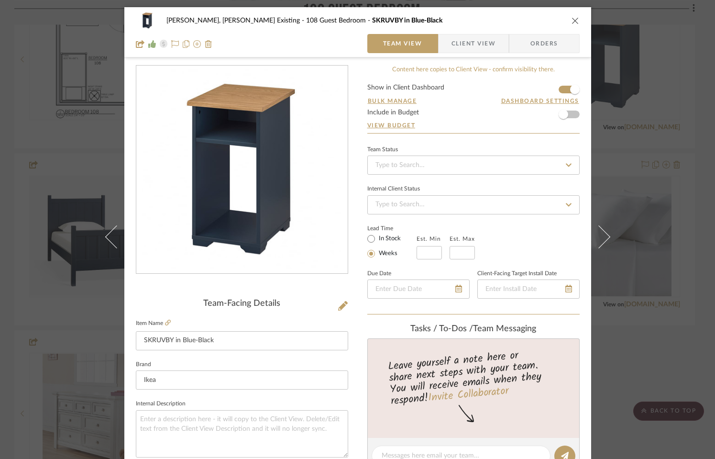
scroll to position [430, 0]
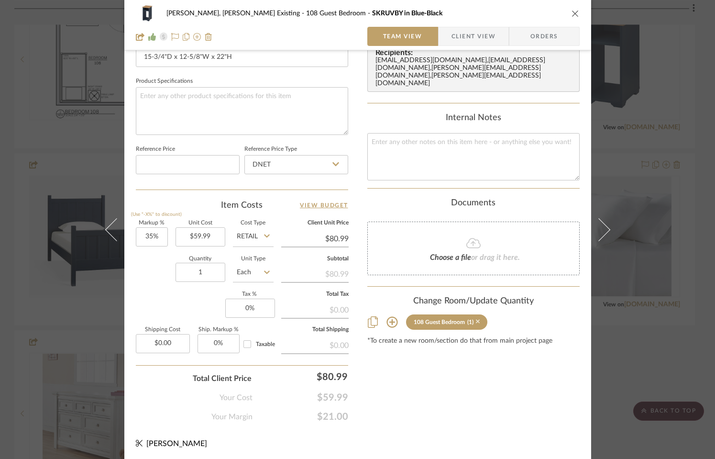
click at [476, 318] on icon at bounding box center [478, 321] width 4 height 7
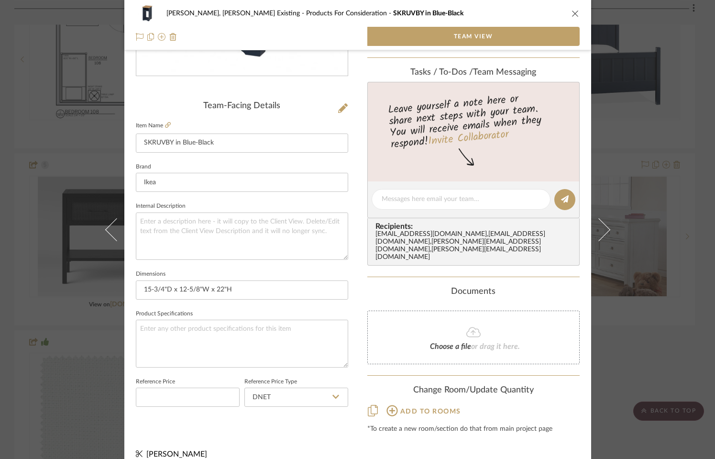
click at [572, 13] on icon "close" at bounding box center [576, 14] width 8 height 8
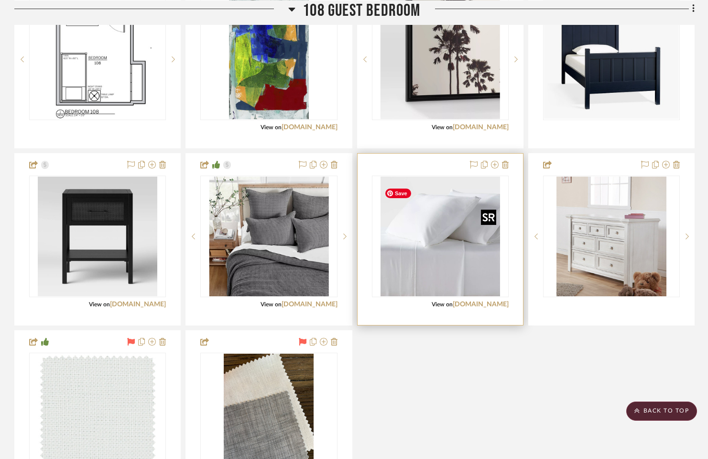
scroll to position [1229, 0]
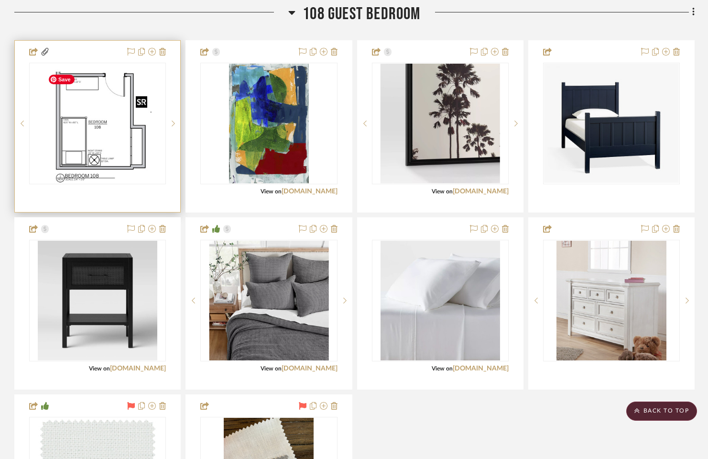
click at [112, 147] on img "0" at bounding box center [97, 124] width 107 height 120
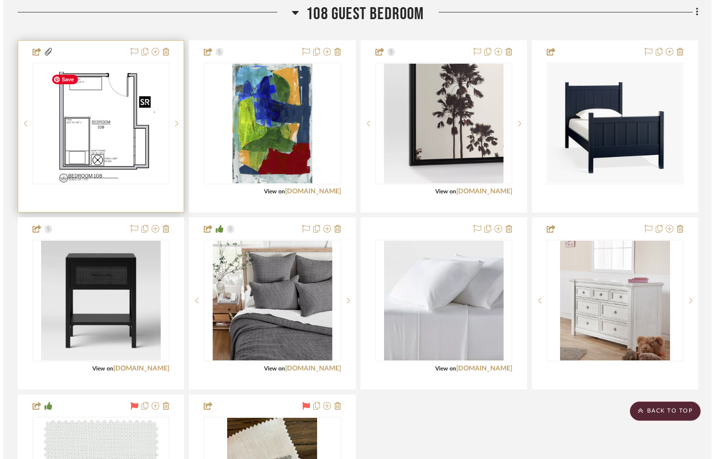
scroll to position [0, 0]
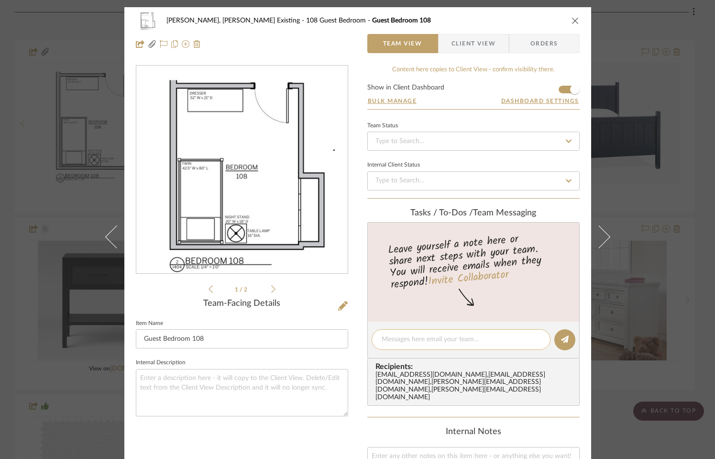
click at [442, 341] on textarea at bounding box center [461, 339] width 159 height 10
click at [406, 340] on textarea "There is a round mirror above the dresser" at bounding box center [461, 339] width 159 height 10
type textarea "There is an existing round mirror above the dresser"
click at [561, 339] on icon at bounding box center [565, 339] width 8 height 8
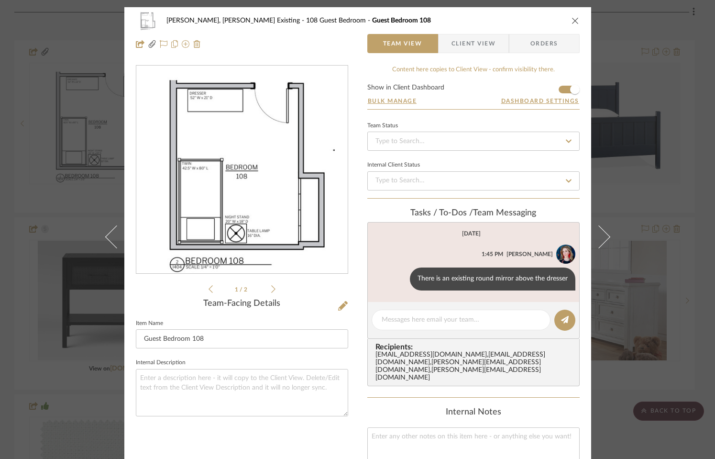
click at [576, 17] on div "[PERSON_NAME], [PERSON_NAME] Existing 108 Guest Bedroom Guest Bedroom 108 Team …" at bounding box center [357, 32] width 467 height 50
click at [573, 19] on icon "close" at bounding box center [576, 21] width 8 height 8
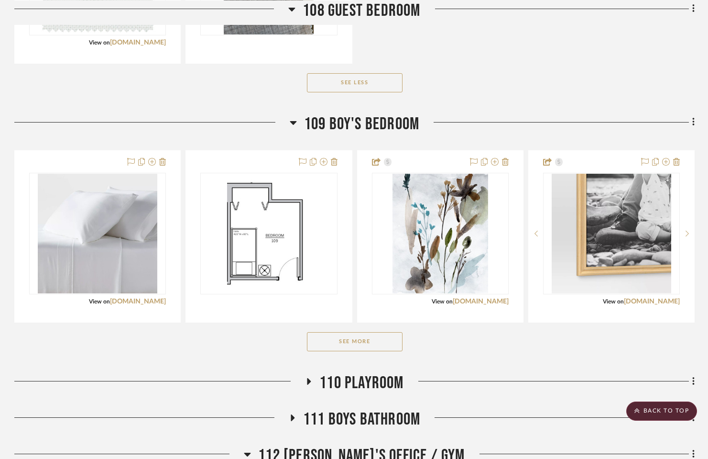
scroll to position [1733, 0]
drag, startPoint x: 358, startPoint y: 351, endPoint x: 353, endPoint y: 352, distance: 5.8
click at [358, 351] on button "See More" at bounding box center [355, 340] width 96 height 19
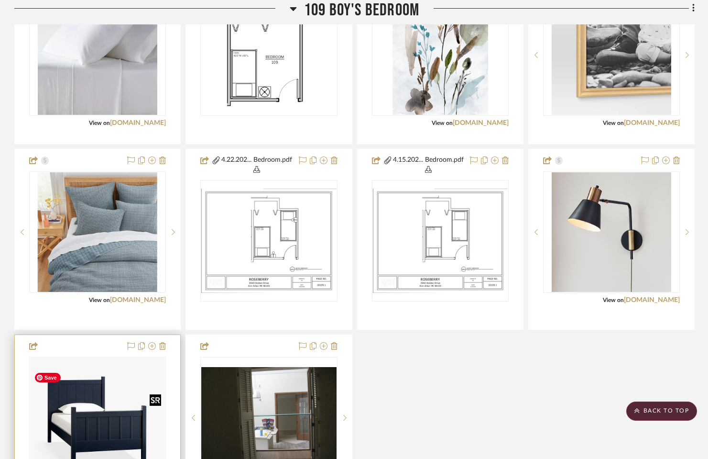
scroll to position [1917, 0]
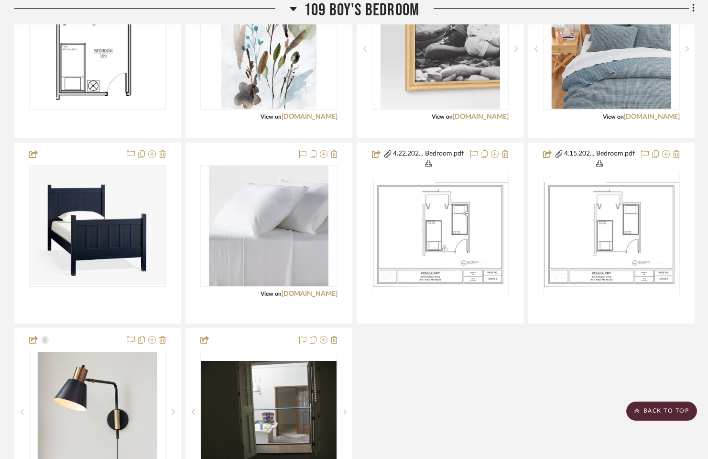
click at [174, 11] on div at bounding box center [152, 12] width 276 height 24
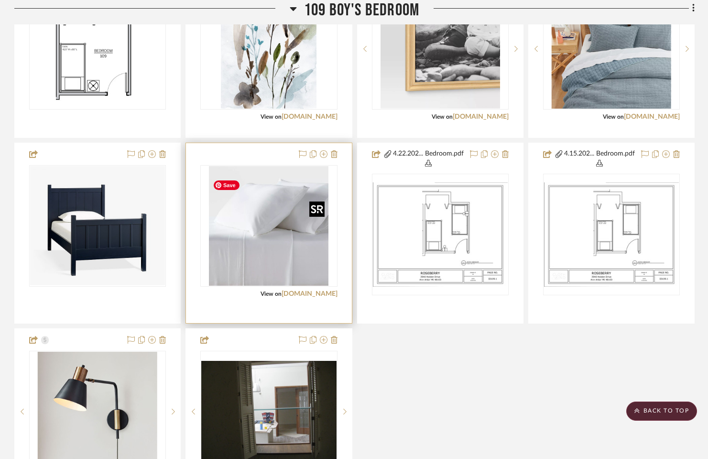
click at [287, 233] on img "0" at bounding box center [269, 226] width 120 height 120
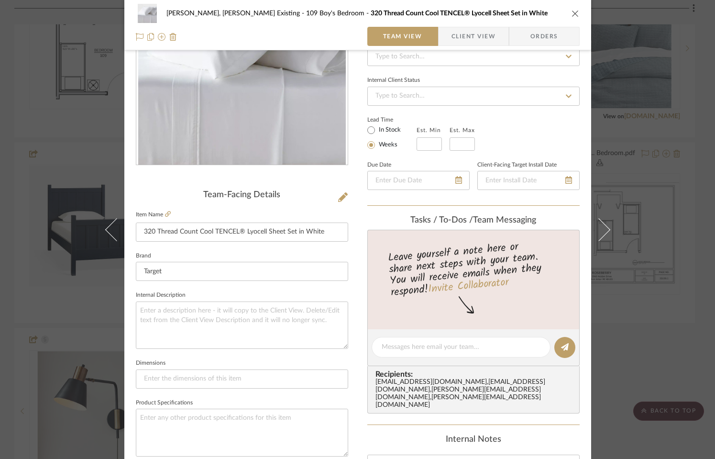
scroll to position [115, 0]
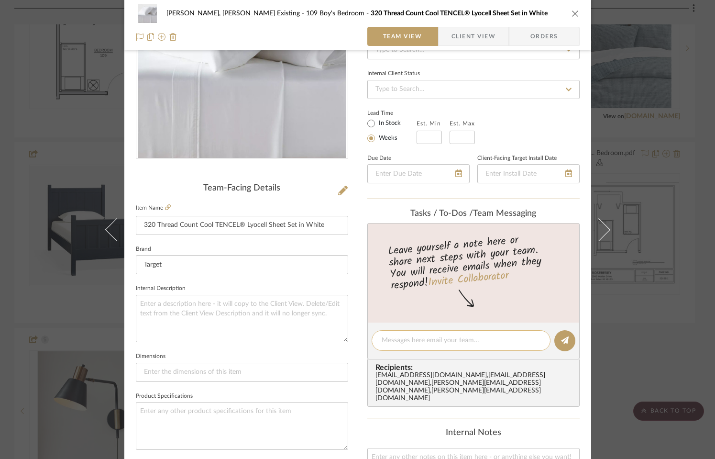
click at [462, 338] on textarea at bounding box center [461, 340] width 159 height 10
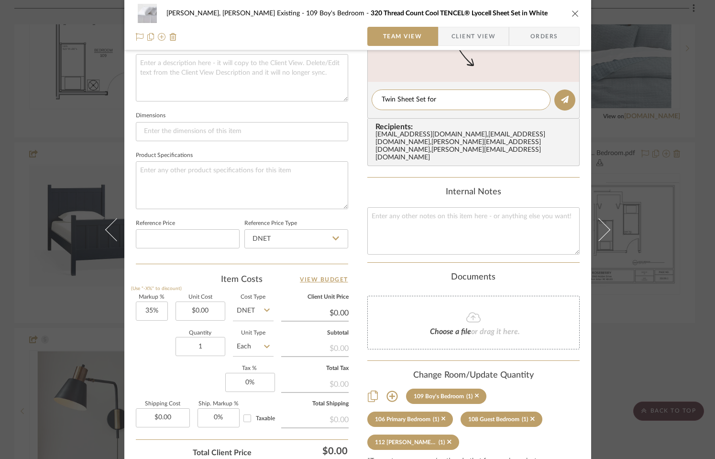
scroll to position [361, 0]
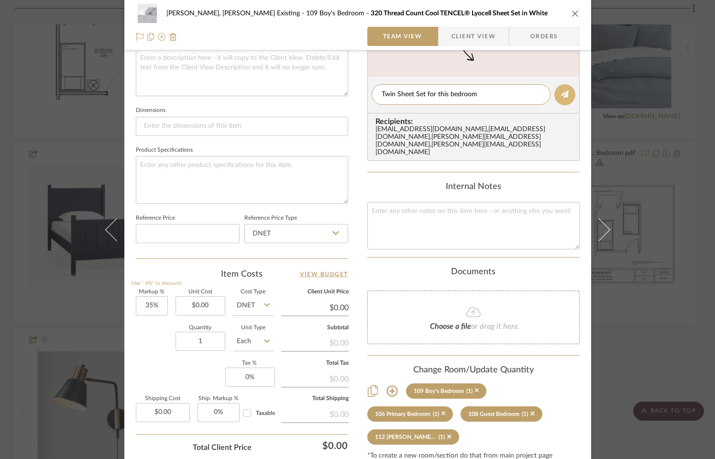
type textarea "Twin Sheet Set for this bedroom"
click at [563, 92] on icon at bounding box center [565, 94] width 8 height 8
